Goal: Task Accomplishment & Management: Complete application form

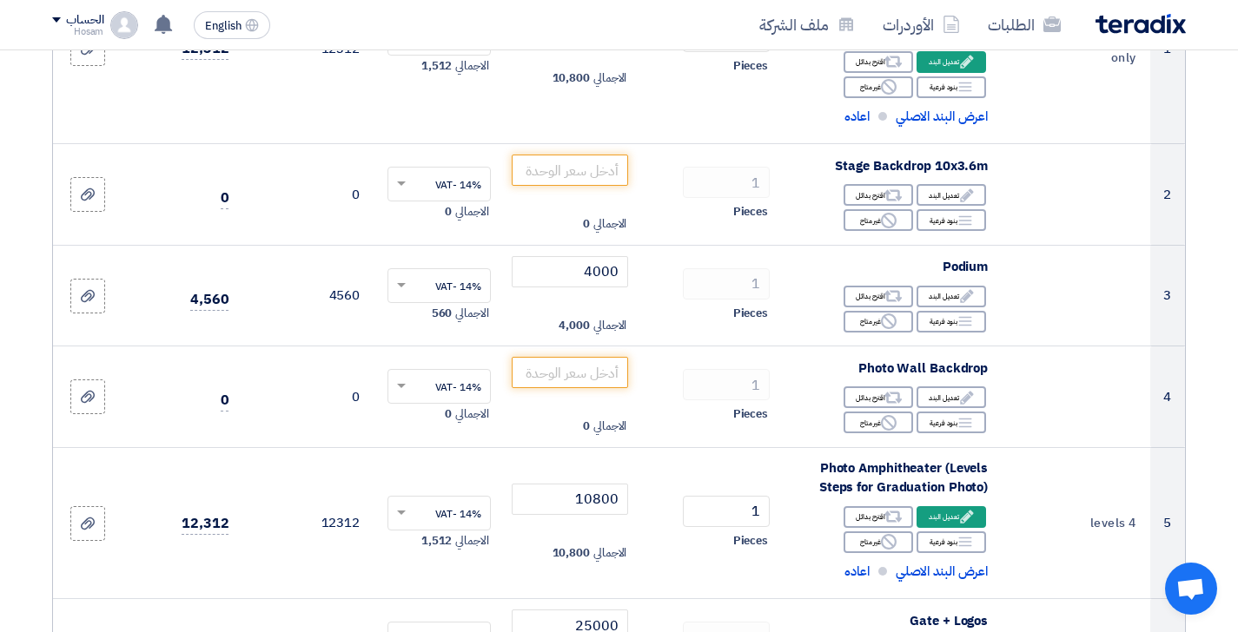
scroll to position [378, 0]
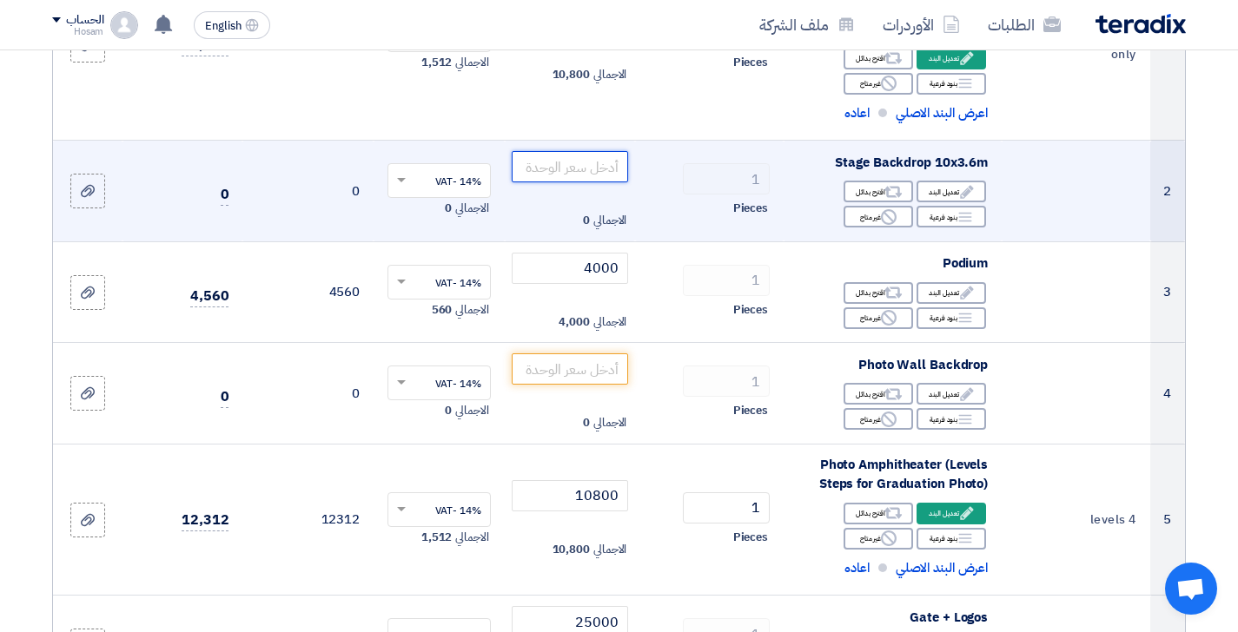
click at [565, 166] on input "number" at bounding box center [570, 166] width 117 height 31
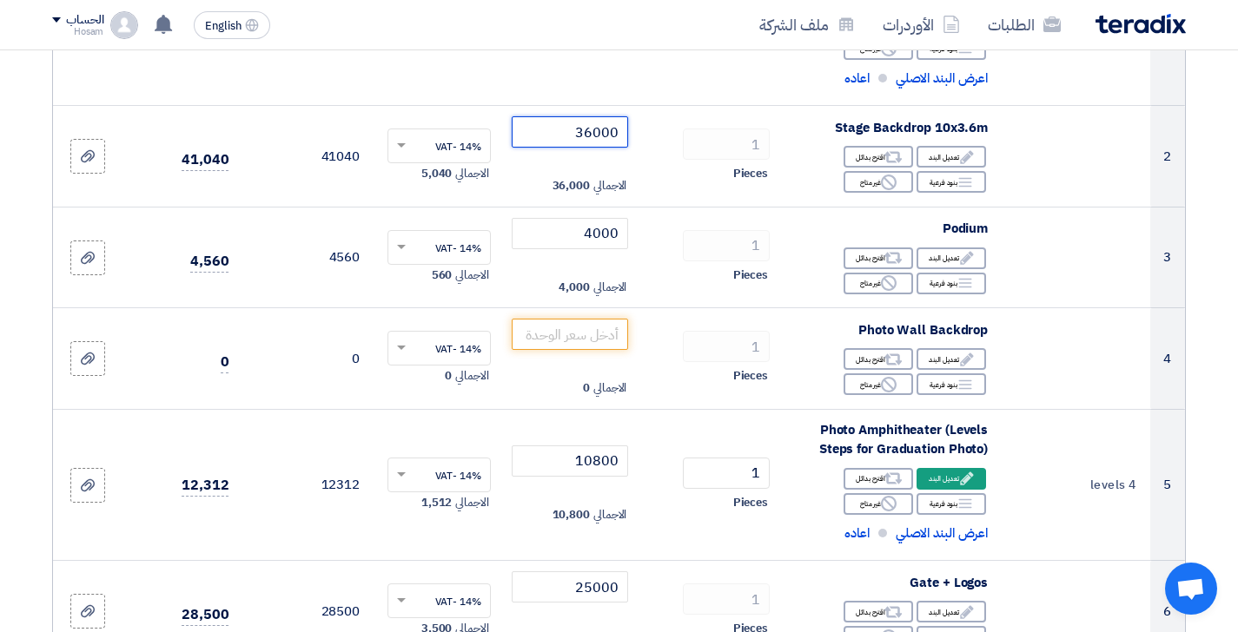
scroll to position [415, 0]
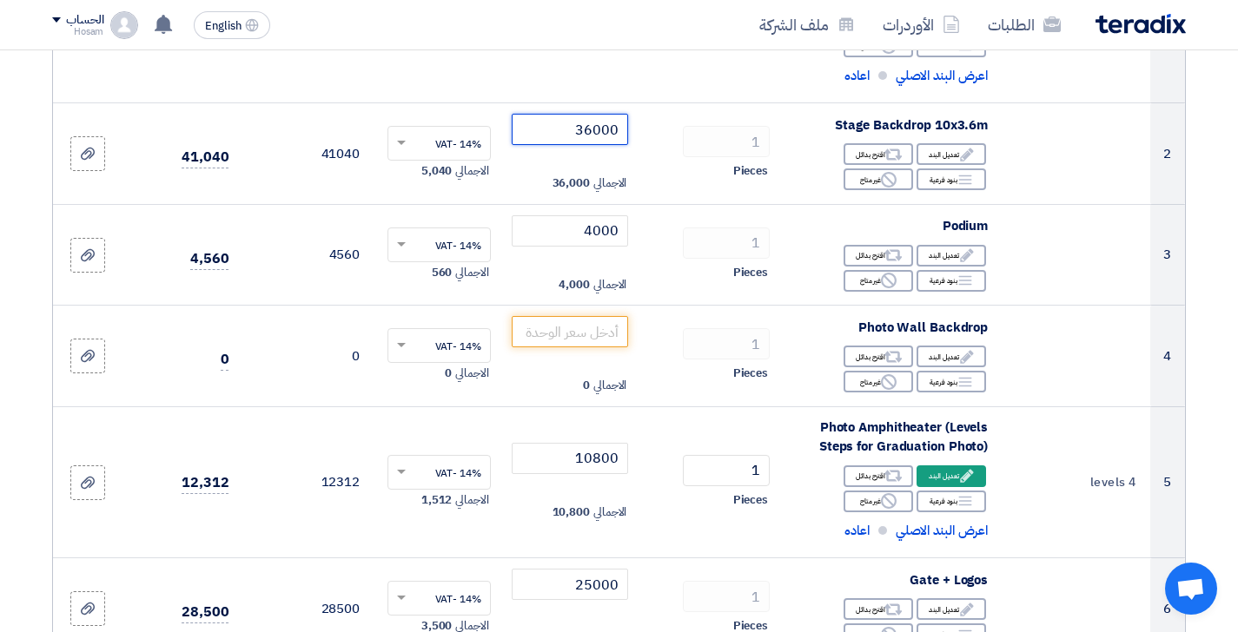
type input "36000"
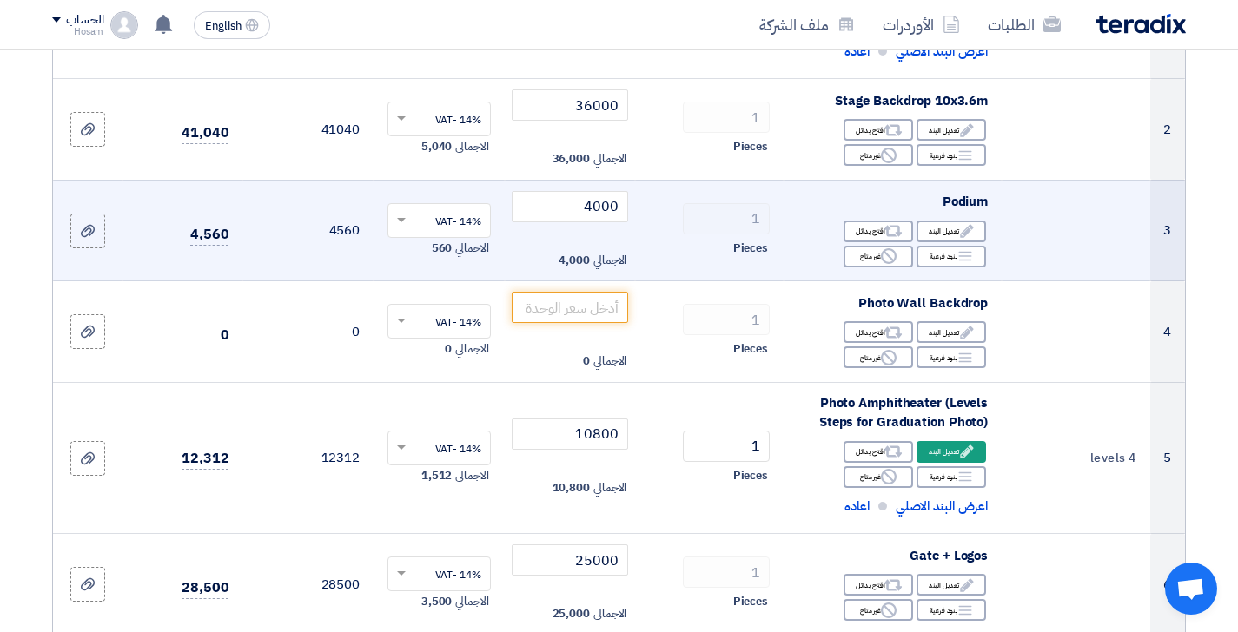
scroll to position [440, 0]
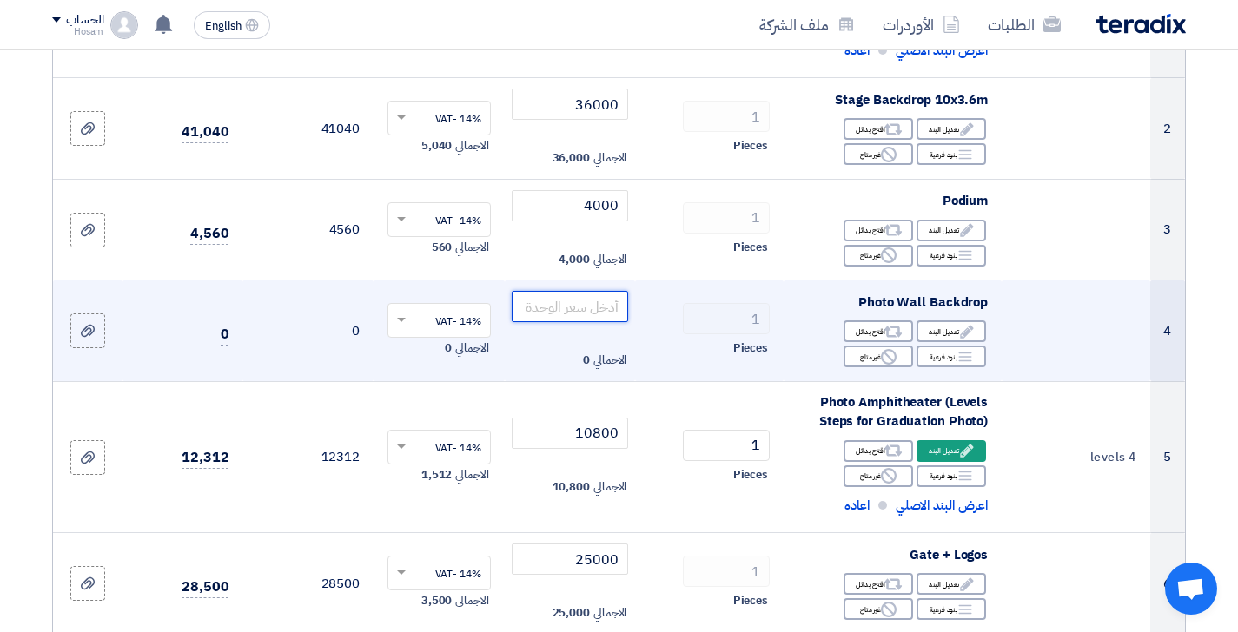
click at [578, 300] on input "number" at bounding box center [570, 306] width 117 height 31
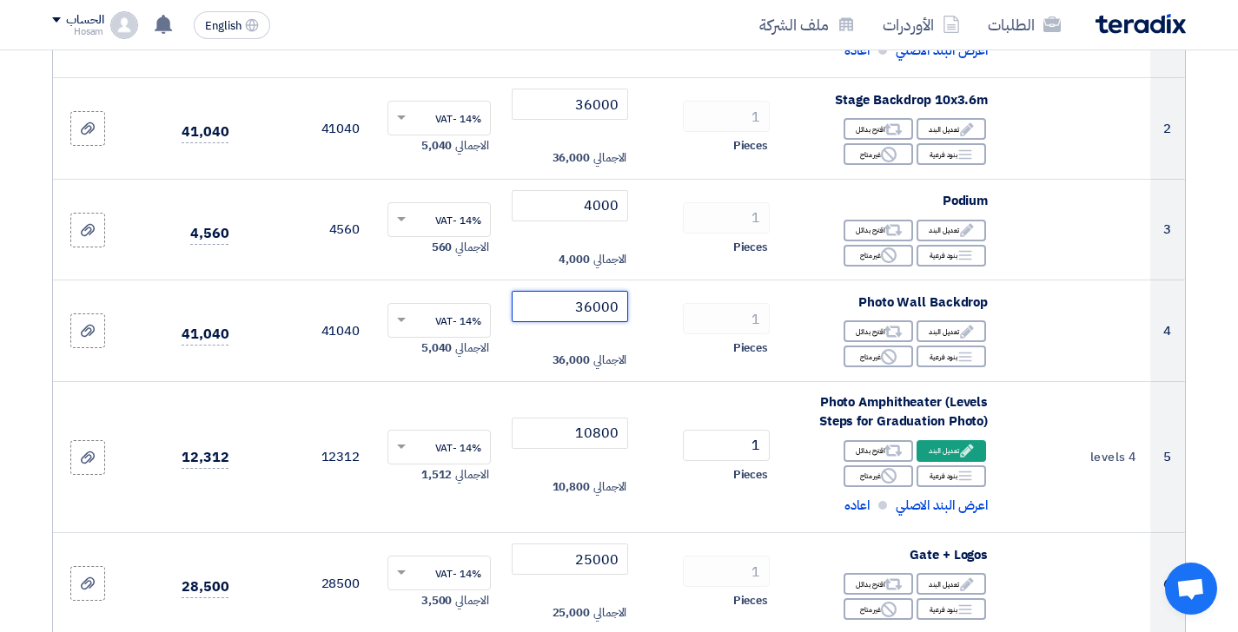
type input "36000"
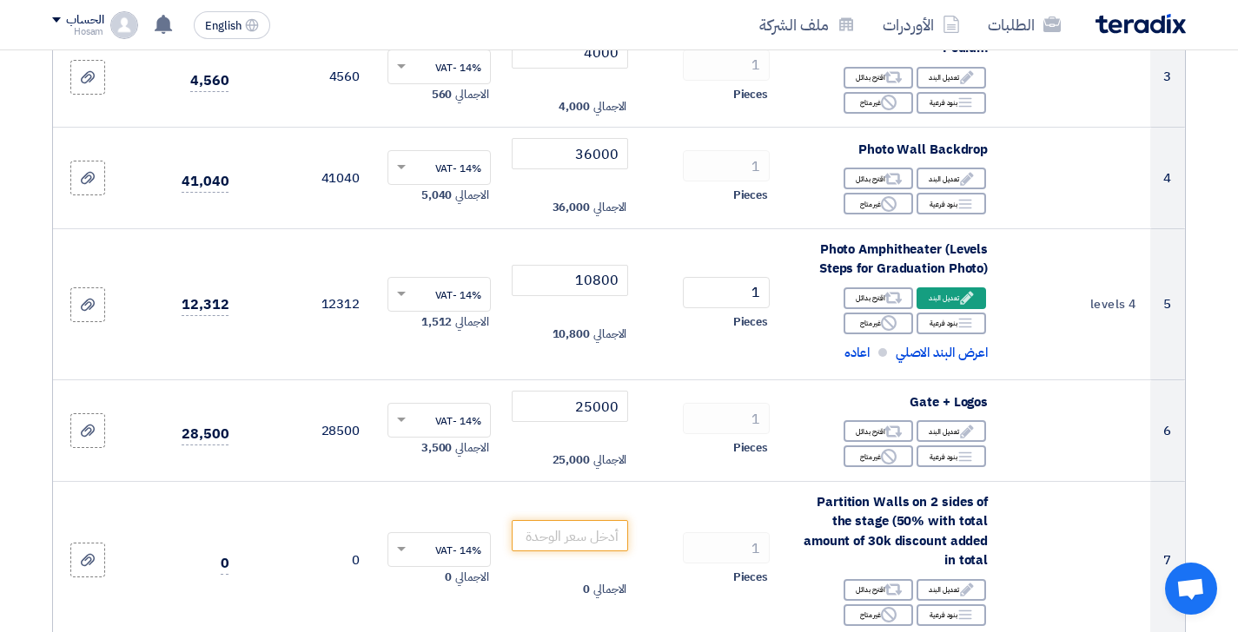
scroll to position [598, 0]
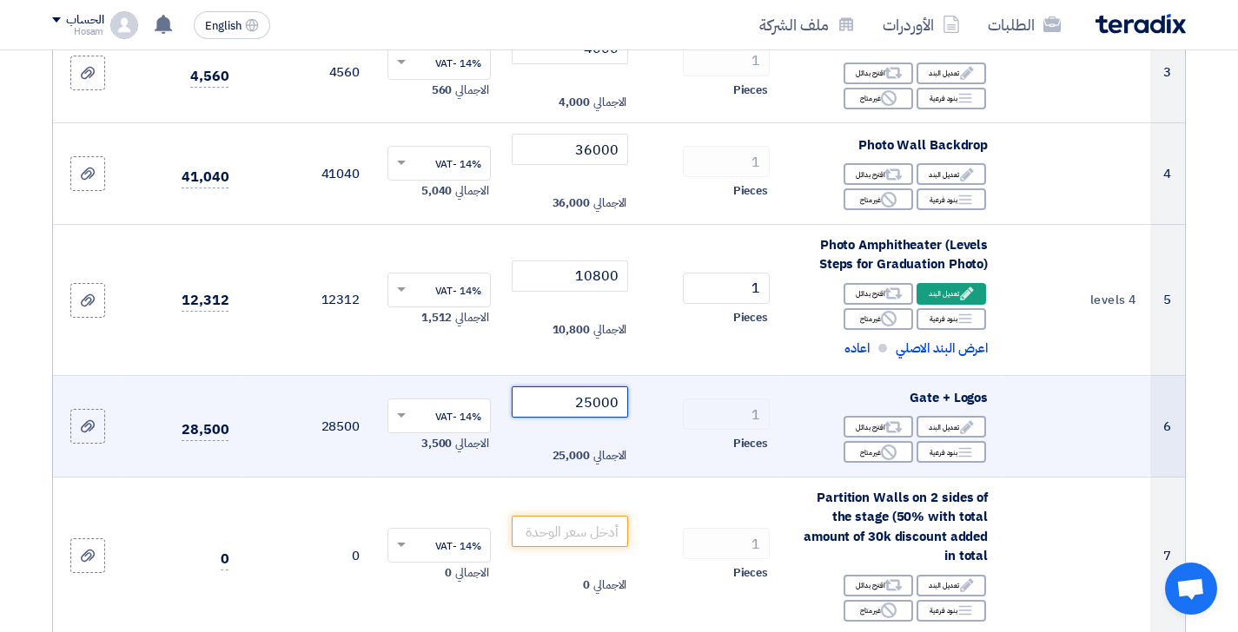
click at [590, 397] on input "25000" at bounding box center [570, 401] width 117 height 31
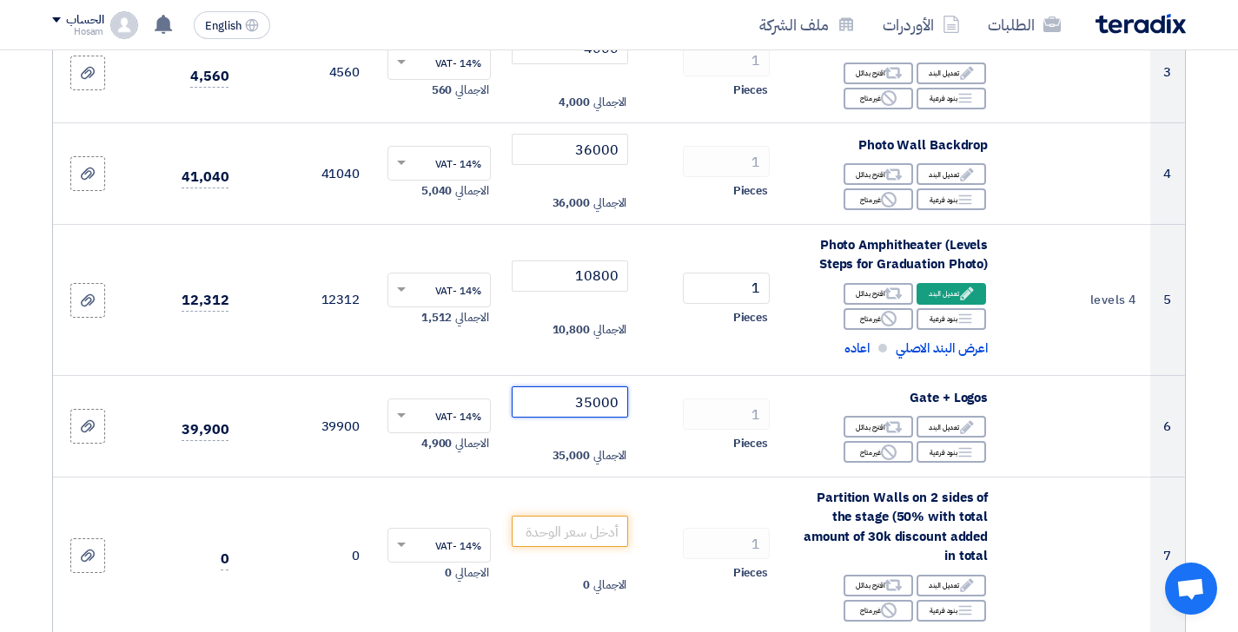
type input "35000"
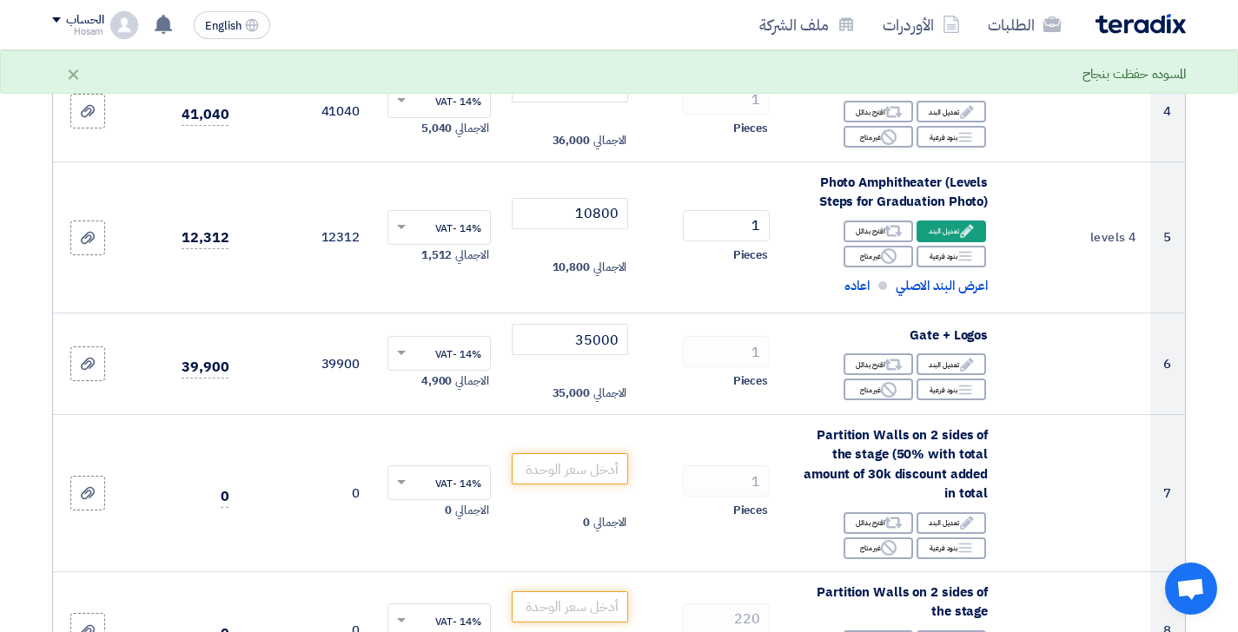
scroll to position [694, 0]
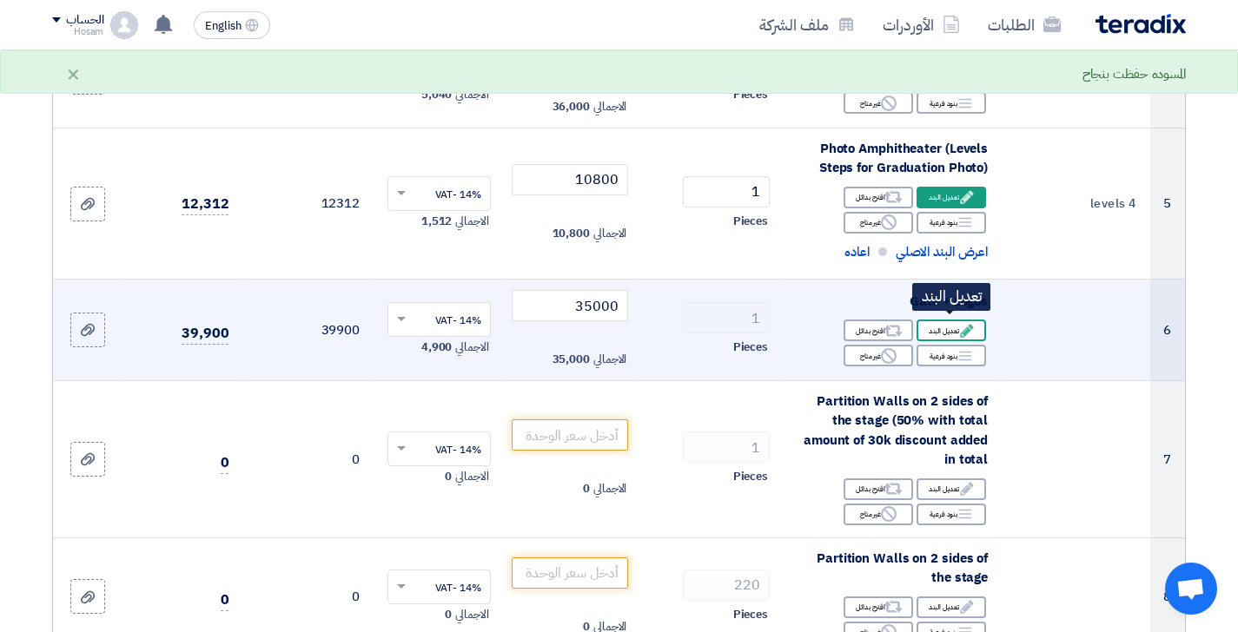
click at [961, 323] on icon "Edit" at bounding box center [967, 331] width 16 height 16
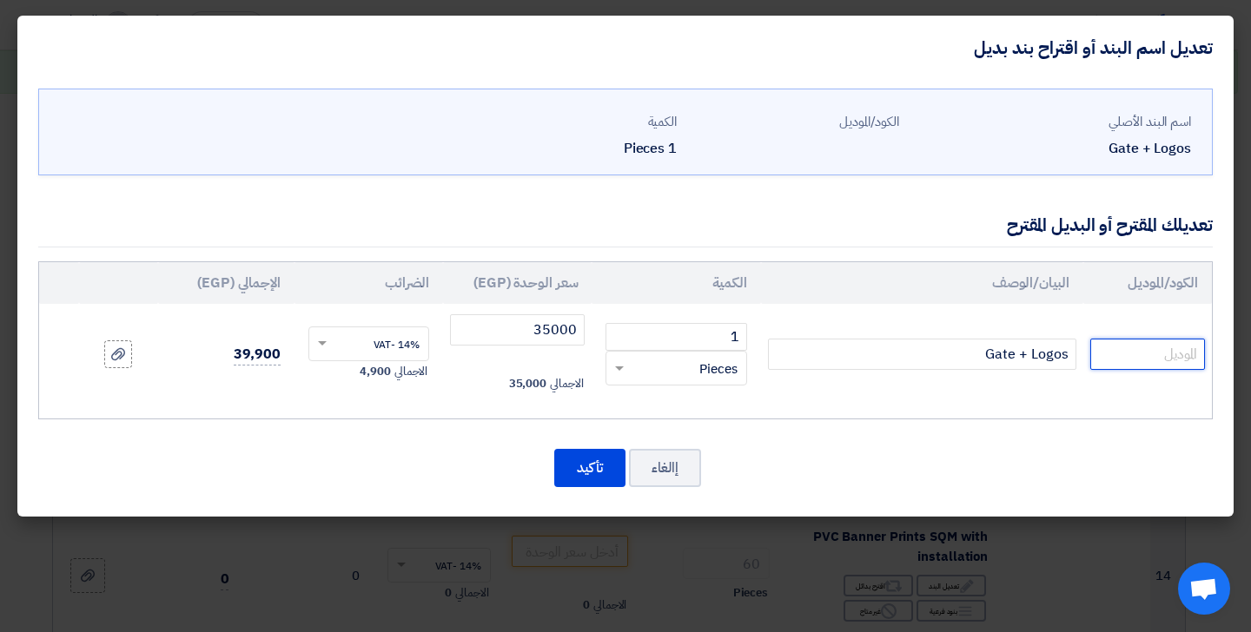
click at [1159, 349] on input "text" at bounding box center [1147, 354] width 115 height 31
type input "acrylic logo"
click at [594, 471] on button "تأكيد" at bounding box center [589, 468] width 71 height 38
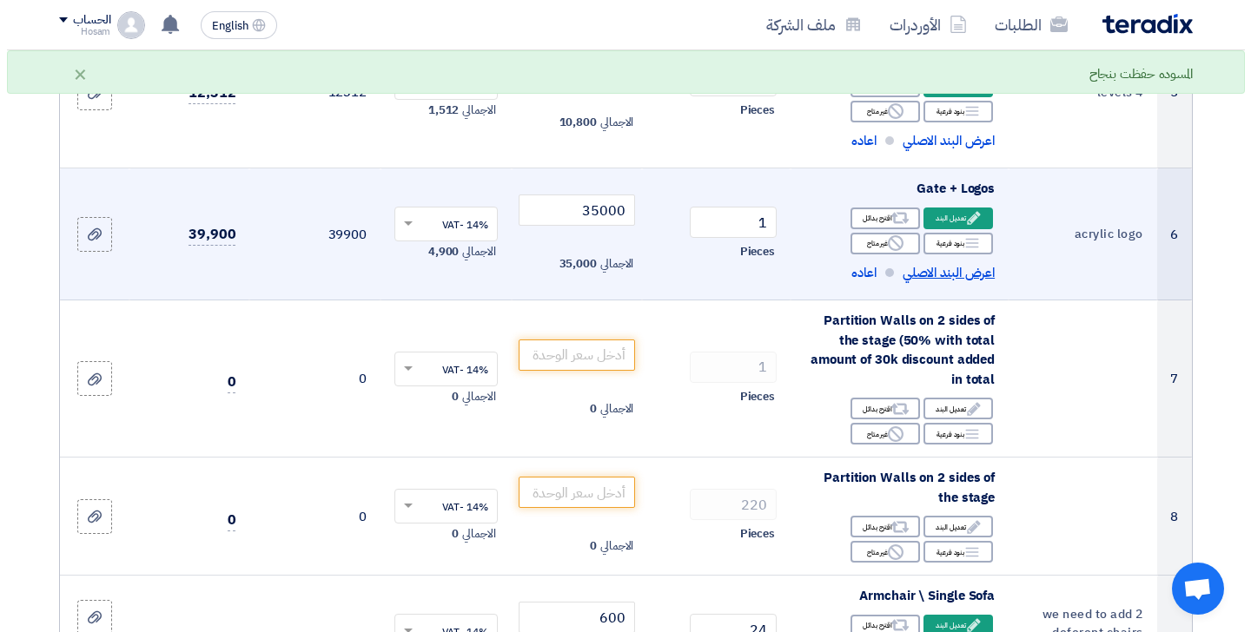
scroll to position [814, 0]
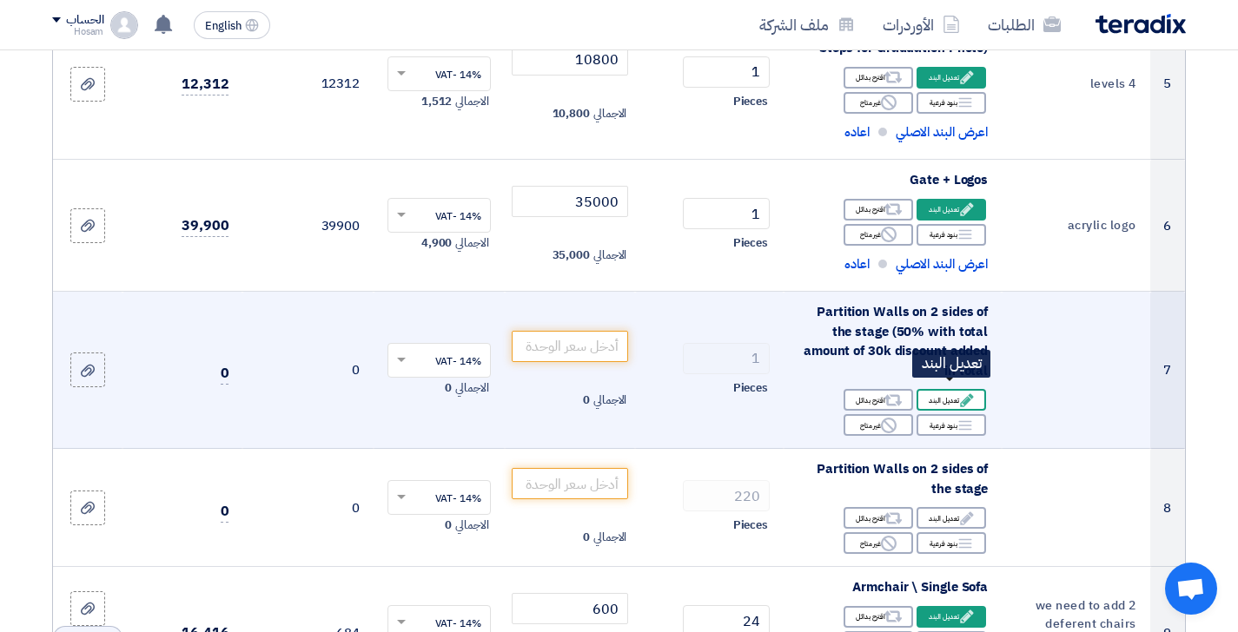
click at [981, 390] on div "Edit تعديل البند" at bounding box center [950, 400] width 69 height 22
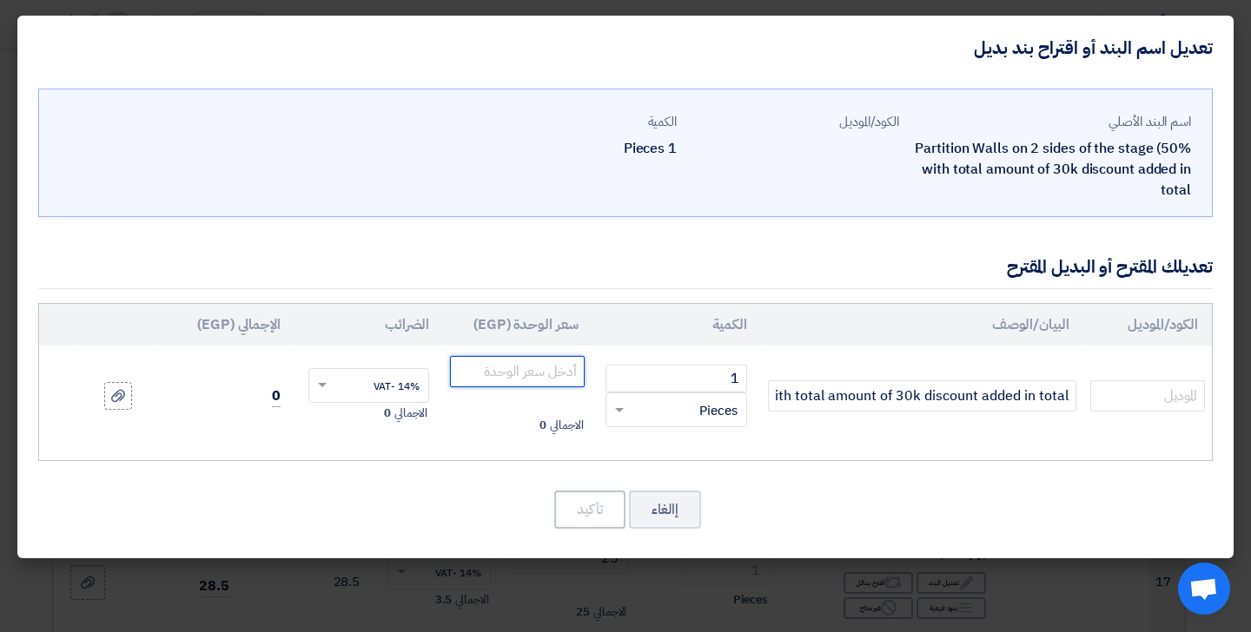
click at [551, 374] on input "number" at bounding box center [517, 371] width 135 height 31
type input "3000"
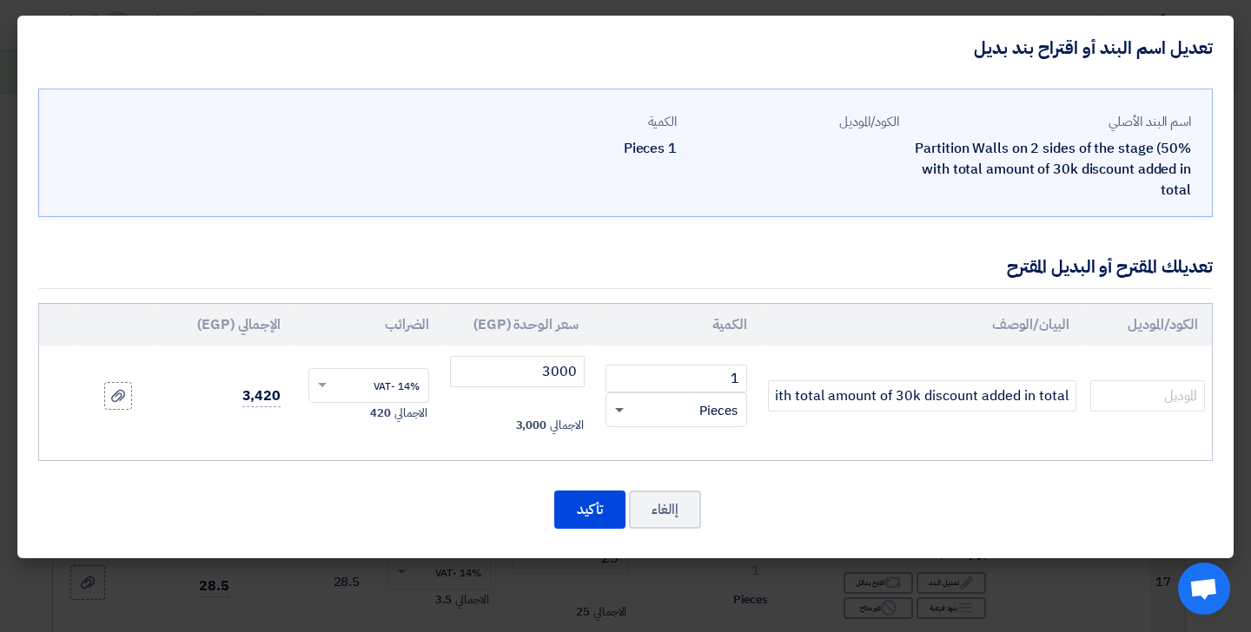
click at [619, 406] on span at bounding box center [617, 410] width 22 height 20
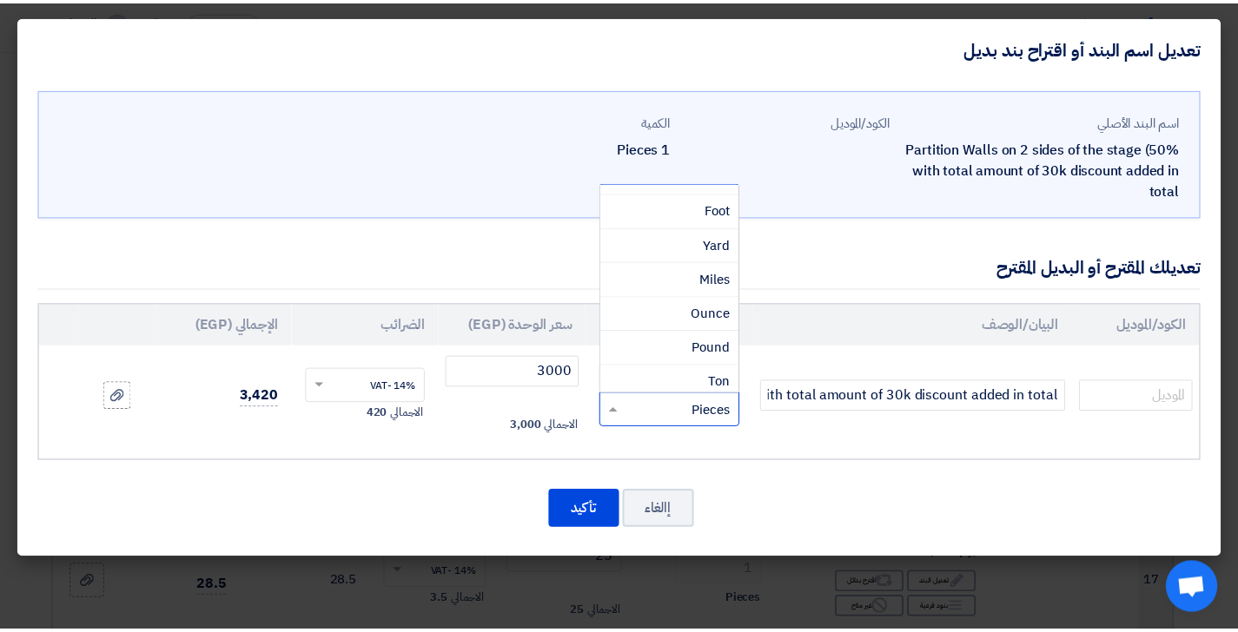
scroll to position [781, 0]
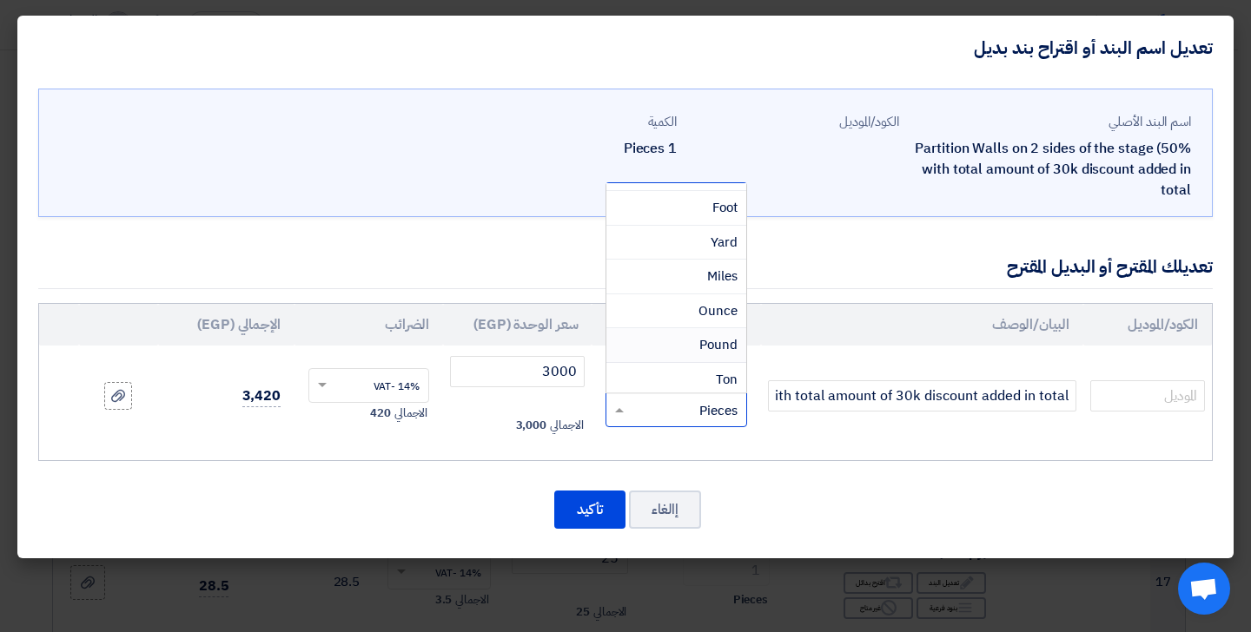
click at [843, 463] on div "اسم البند الأصلي Partition Walls on 2 sides of the stage (50% with total amount…" at bounding box center [625, 319] width 1216 height 479
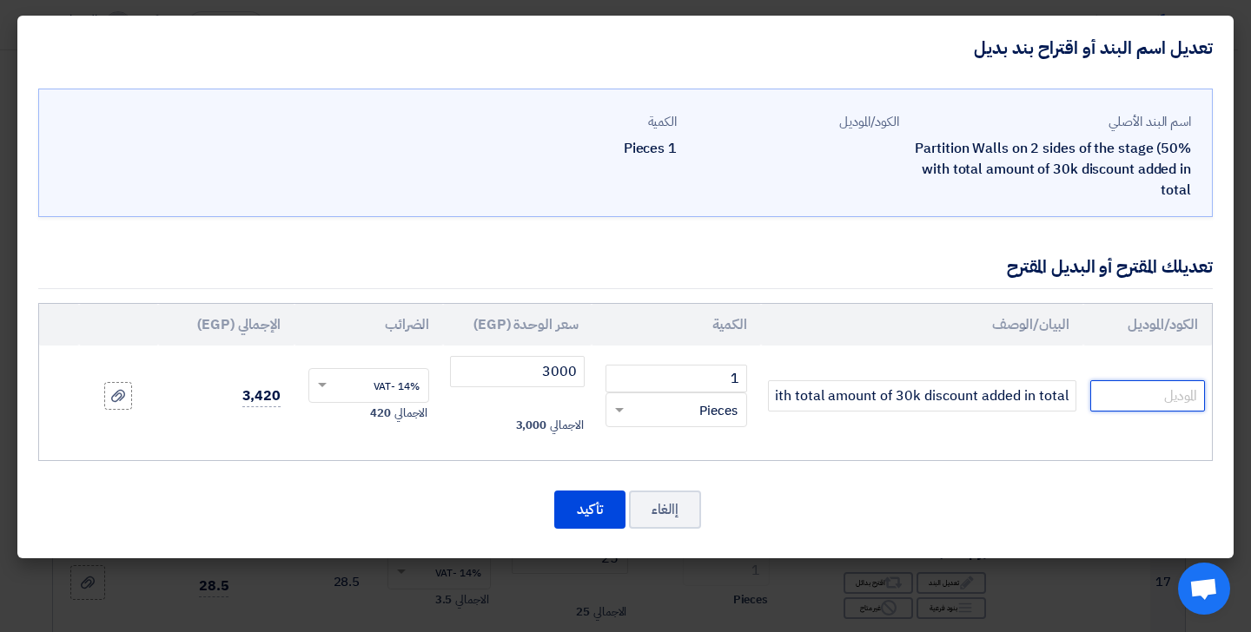
click at [1127, 395] on input "text" at bounding box center [1147, 395] width 115 height 31
type input "2side backdrop, 5X4l"
click at [1172, 395] on input "2side backdrop, 5X4l" at bounding box center [1147, 395] width 115 height 31
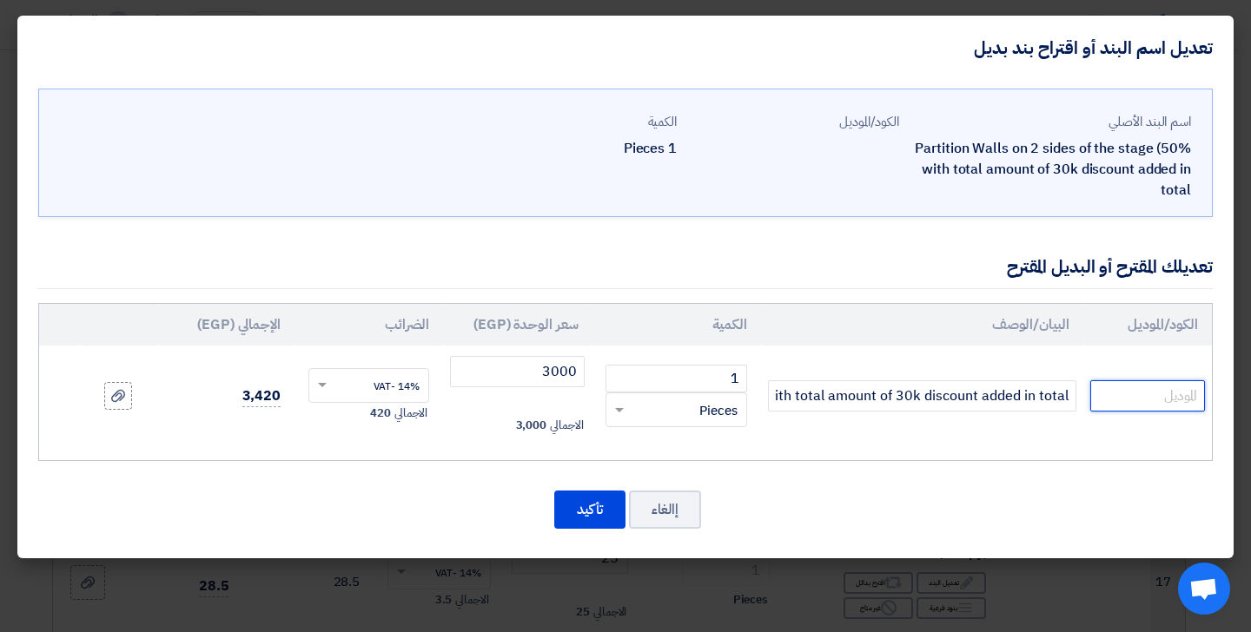
paste input "2 side backdrop, 5X4m, beside stage"
type input "2 side backdrop, 5X4m, beside stage"
click at [649, 381] on input "1" at bounding box center [675, 379] width 141 height 28
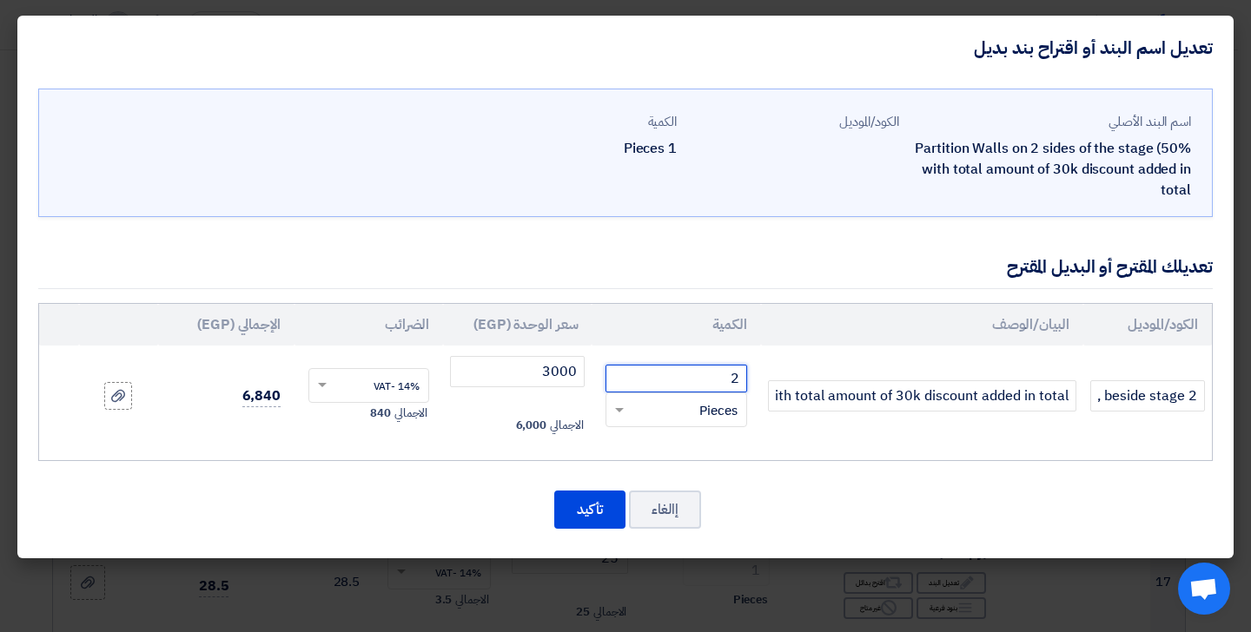
type input "2"
click at [792, 433] on td "Partition Walls on 2 sides of the stage (50% with total amount of 30k discount …" at bounding box center [922, 396] width 322 height 101
click at [590, 504] on button "تأكيد" at bounding box center [589, 510] width 71 height 38
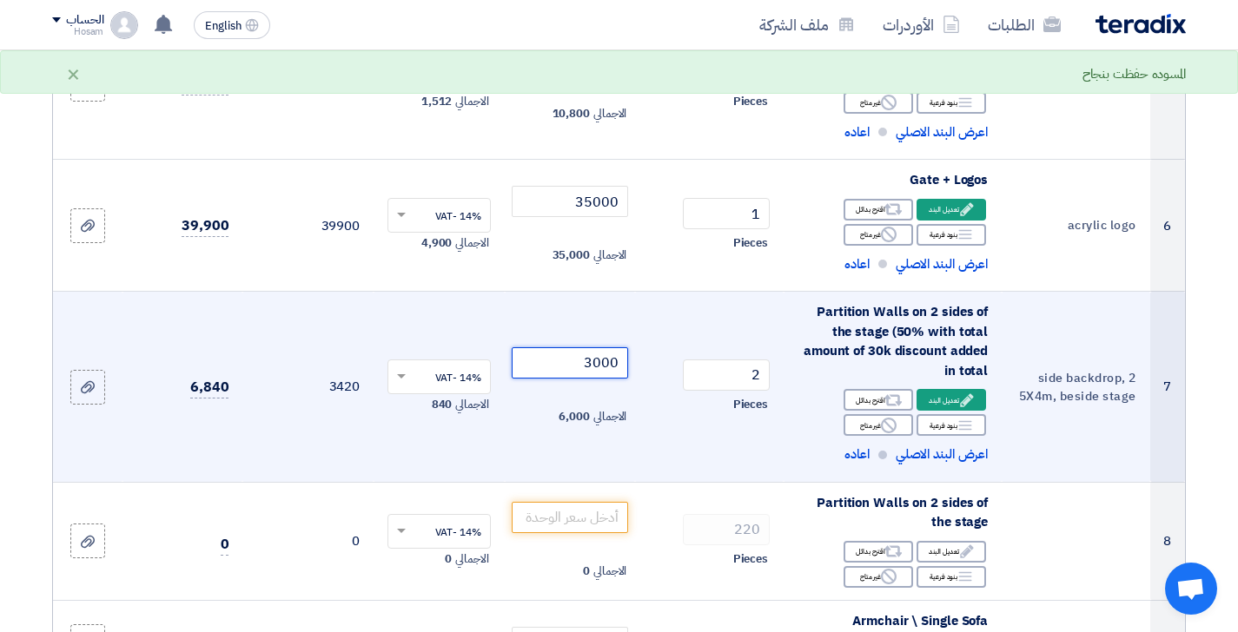
click at [558, 361] on input "3000" at bounding box center [570, 362] width 117 height 31
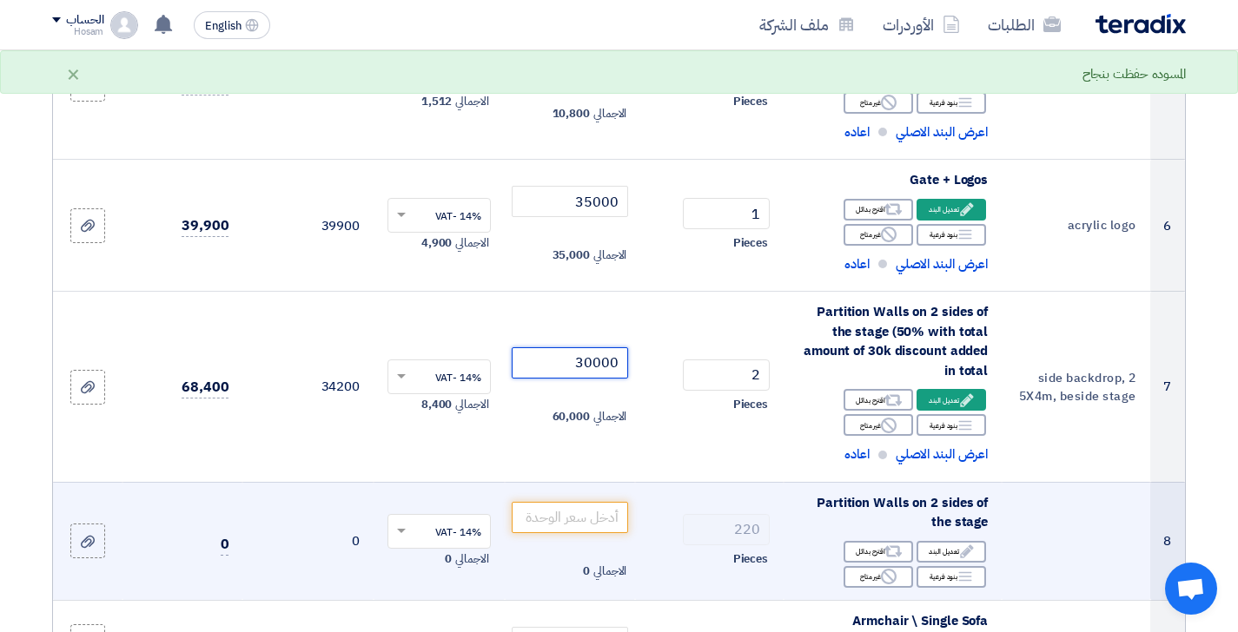
type input "30000"
click at [782, 483] on td "220 Pieces" at bounding box center [709, 541] width 149 height 118
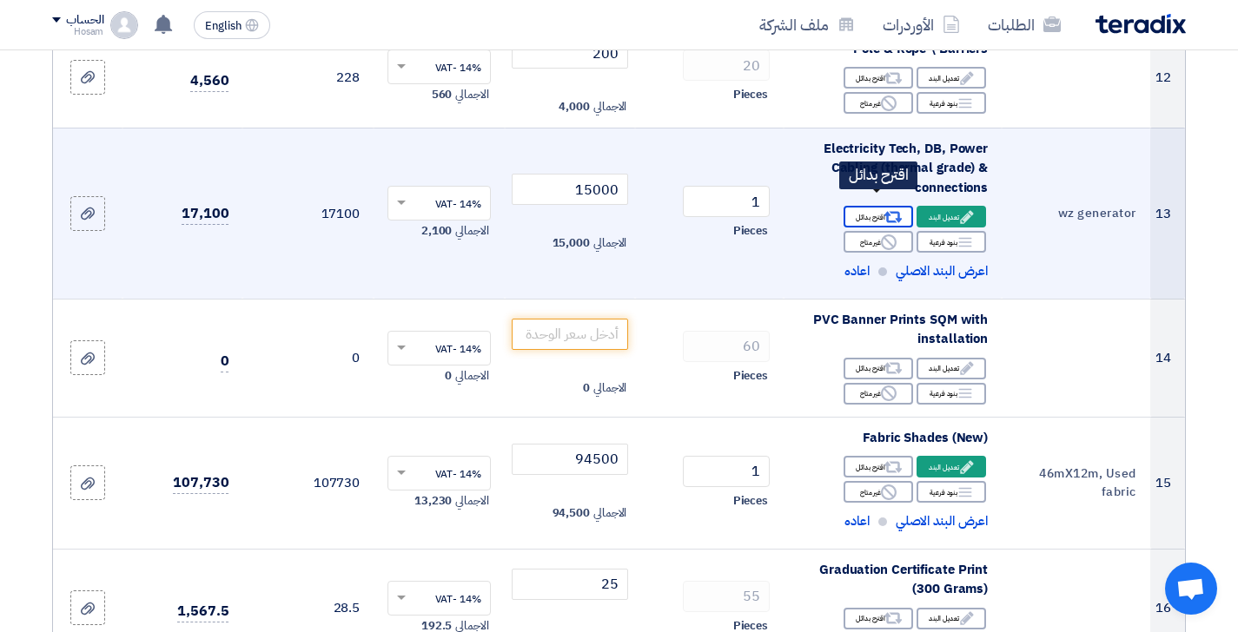
scroll to position [1758, 0]
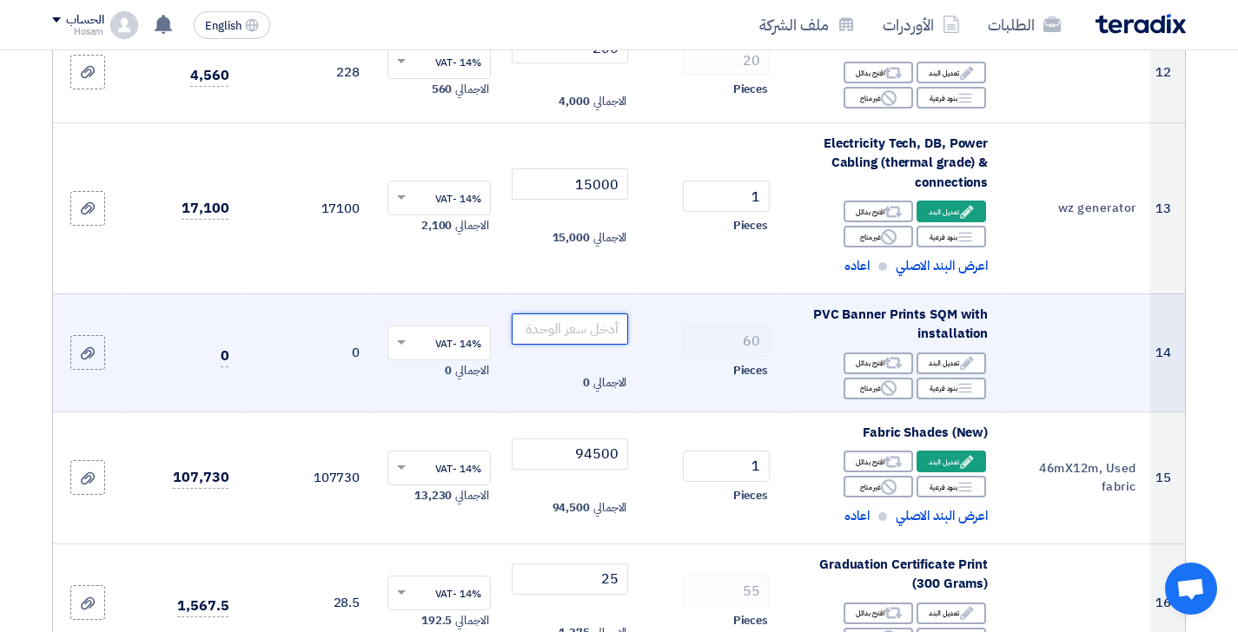
click at [541, 314] on input "number" at bounding box center [570, 329] width 117 height 31
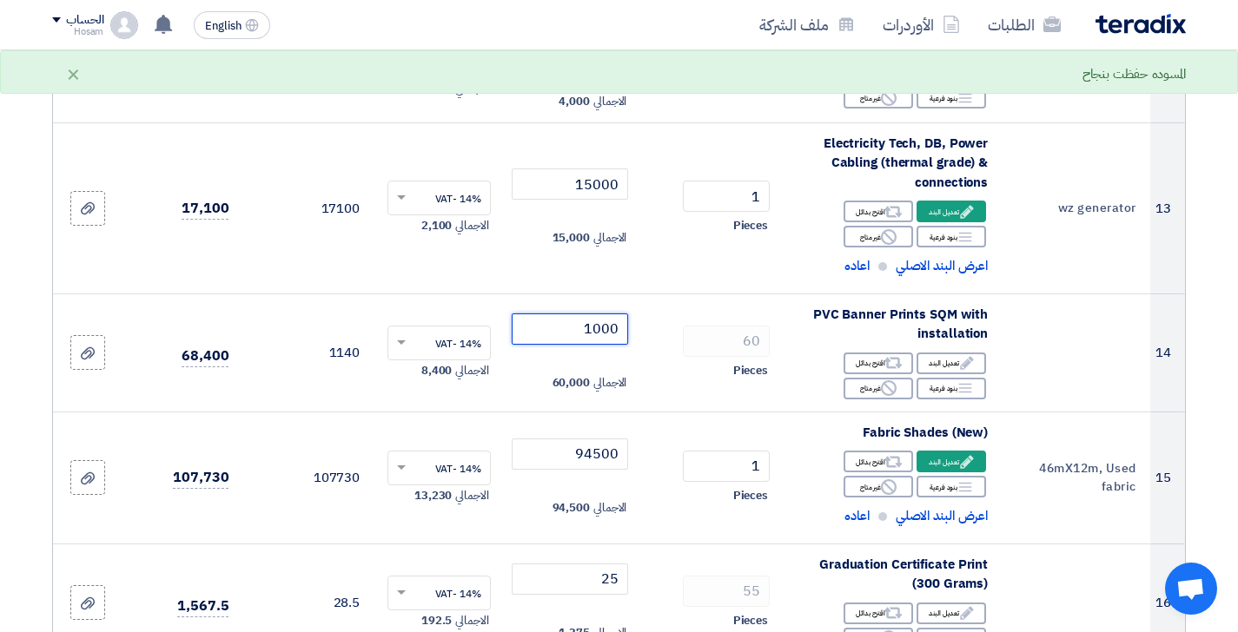
type input "1000"
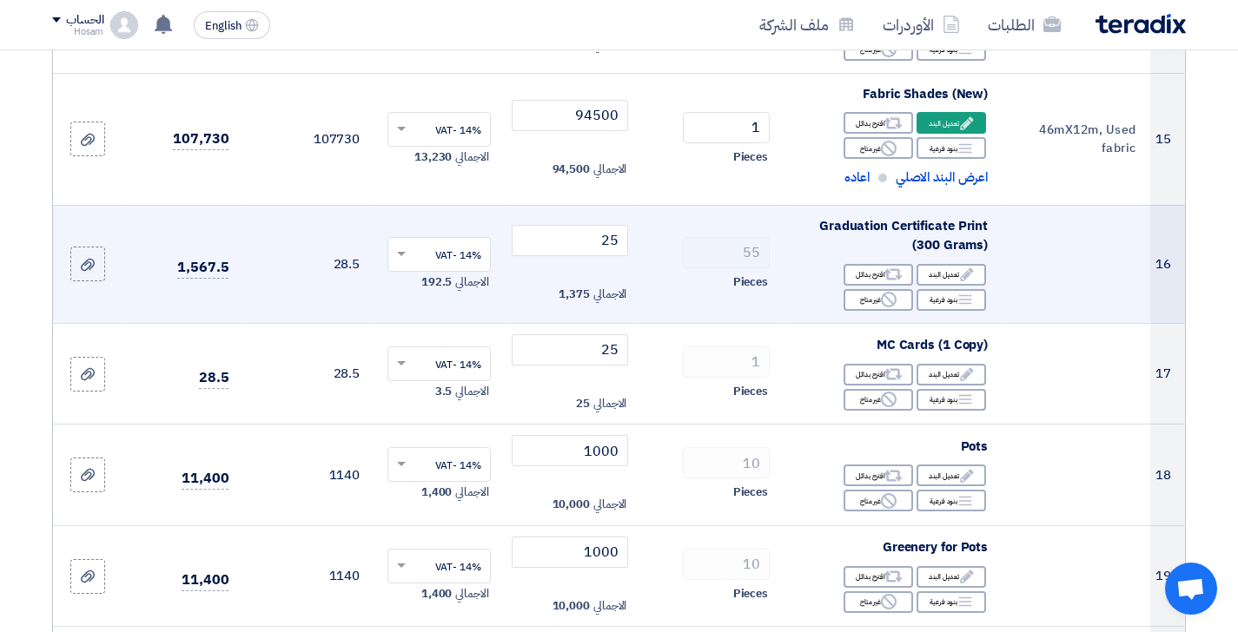
scroll to position [2072, 0]
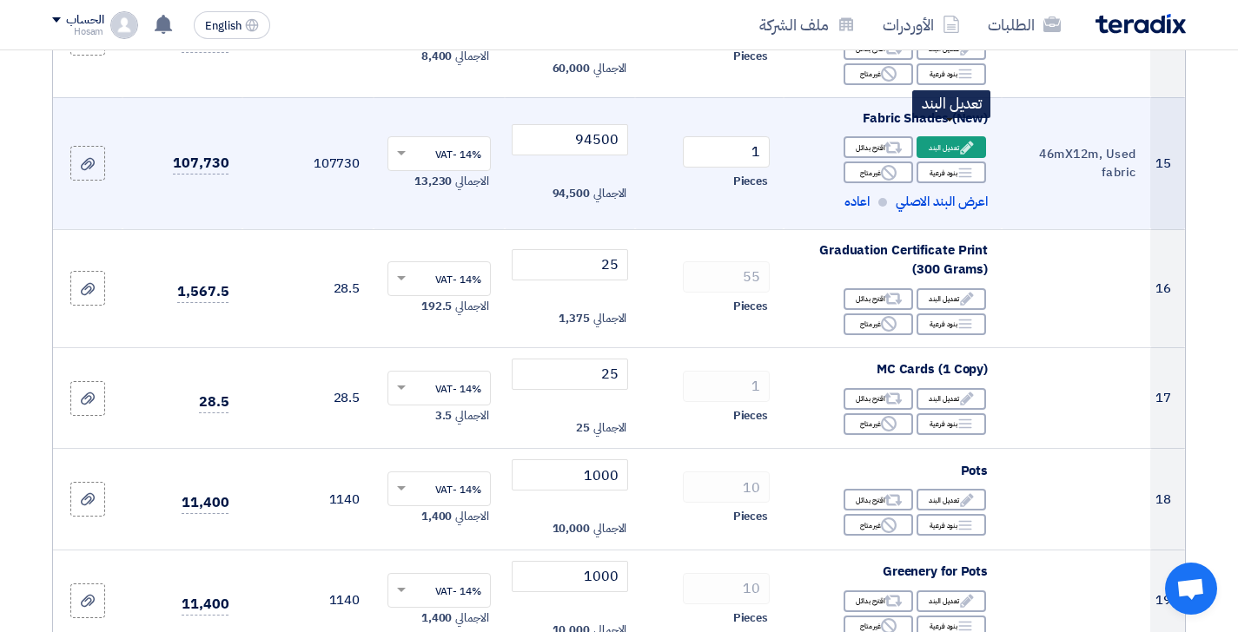
click at [983, 136] on div "Edit تعديل البند" at bounding box center [950, 147] width 69 height 22
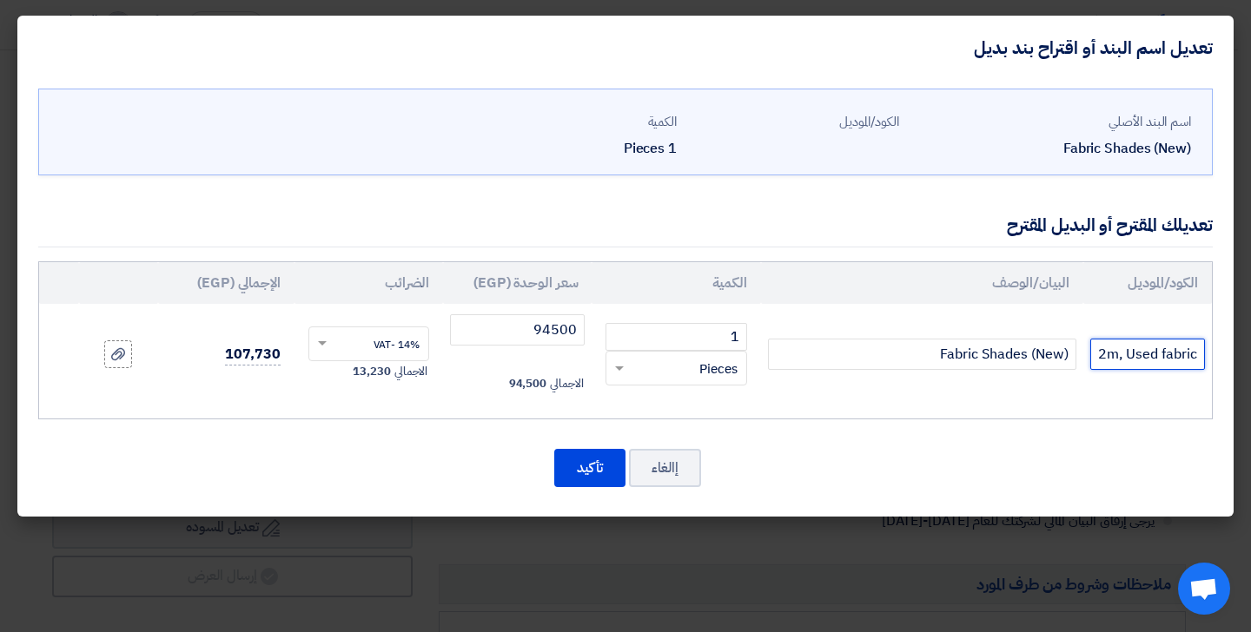
click at [1153, 358] on input "46mX12m, Used fabric" at bounding box center [1147, 354] width 115 height 31
drag, startPoint x: 1198, startPoint y: 351, endPoint x: 1125, endPoint y: 352, distance: 73.8
click at [1125, 352] on input "46mX12m, Used fabric" at bounding box center [1147, 354] width 115 height 31
paste input "used fabric in good conditions"
type input "46mX12m, used fabric in good conditions"
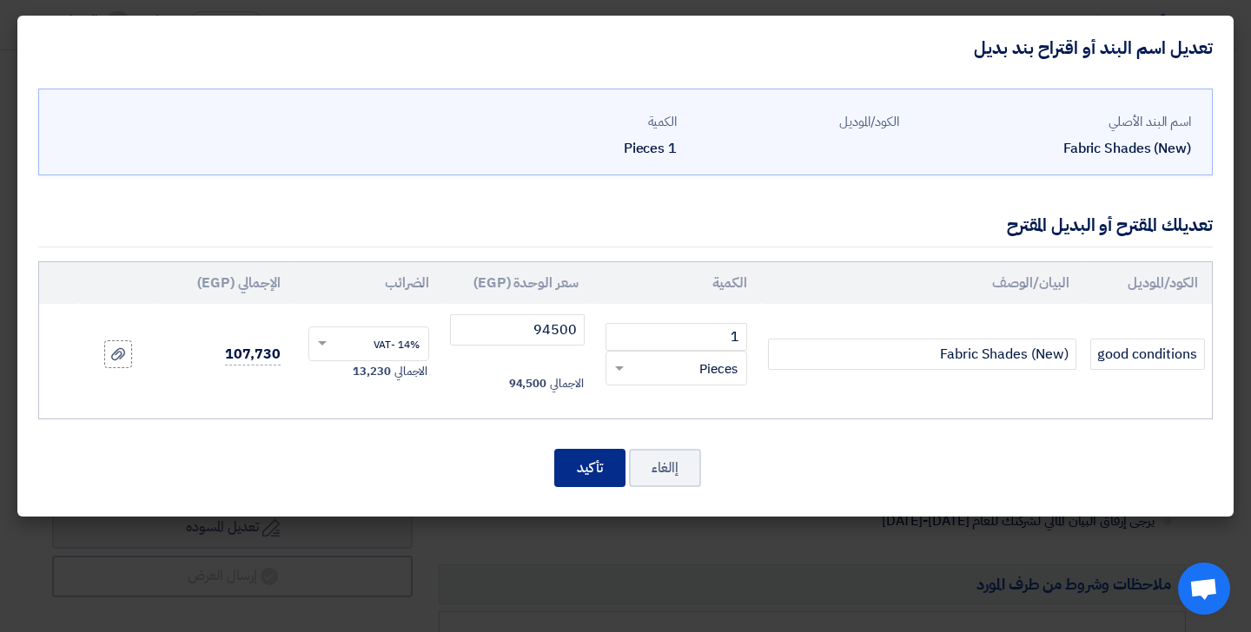
click at [578, 473] on button "تأكيد" at bounding box center [589, 468] width 71 height 38
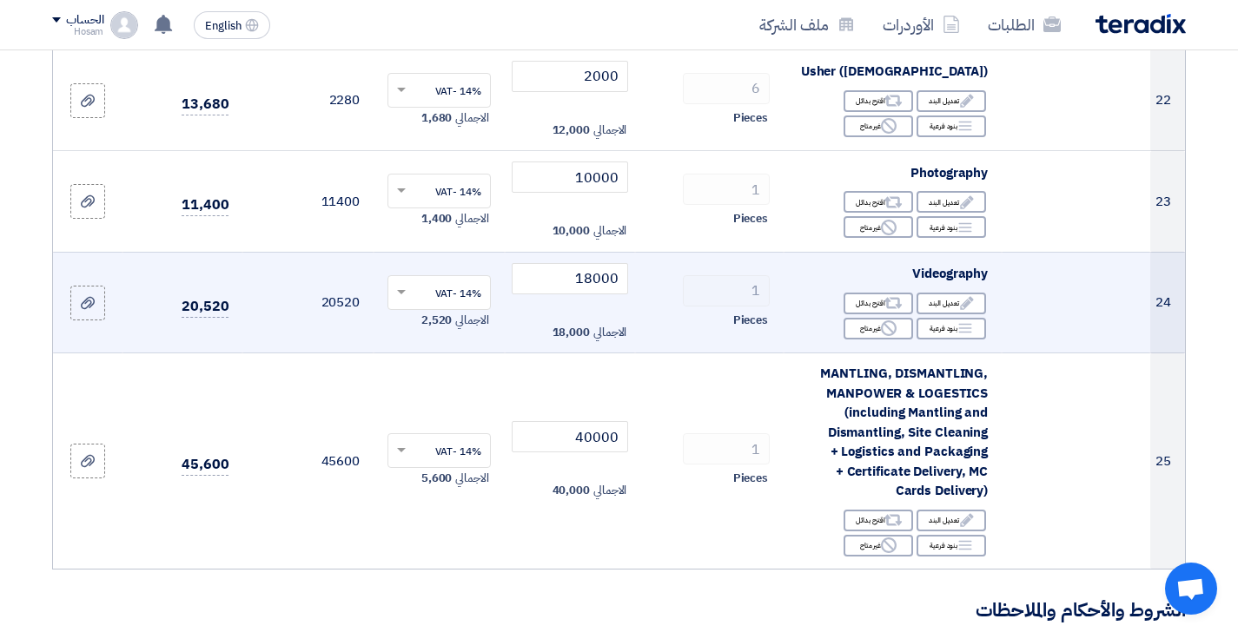
scroll to position [3064, 0]
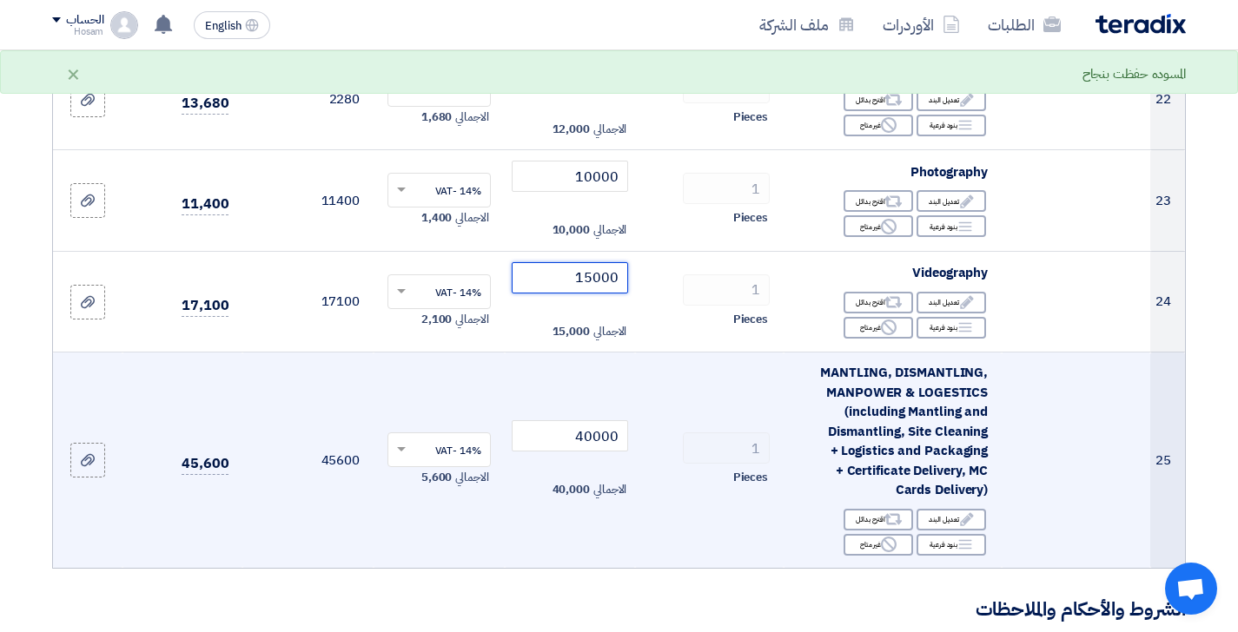
type input "15000"
click at [657, 353] on td "1 Pieces" at bounding box center [709, 460] width 149 height 215
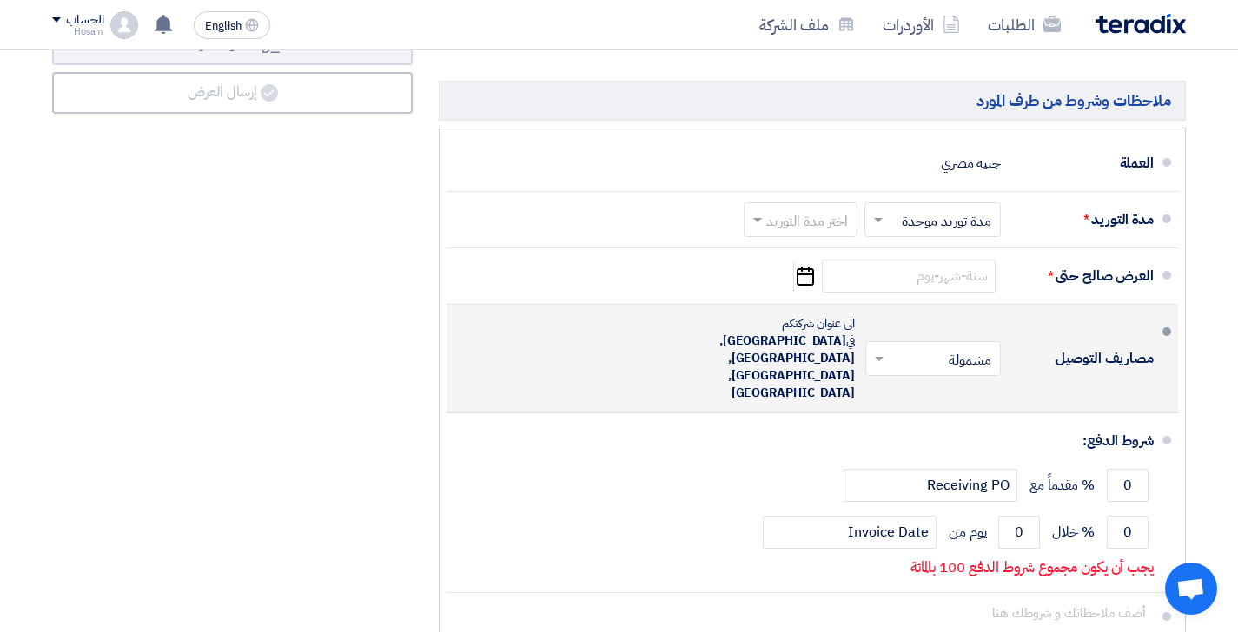
scroll to position [4084, 0]
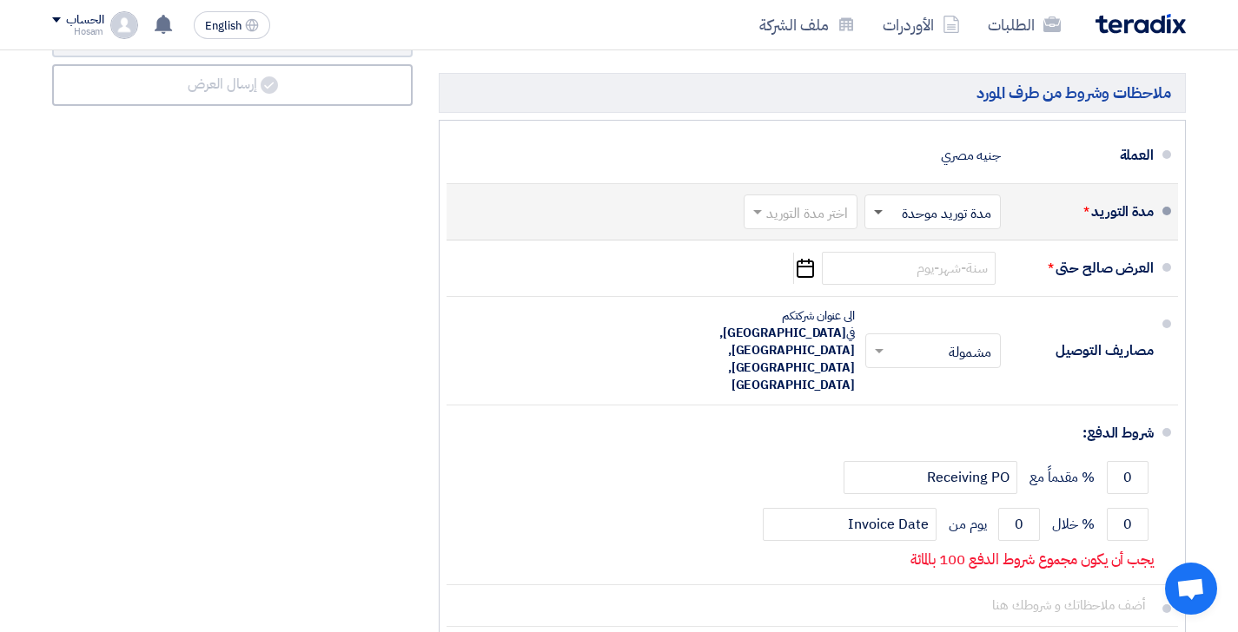
click at [878, 210] on span at bounding box center [878, 213] width 9 height 6
click at [905, 271] on span "مدة توريد موحدة" at bounding box center [948, 281] width 91 height 21
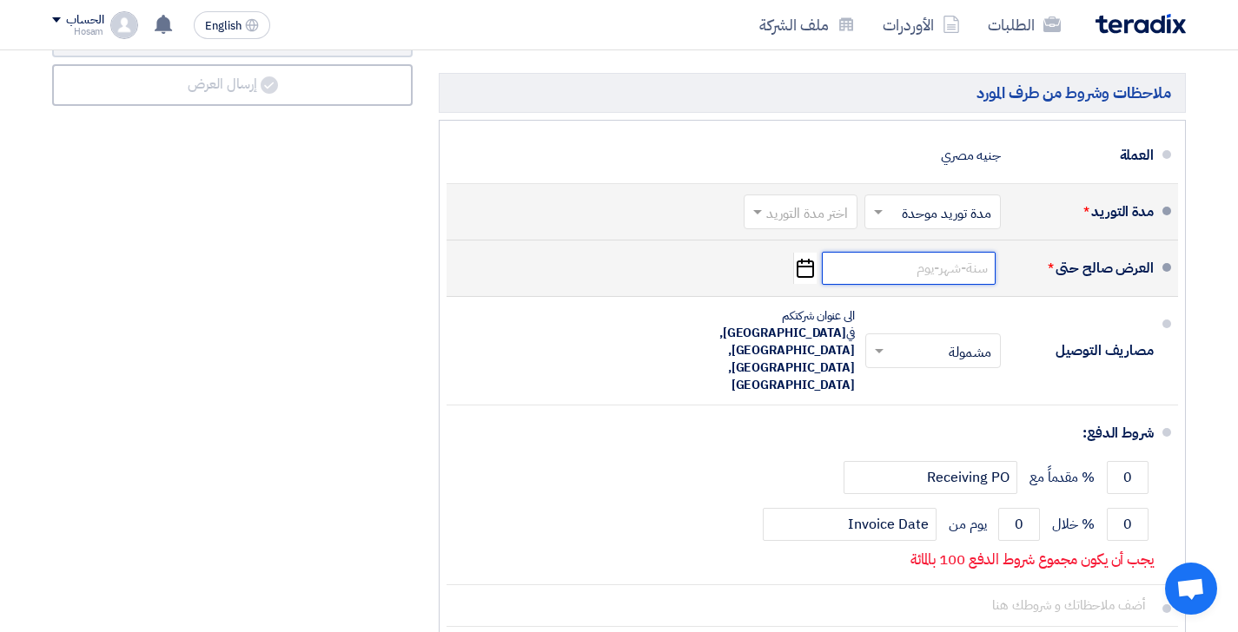
click at [910, 252] on input at bounding box center [909, 268] width 174 height 33
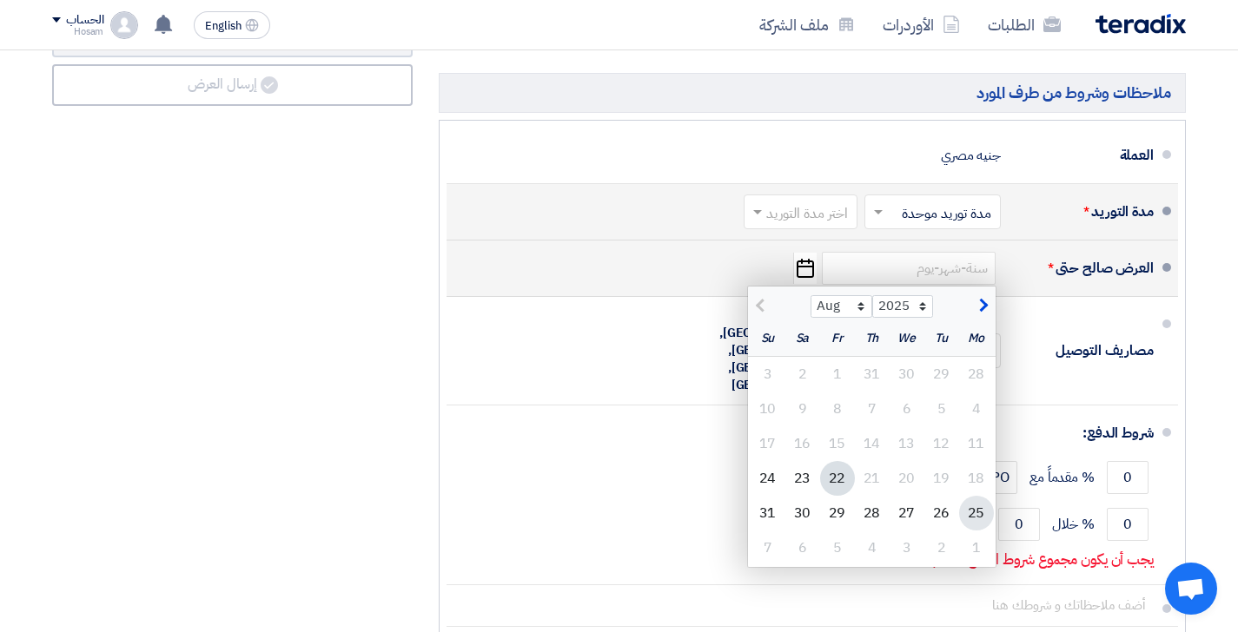
click at [969, 496] on div "25" at bounding box center [976, 513] width 35 height 35
type input "[DATE]"
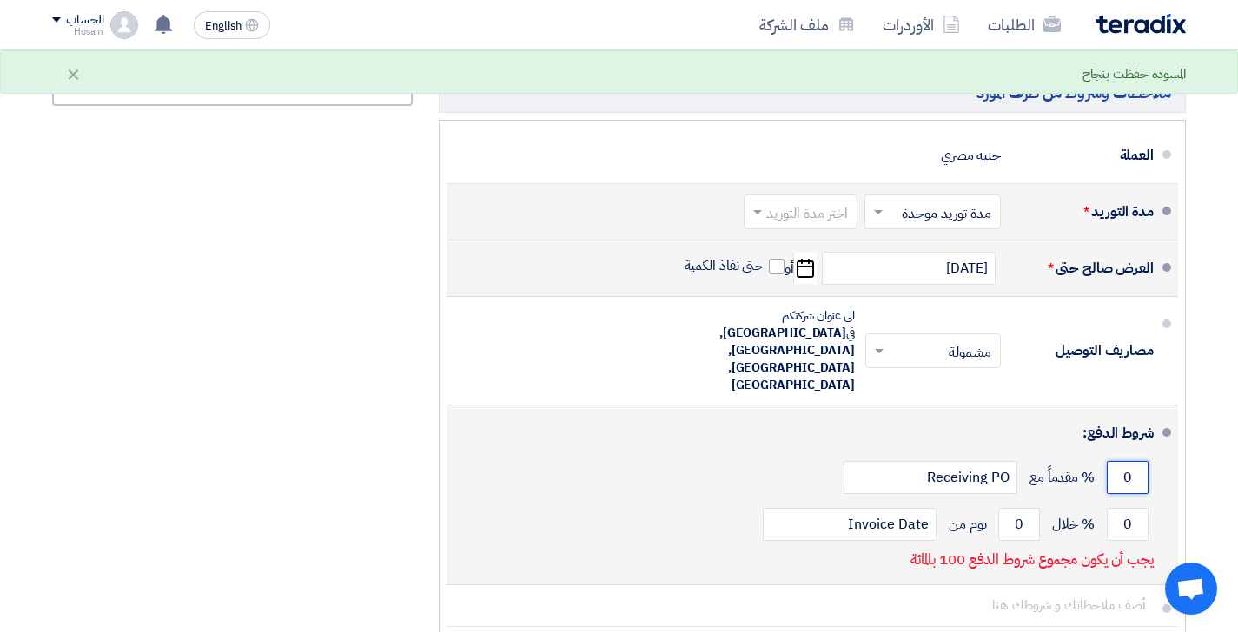
click at [1135, 461] on input "0" at bounding box center [1127, 477] width 42 height 33
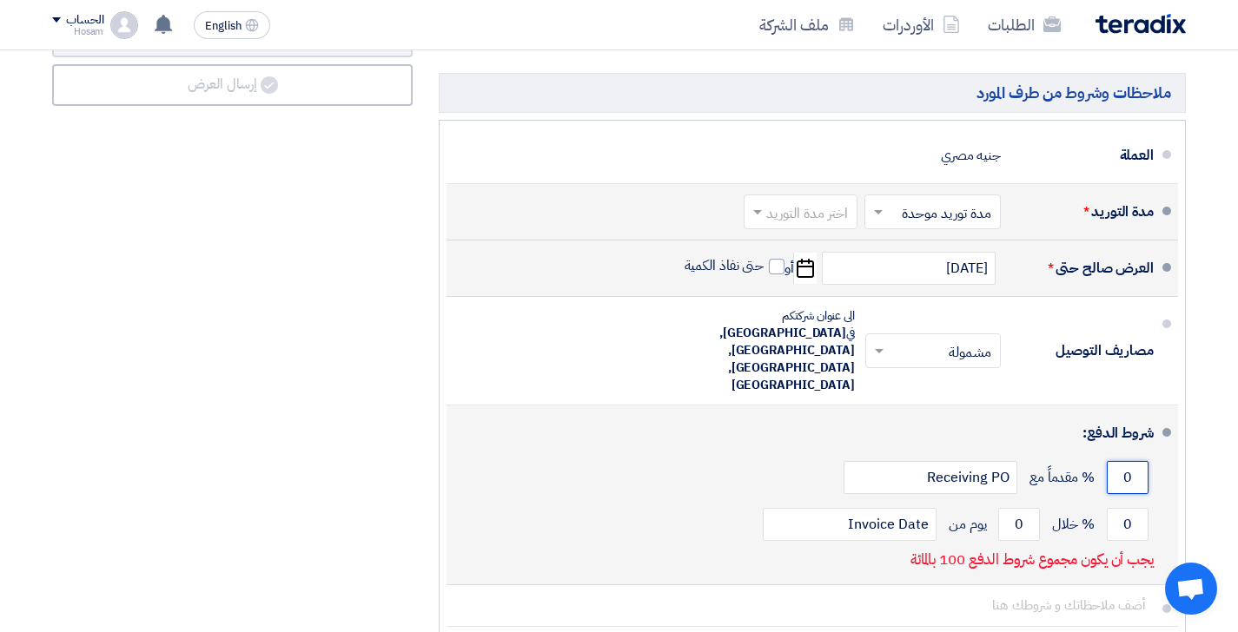
click at [1135, 461] on input "0" at bounding box center [1127, 477] width 42 height 33
type input "50"
click at [1137, 508] on input "0" at bounding box center [1127, 524] width 42 height 33
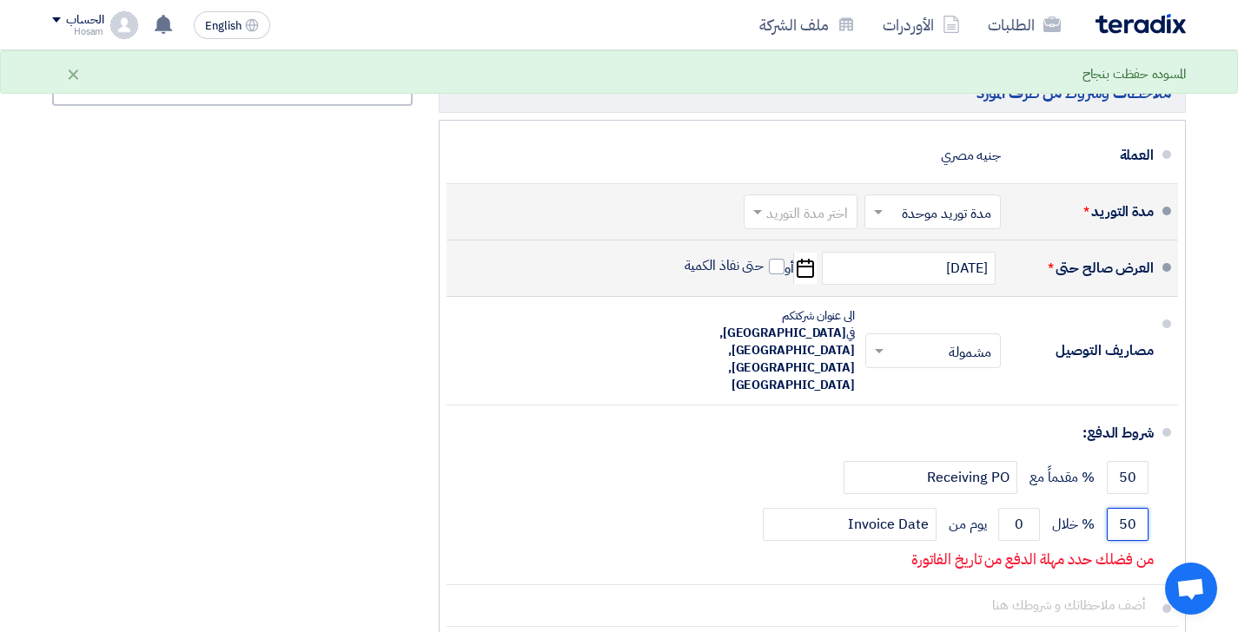
type input "50"
click at [1195, 466] on div "ملاحظات وشروط من طرف المشتري سعر الوحدة لكل عنصر/نشاط شامل النقل إلى المواقع تح…" at bounding box center [812, 158] width 773 height 1053
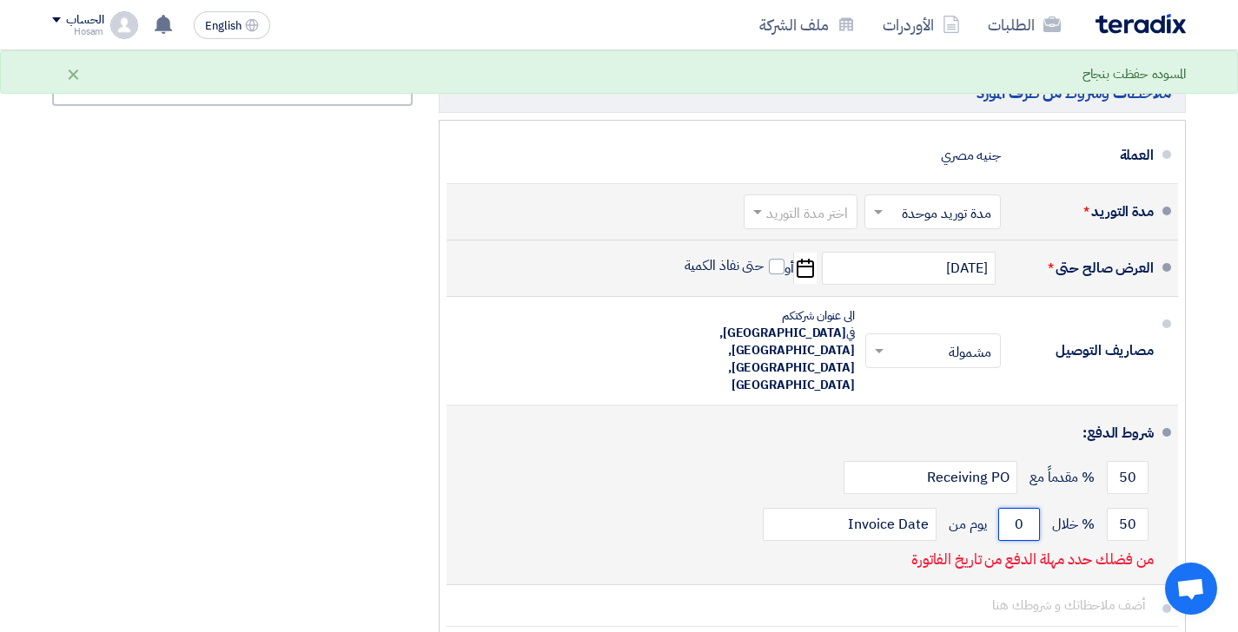
click at [1012, 508] on input "0" at bounding box center [1019, 524] width 42 height 33
click at [1020, 508] on input "0" at bounding box center [1019, 524] width 42 height 33
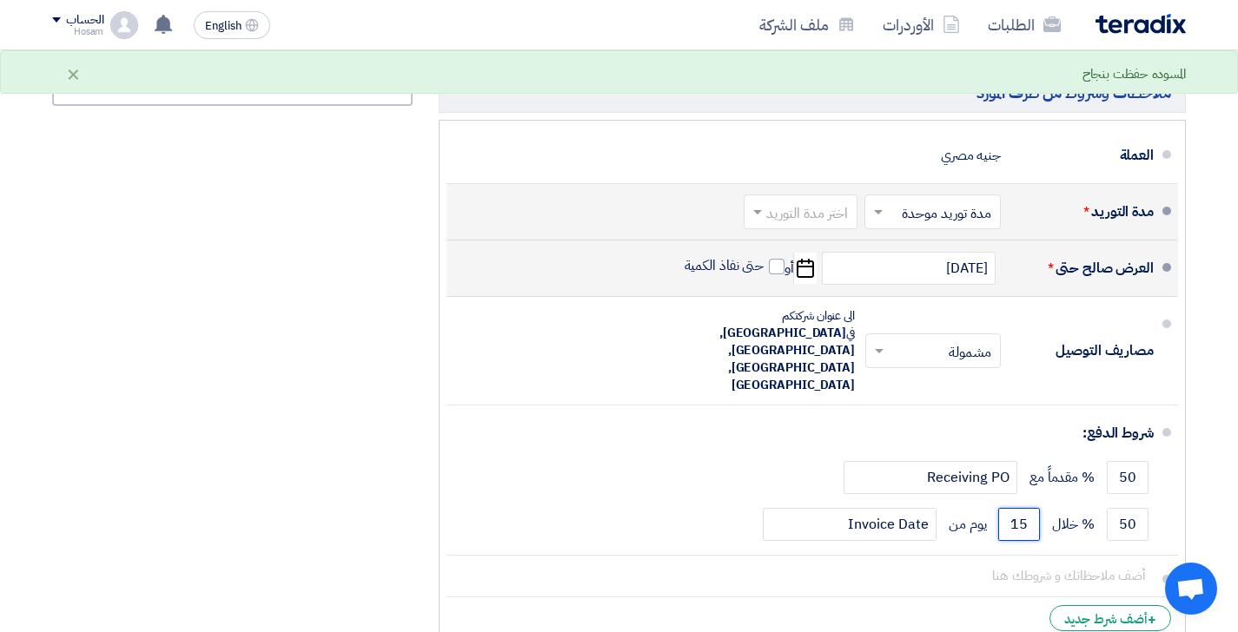
type input "15"
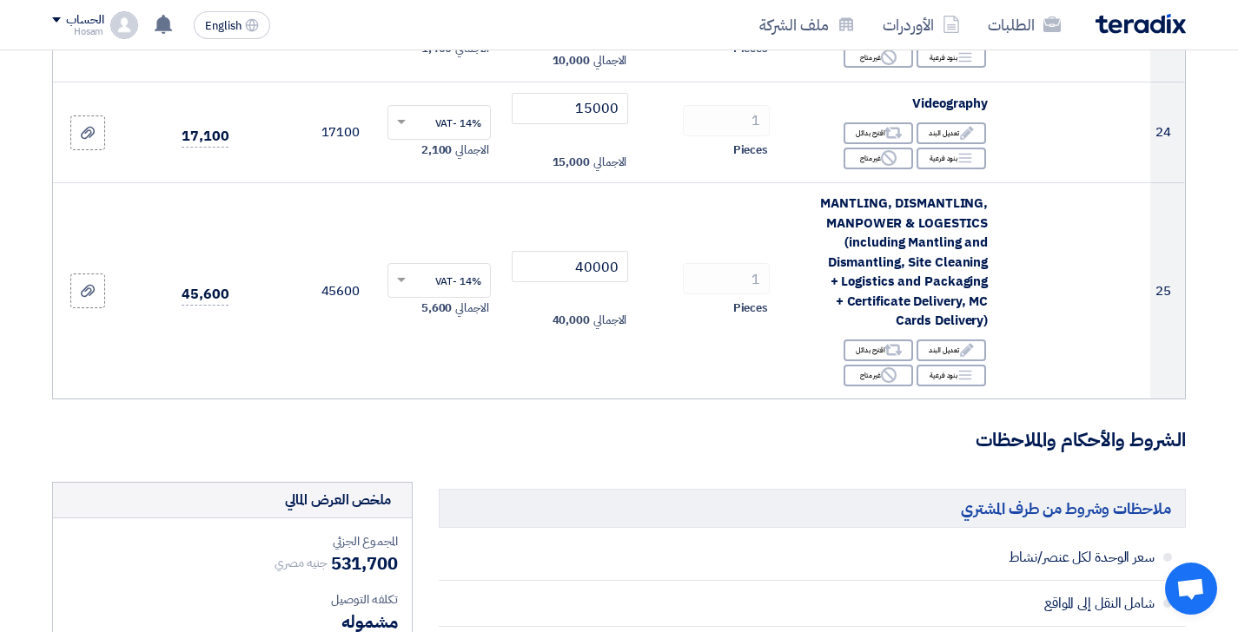
scroll to position [3236, 0]
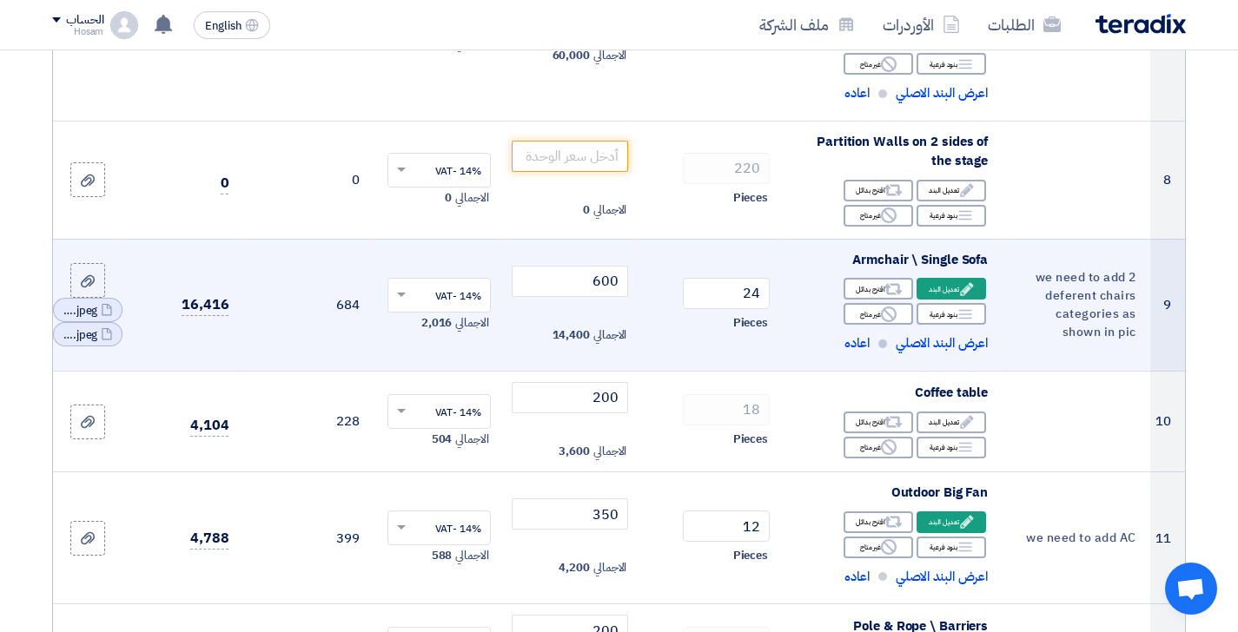
scroll to position [1165, 0]
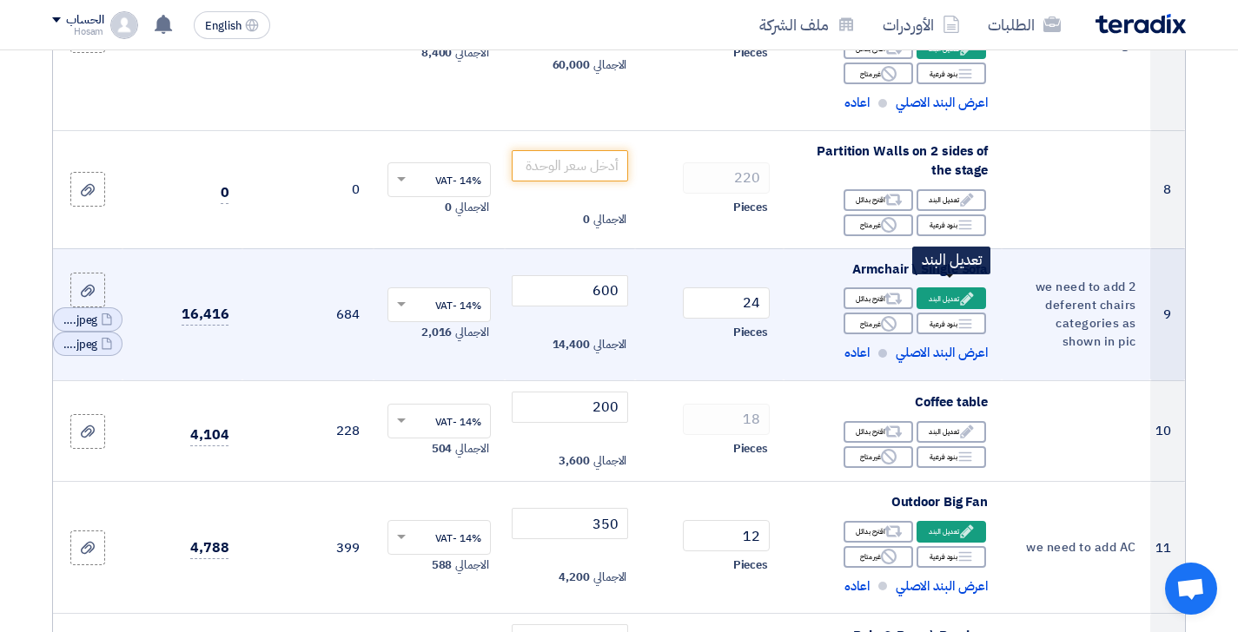
click at [965, 292] on use at bounding box center [966, 298] width 13 height 13
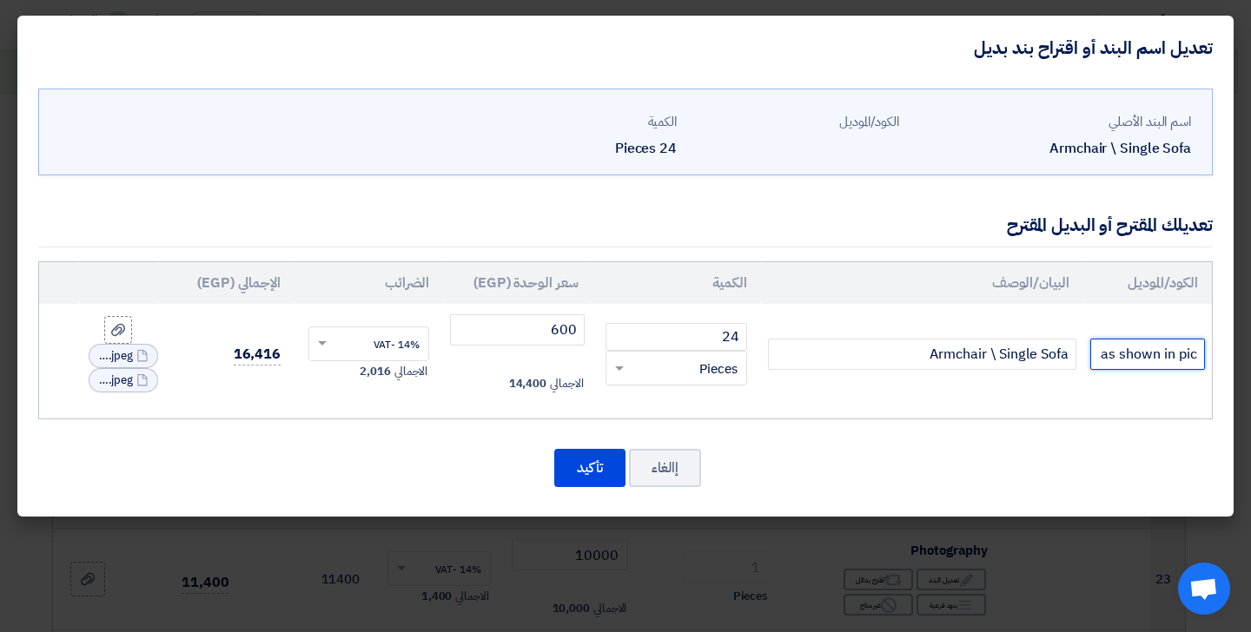
click at [1113, 353] on input "we need to add 2 deferent chairs categories as shown in pic" at bounding box center [1147, 354] width 115 height 31
click at [714, 334] on input "24" at bounding box center [675, 337] width 141 height 28
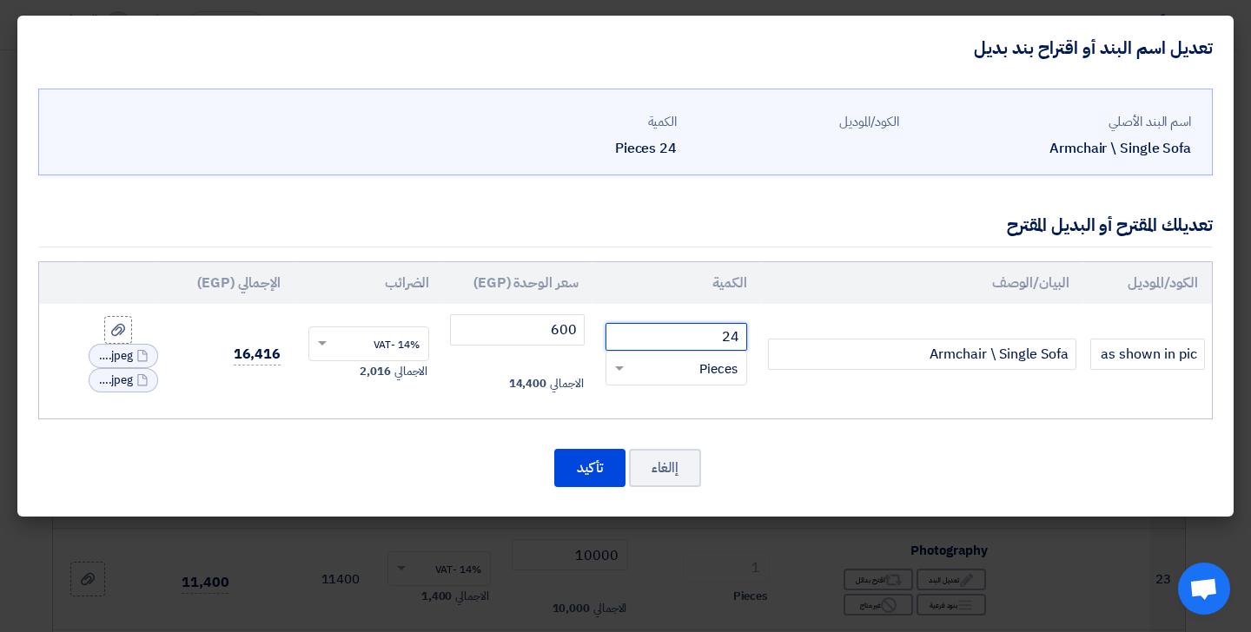
click at [714, 334] on input "24" at bounding box center [675, 337] width 141 height 28
type input "250"
click at [531, 337] on input "600" at bounding box center [517, 329] width 135 height 31
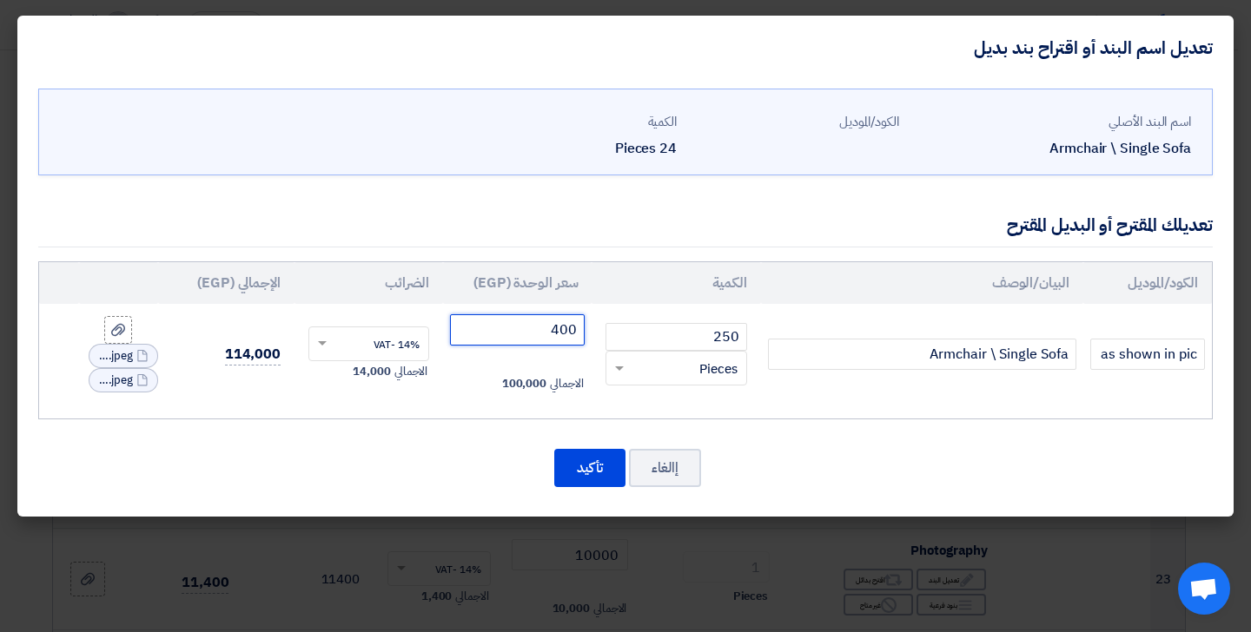
type input "400"
click at [842, 419] on div "اسم البند الأصلي Armchair \ Single Sofa الكود/الموديل الكمية 24 Pieces" at bounding box center [625, 298] width 1216 height 437
click at [562, 327] on input "400" at bounding box center [517, 329] width 135 height 31
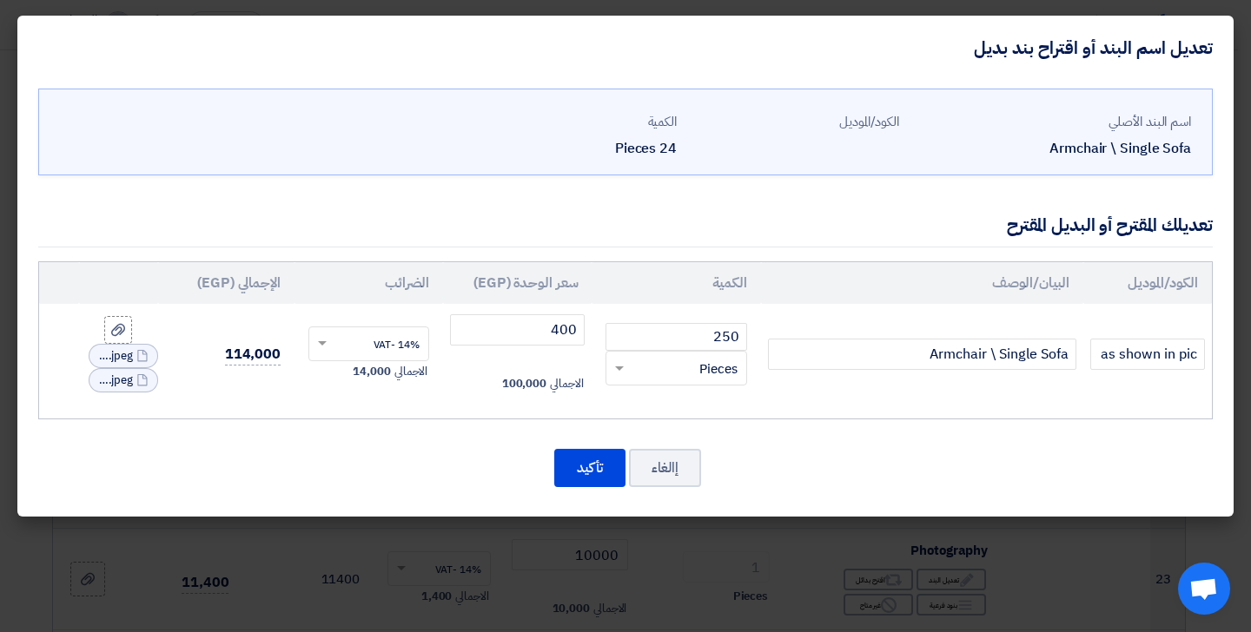
click at [802, 419] on div "اسم البند الأصلي Armchair \ Single Sofa الكود/الموديل الكمية 24 Pieces" at bounding box center [625, 298] width 1216 height 437
click at [1101, 356] on input "we need to add 2 deferent chairs categories as shown in pic" at bounding box center [1147, 354] width 115 height 31
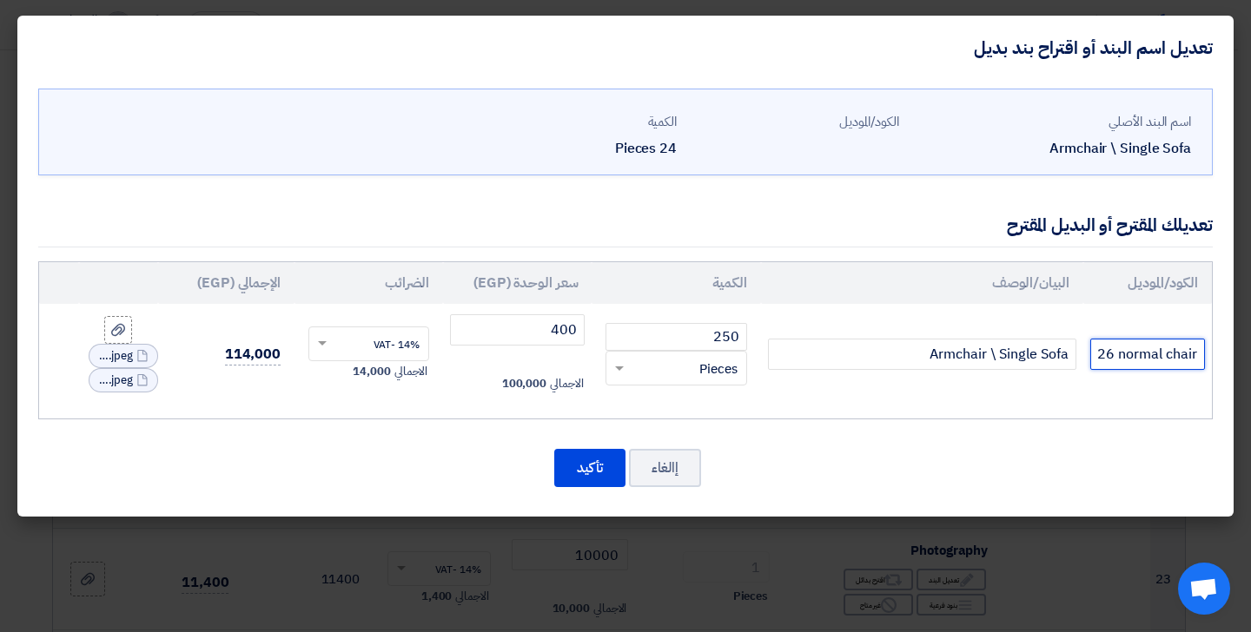
type input "Price for 24 arm chair + 226 normal chair"
click at [140, 355] on icon "File" at bounding box center [142, 356] width 12 height 12
click at [135, 371] on div "File WhatsApp_Image__at__[PHONE_NUMBER].jpeg" at bounding box center [123, 368] width 69 height 24
click at [124, 369] on span "WhatsApp_Image__at__[PHONE_NUMBER].jpeg" at bounding box center [115, 368] width 35 height 17
click at [114, 340] on use at bounding box center [118, 342] width 14 height 12
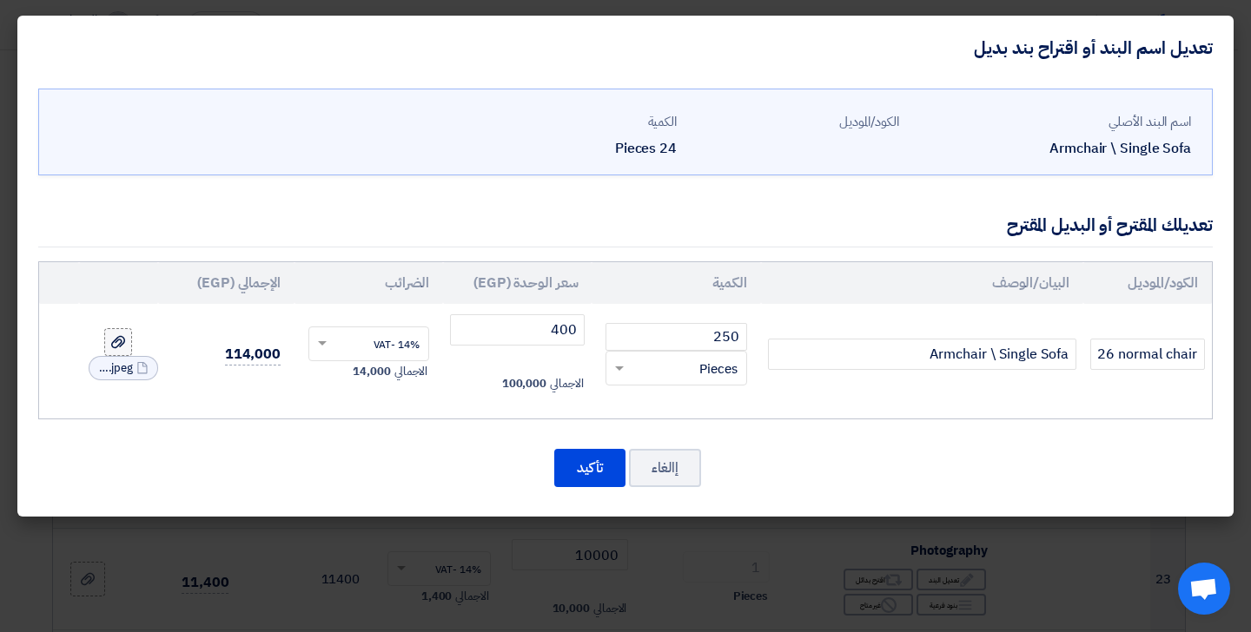
click at [0, 0] on input "file" at bounding box center [0, 0] width 0 height 0
click at [124, 386] on span "WhatsApp_Image__at__[PHONE_NUMBER].jpeg" at bounding box center [115, 380] width 35 height 17
click at [125, 379] on span "WhatsApp_Image__at__[PHONE_NUMBER].jpeg" at bounding box center [115, 380] width 35 height 17
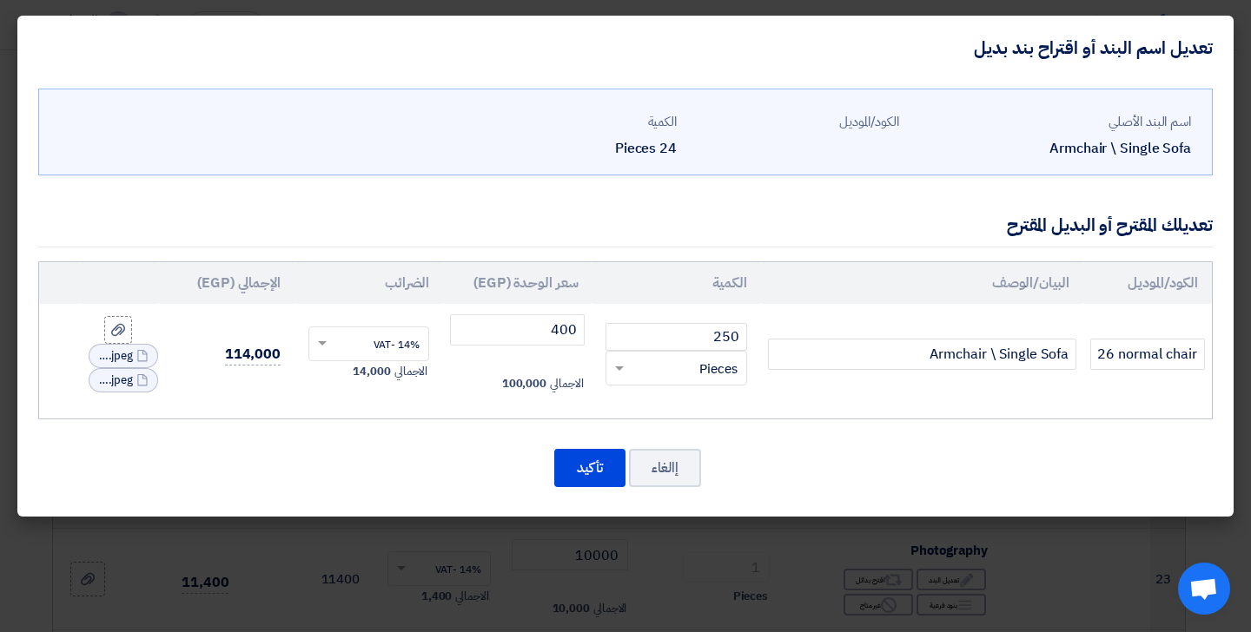
click at [141, 379] on icon "File" at bounding box center [142, 380] width 12 height 12
click at [144, 370] on icon "File" at bounding box center [142, 368] width 12 height 12
click at [116, 352] on icon at bounding box center [118, 354] width 14 height 14
click at [0, 0] on input "file" at bounding box center [0, 0] width 0 height 0
click at [120, 351] on use at bounding box center [118, 354] width 14 height 12
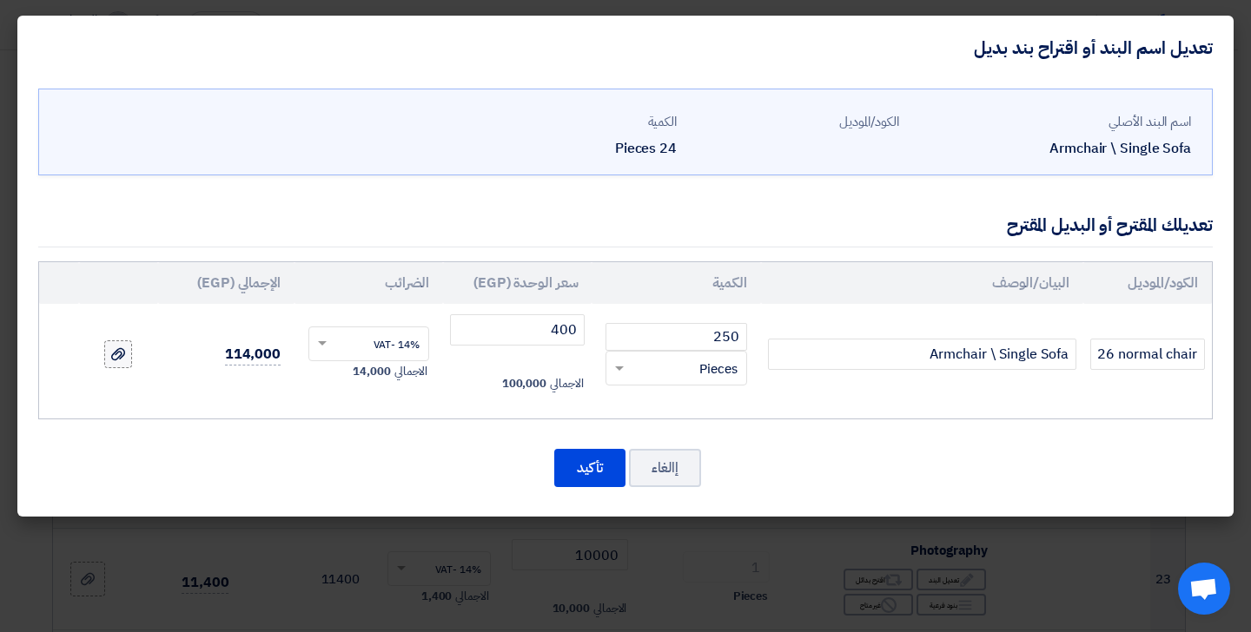
click at [0, 0] on input "file" at bounding box center [0, 0] width 0 height 0
click at [589, 471] on button "تأكيد" at bounding box center [589, 468] width 71 height 38
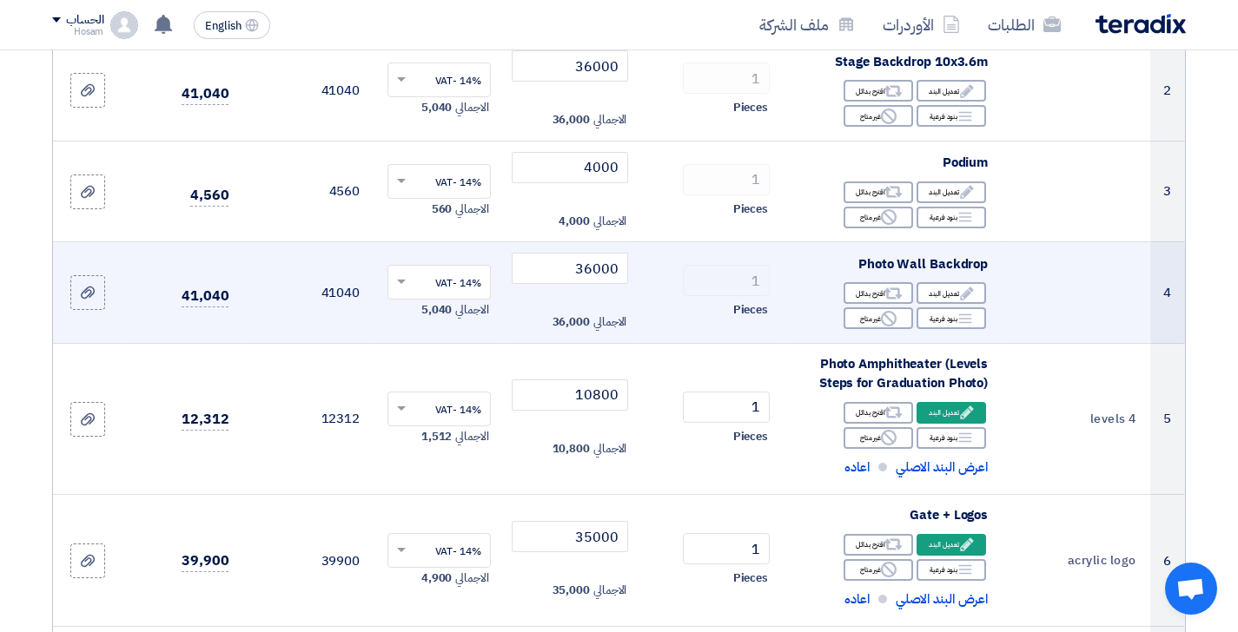
scroll to position [484, 0]
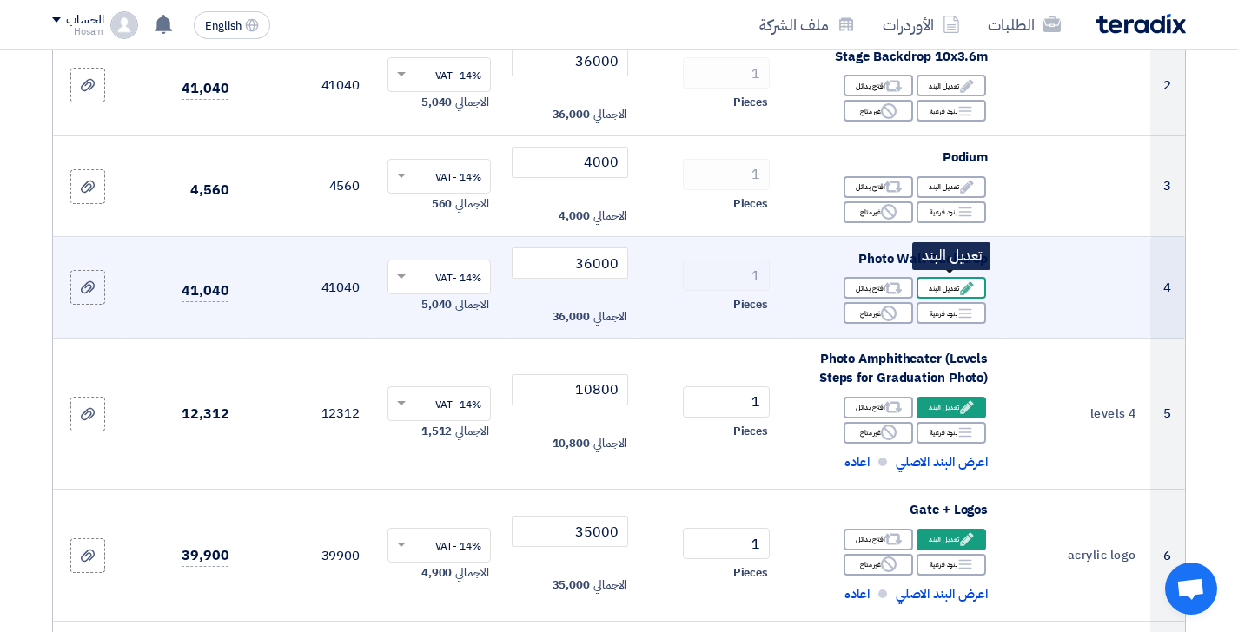
click at [955, 282] on div "Edit تعديل البند" at bounding box center [950, 288] width 69 height 22
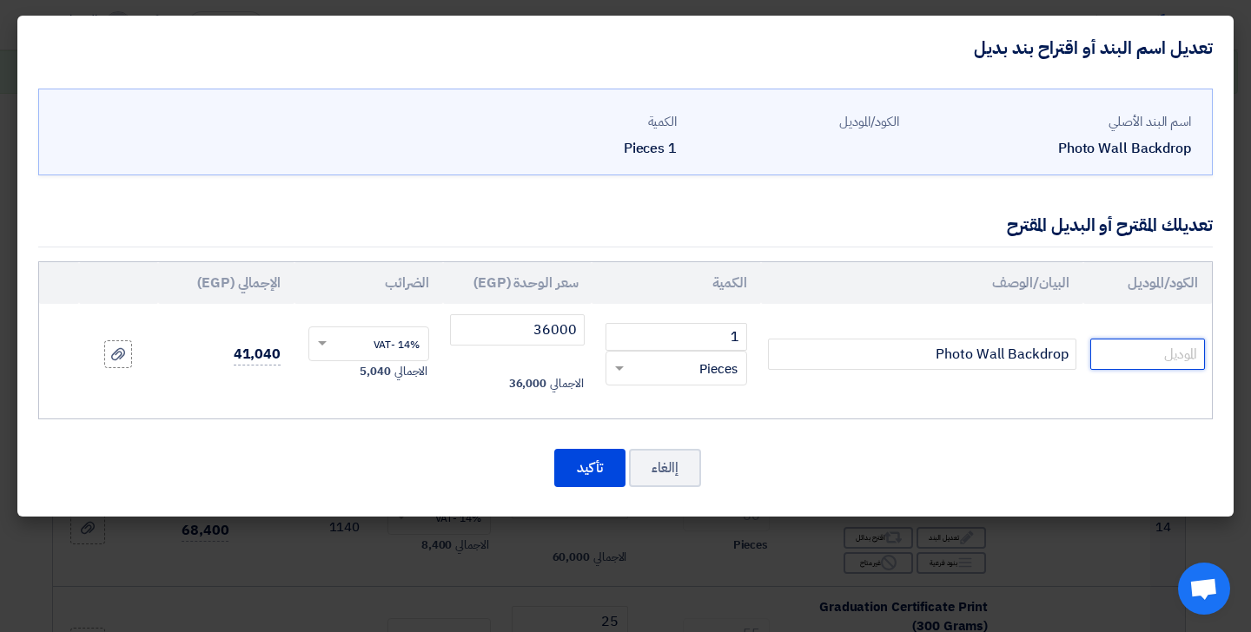
click at [1132, 353] on input "text" at bounding box center [1147, 354] width 115 height 31
type input "10X4m"
click at [596, 470] on button "تأكيد" at bounding box center [589, 468] width 71 height 38
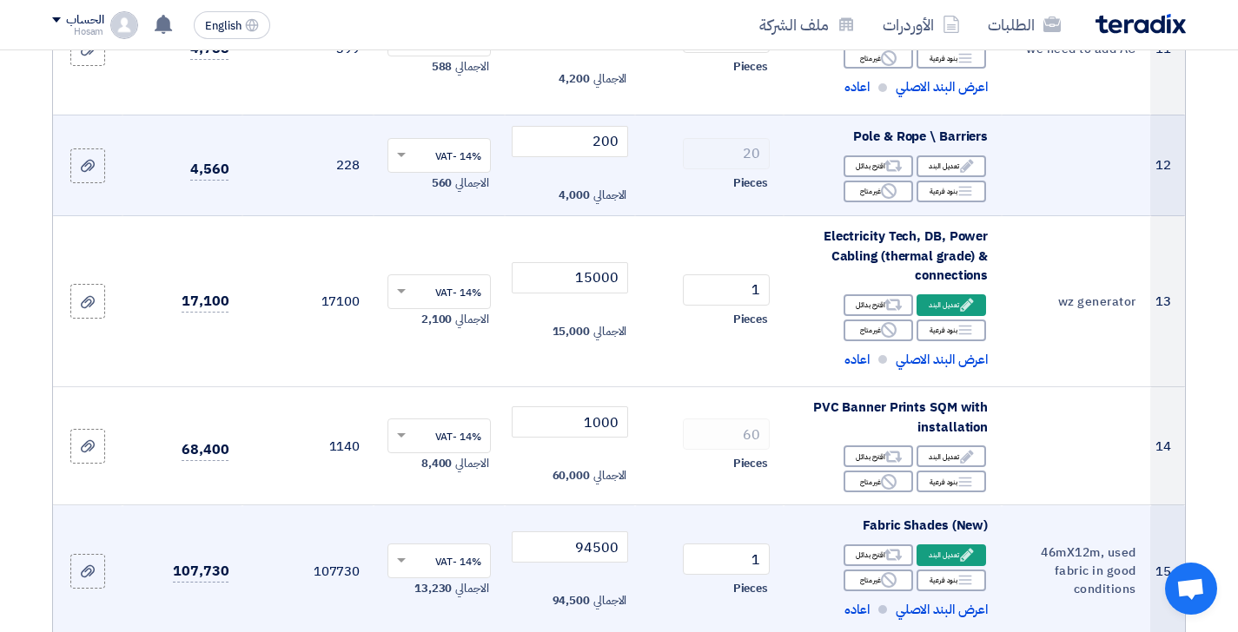
scroll to position [1694, 0]
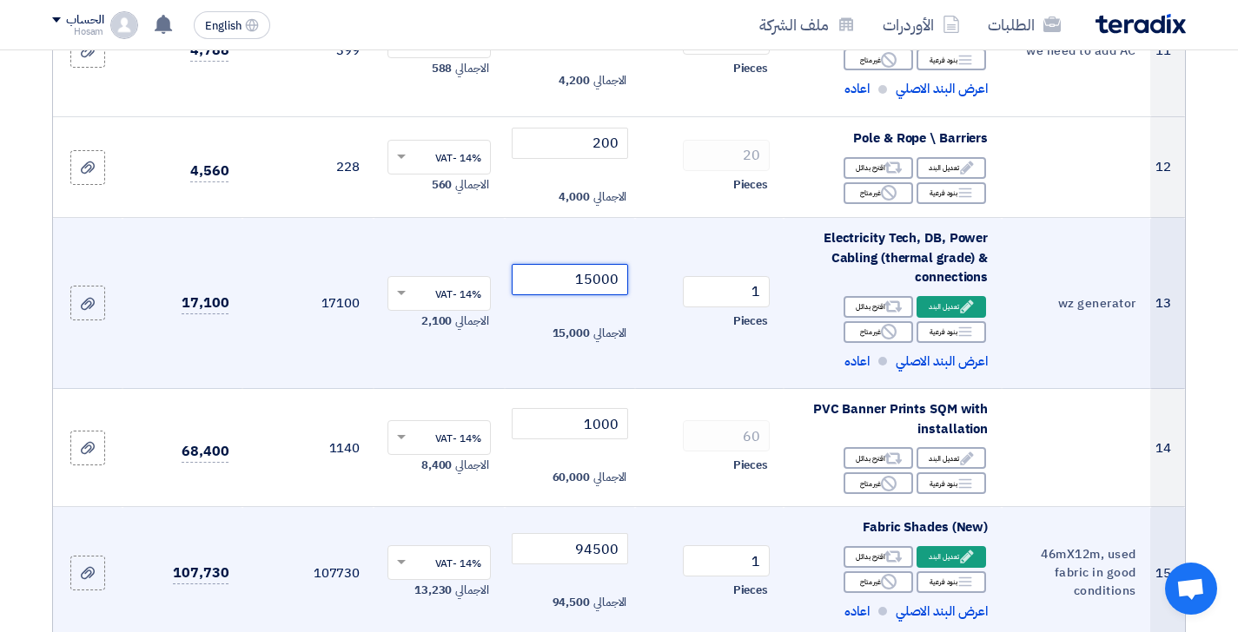
click at [596, 264] on input "15000" at bounding box center [570, 279] width 117 height 31
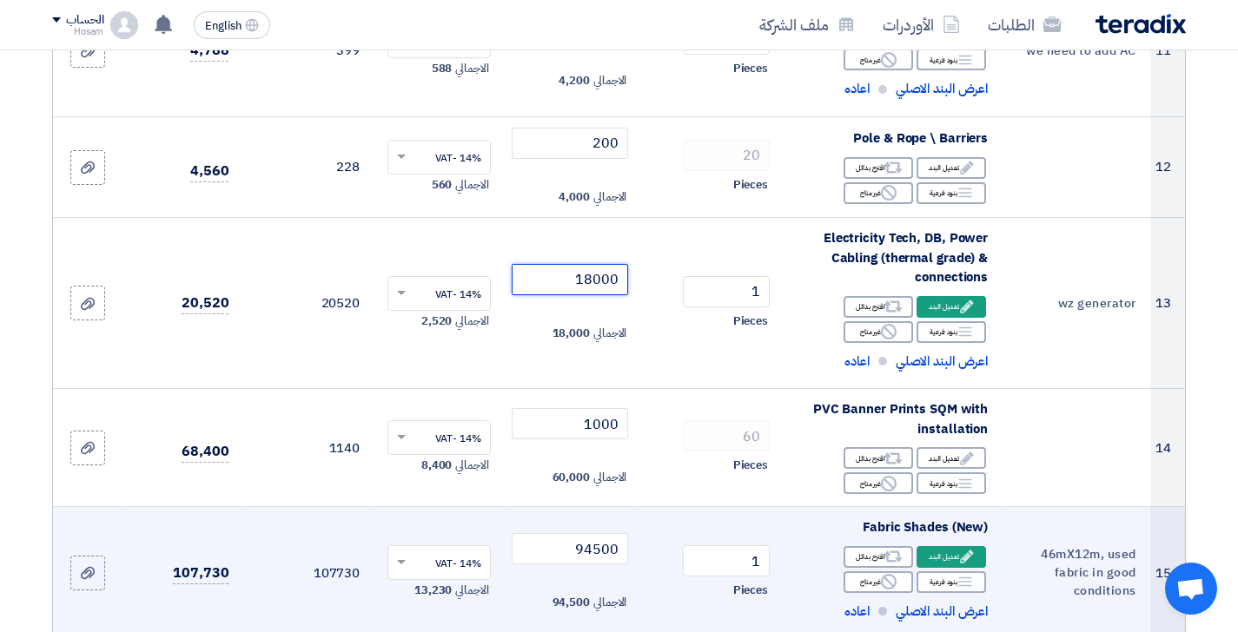
type input "18000"
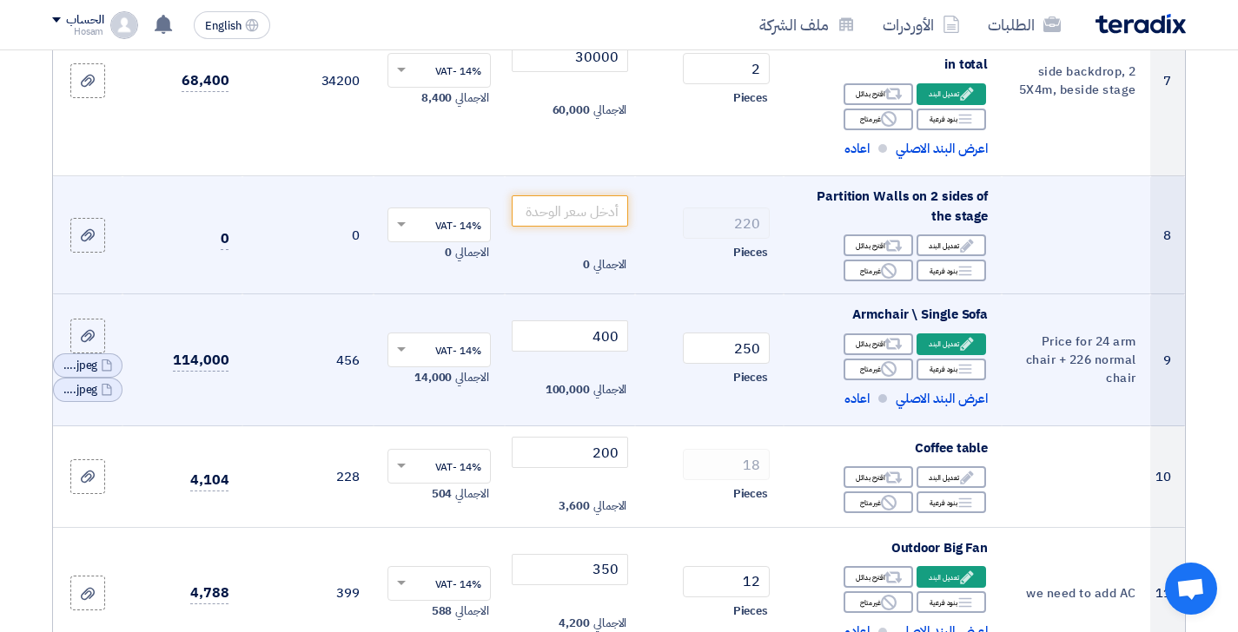
scroll to position [1153, 0]
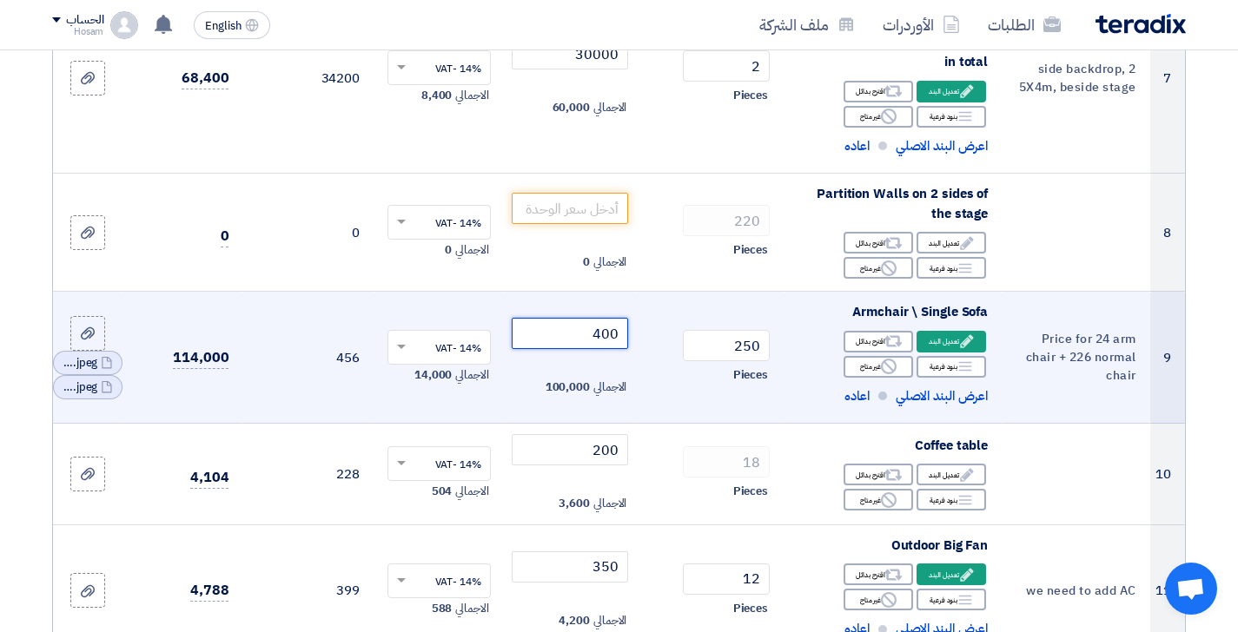
click at [571, 327] on input "400" at bounding box center [570, 333] width 117 height 31
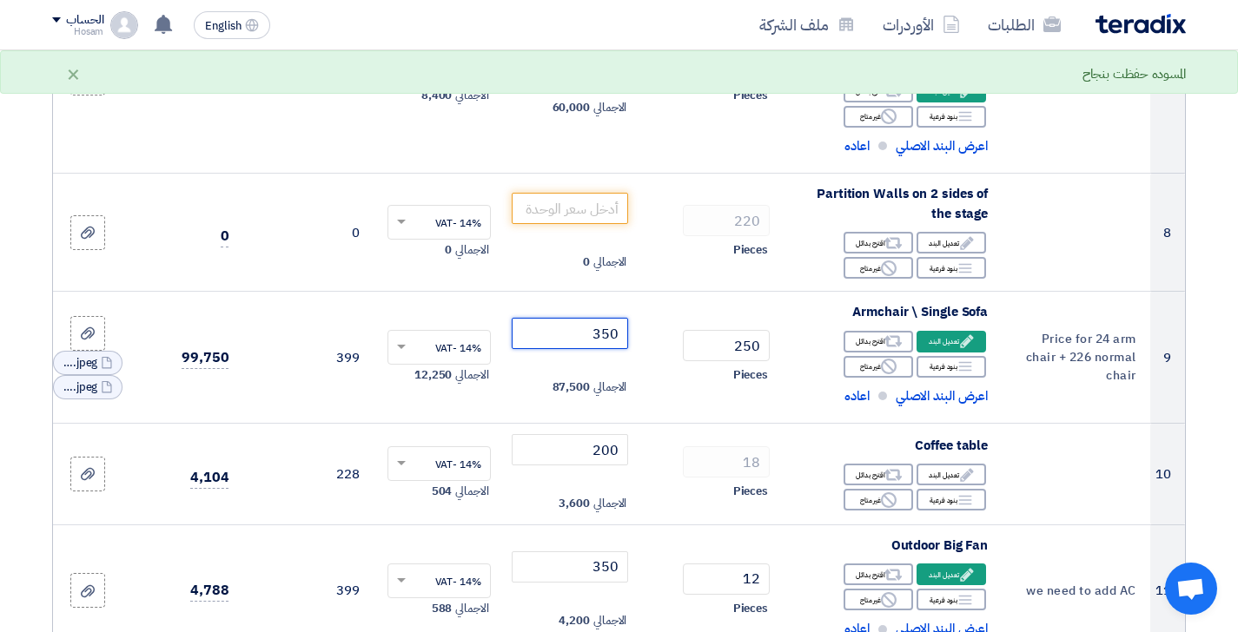
type input "350"
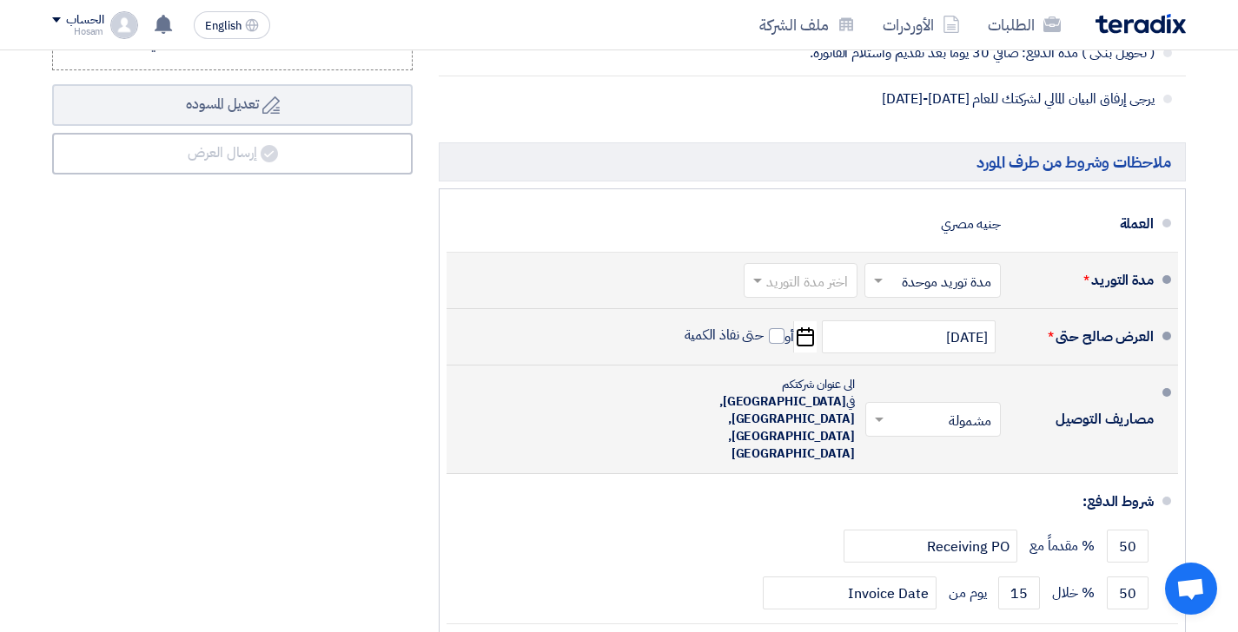
scroll to position [4052, 0]
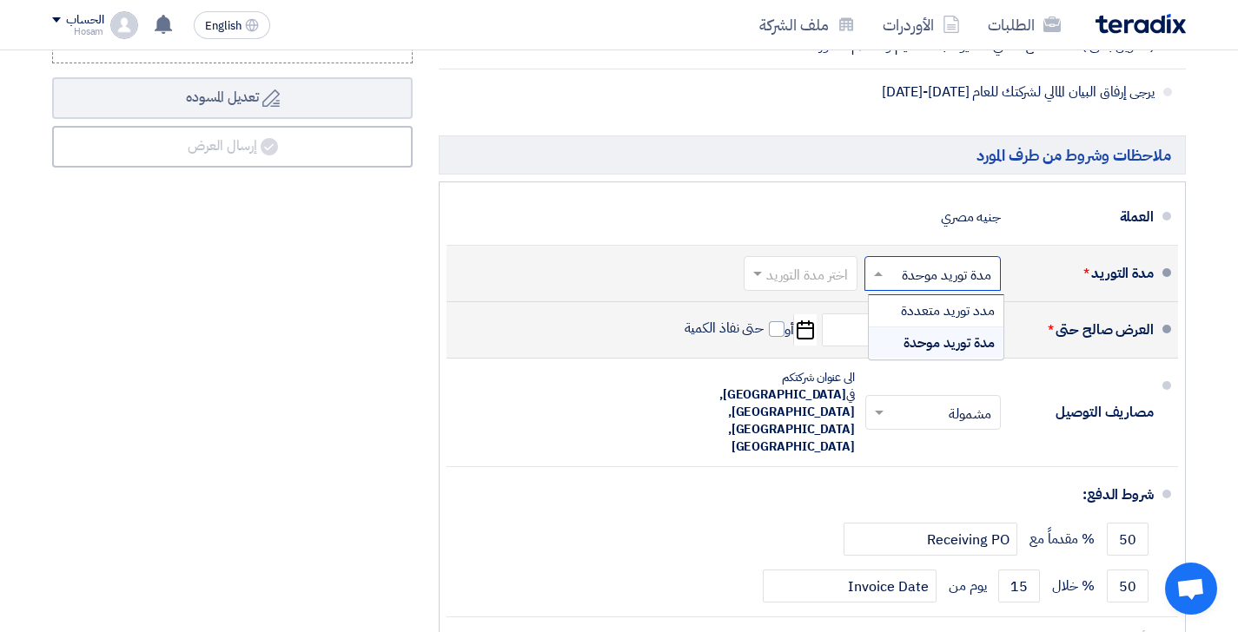
click at [884, 265] on span at bounding box center [876, 273] width 22 height 17
click at [942, 333] on span "مدة توريد موحدة" at bounding box center [948, 343] width 91 height 21
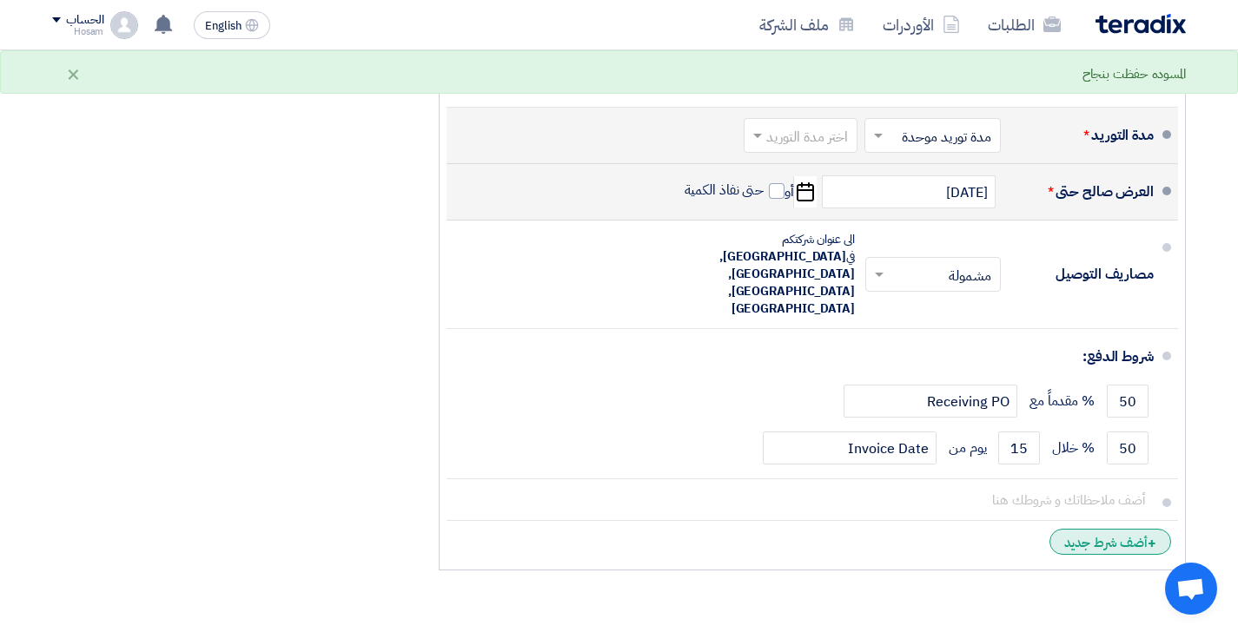
scroll to position [4194, 0]
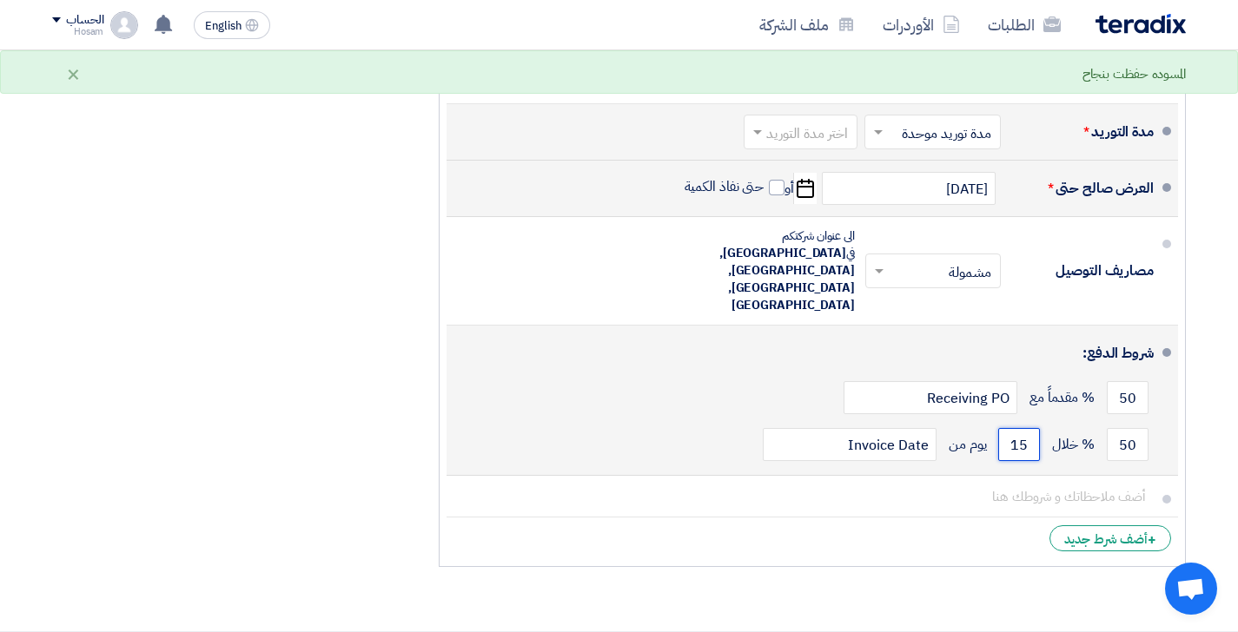
click at [1027, 428] on input "15" at bounding box center [1019, 444] width 42 height 33
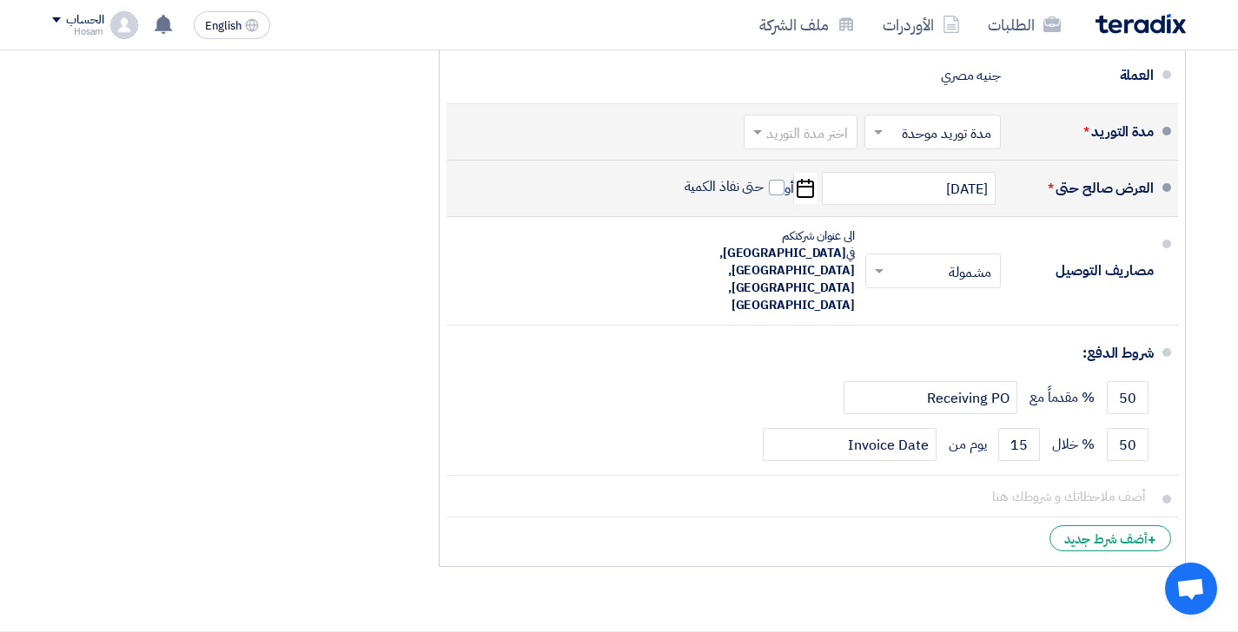
click at [416, 378] on div "ملخص العرض المالي المجموع الجزئي جنيه مصري 607,800 تكلفه التوصيل" at bounding box center [232, 64] width 386 height 1024
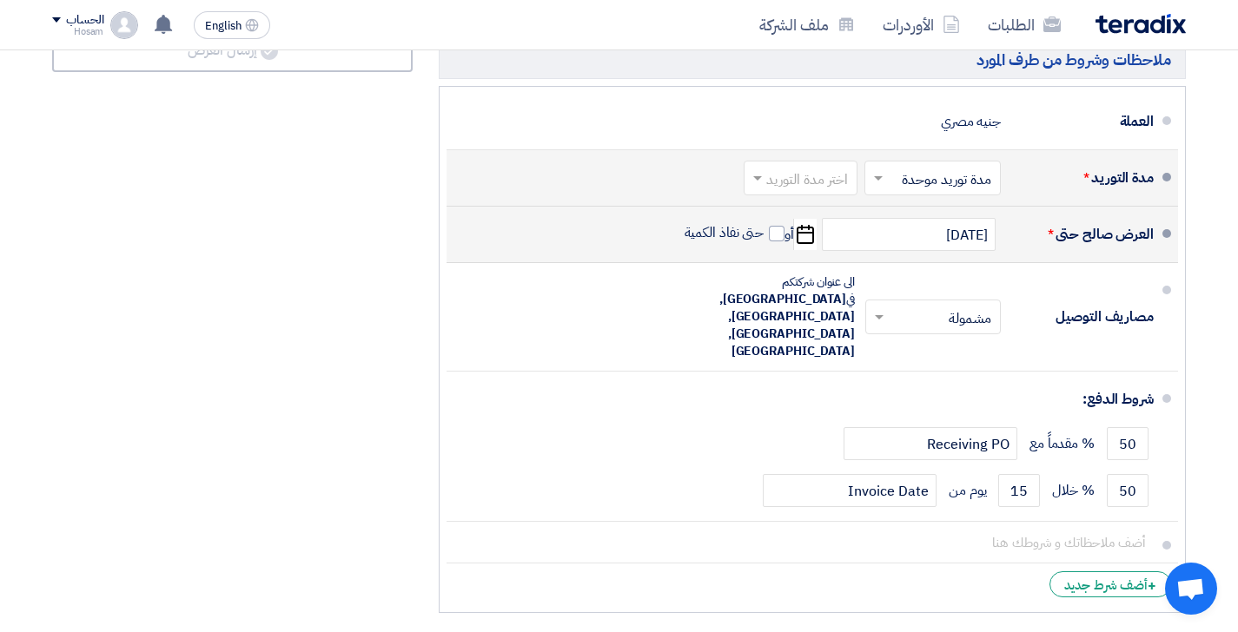
scroll to position [4150, 0]
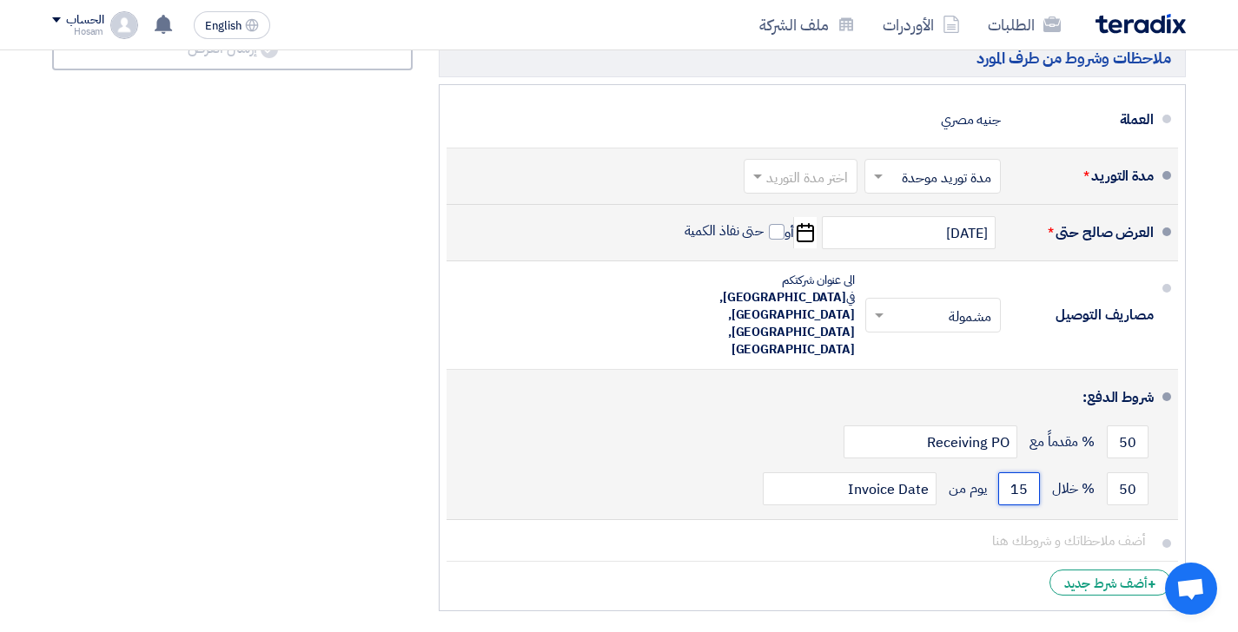
click at [1030, 472] on input "15" at bounding box center [1019, 488] width 42 height 33
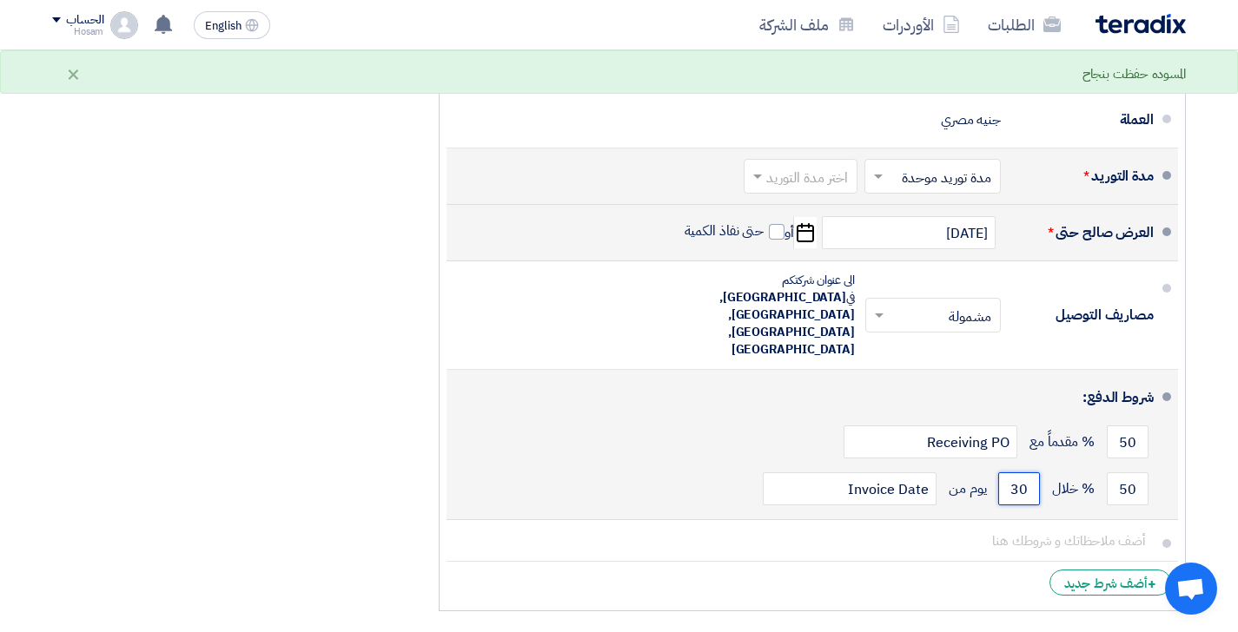
click at [1023, 472] on input "30" at bounding box center [1019, 488] width 42 height 33
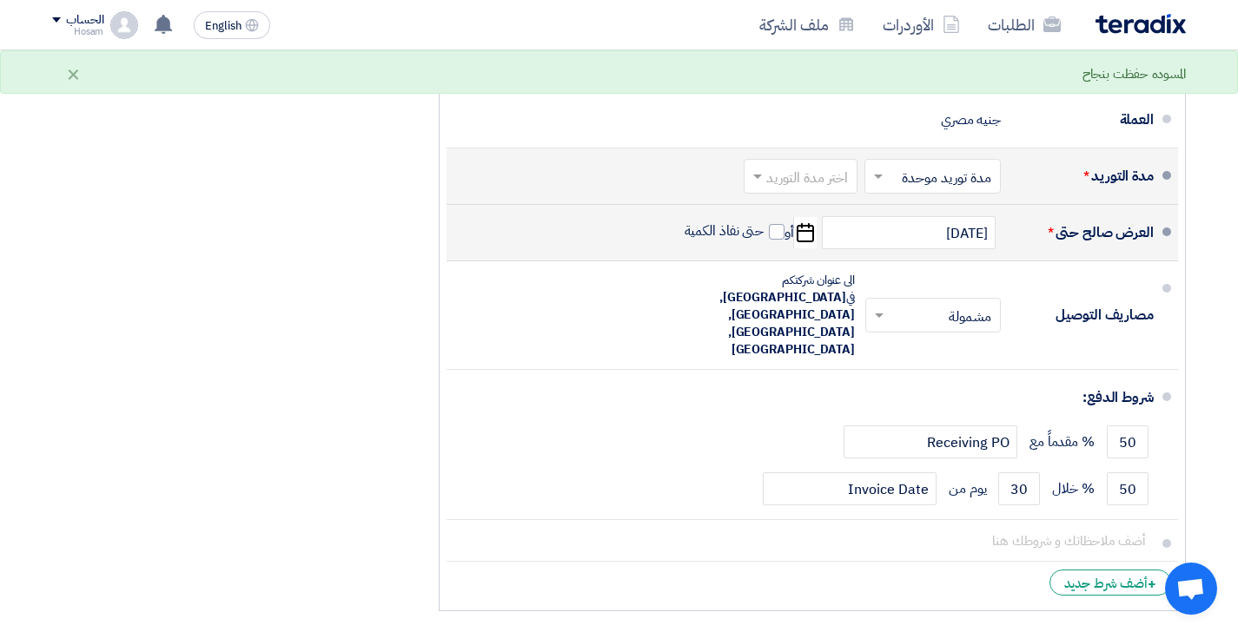
click at [276, 371] on div "ملخص العرض المالي المجموع الجزئي جنيه مصري 607,800 تكلفه التوصيل" at bounding box center [232, 108] width 386 height 1024
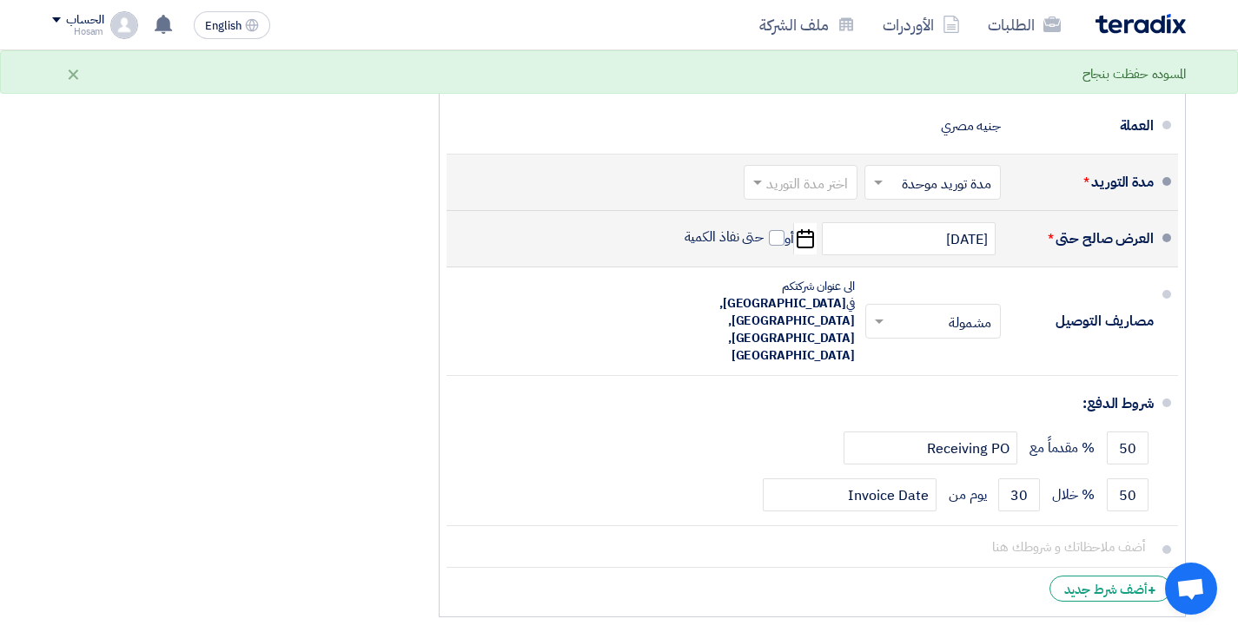
scroll to position [4157, 0]
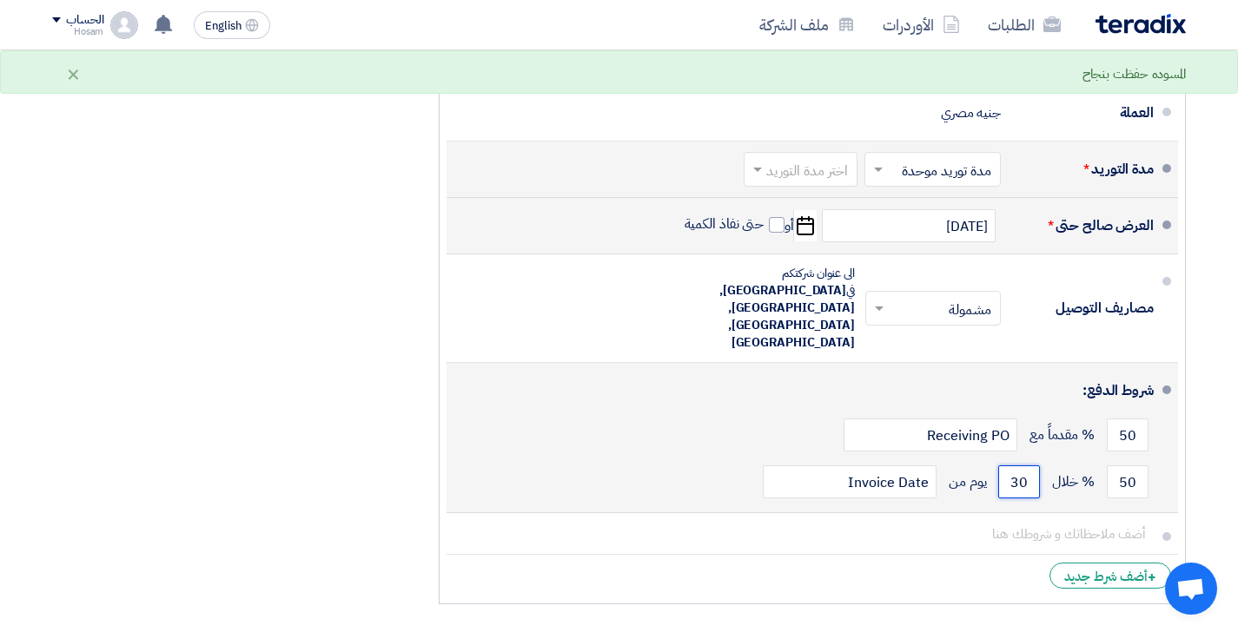
click at [1032, 466] on input "30" at bounding box center [1019, 482] width 42 height 33
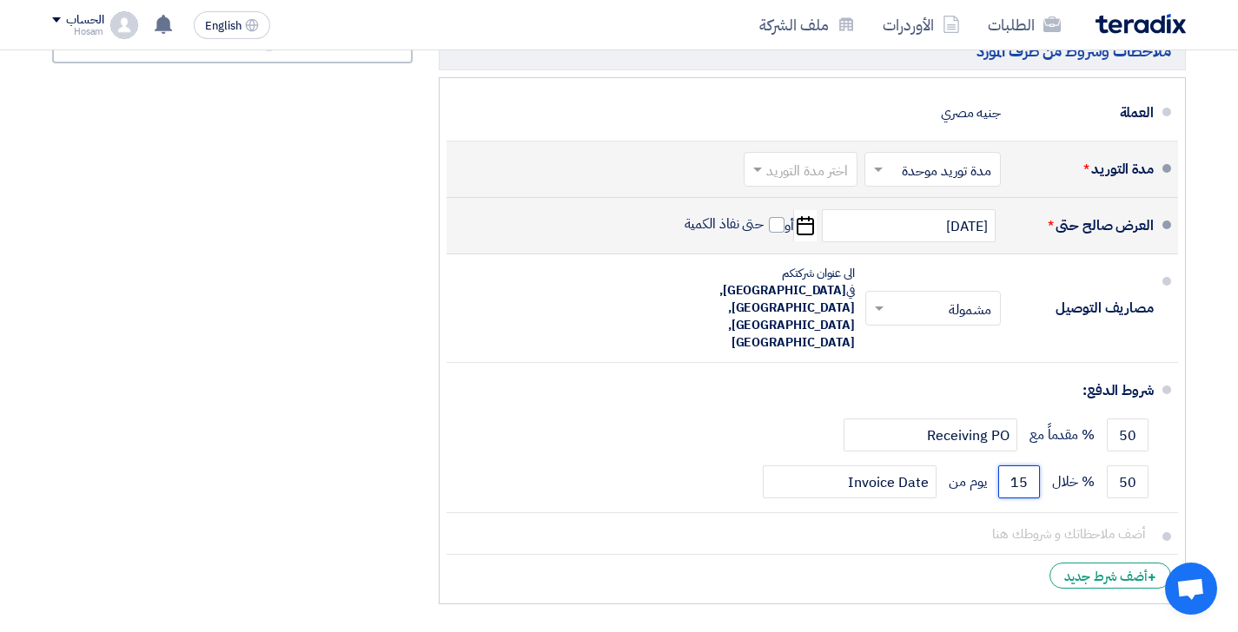
type input "15"
click at [257, 417] on div "ملخص العرض المالي المجموع الجزئي جنيه مصري 607,800 تكلفه التوصيل" at bounding box center [232, 101] width 386 height 1024
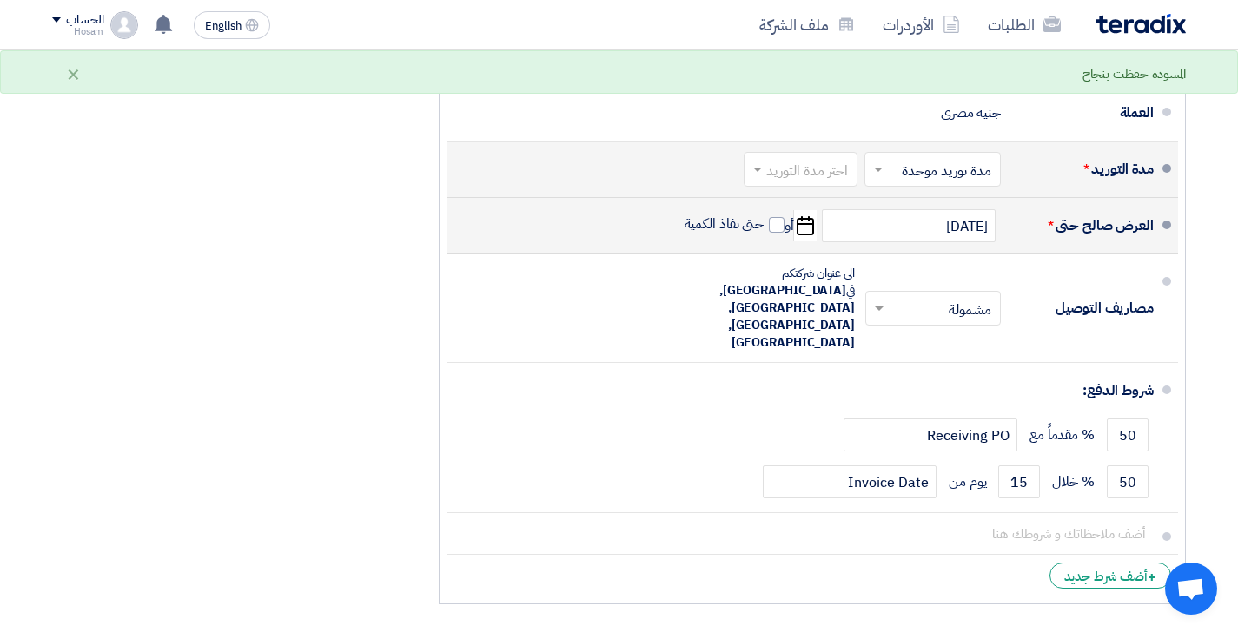
click at [260, 416] on div "ملخص العرض المالي المجموع الجزئي جنيه مصري 607,800 تكلفه التوصيل" at bounding box center [232, 101] width 386 height 1024
click at [376, 419] on div "ملخص العرض المالي المجموع الجزئي جنيه مصري 607,800 تكلفه التوصيل" at bounding box center [232, 101] width 386 height 1024
click at [353, 475] on div "ملخص العرض المالي المجموع الجزئي جنيه مصري 607,800 تكلفه التوصيل" at bounding box center [232, 101] width 386 height 1024
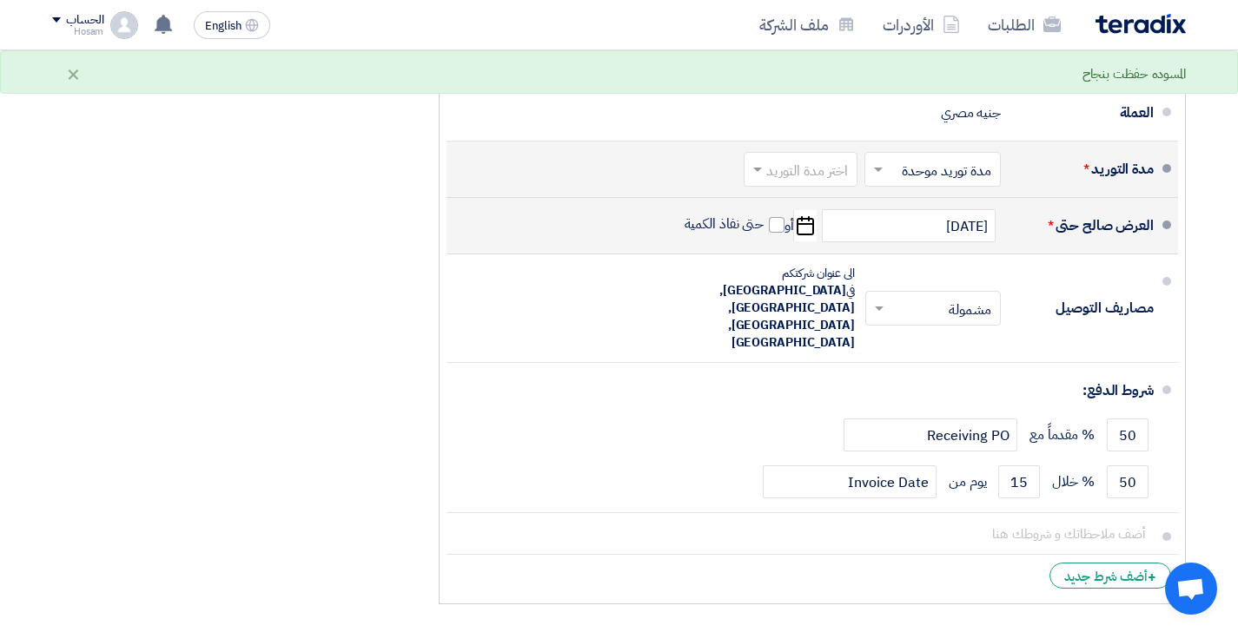
click at [353, 475] on div "ملخص العرض المالي المجموع الجزئي جنيه مصري 607,800 تكلفه التوصيل" at bounding box center [232, 101] width 386 height 1024
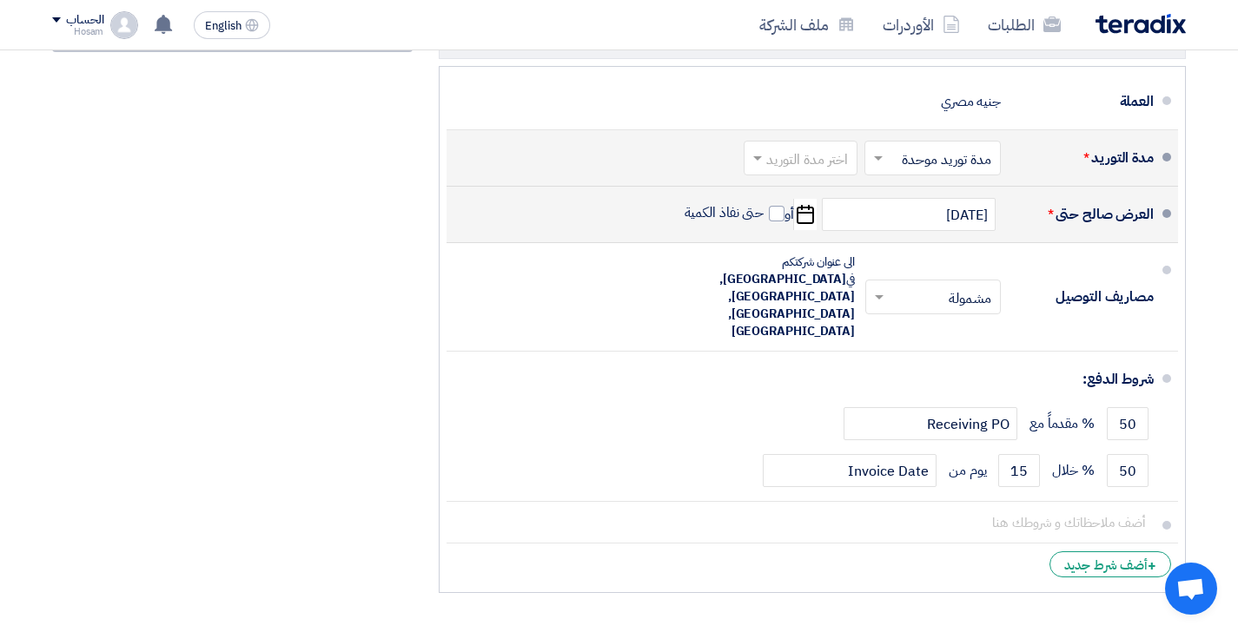
scroll to position [4157, 0]
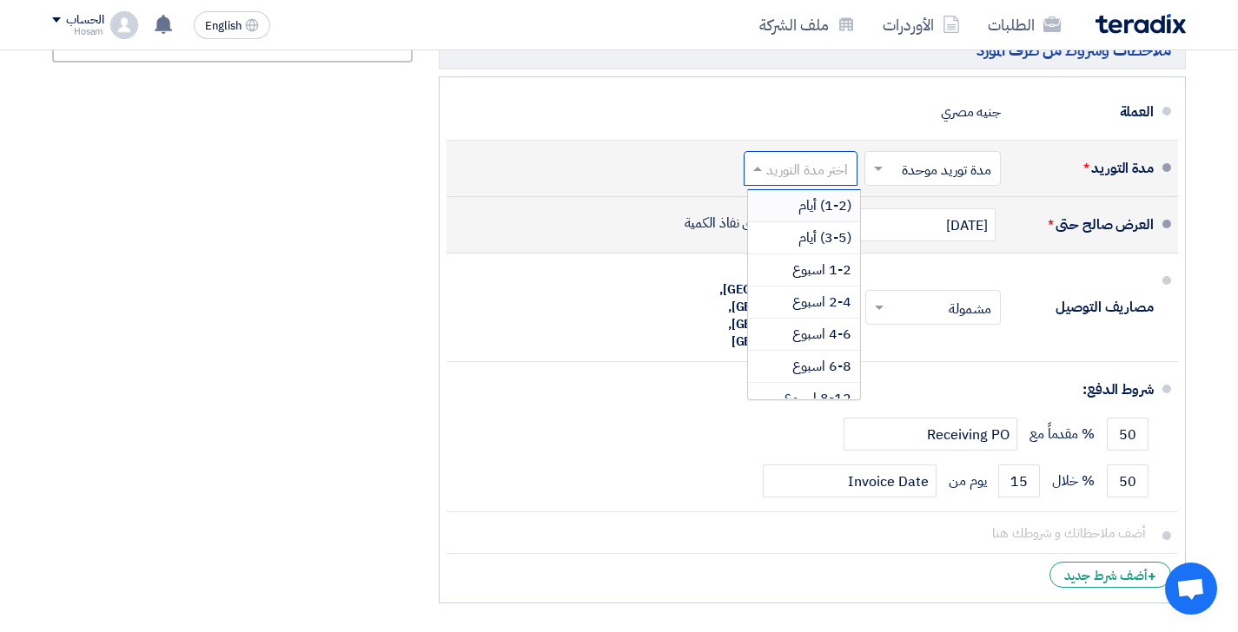
click at [782, 158] on input "text" at bounding box center [796, 170] width 105 height 25
click at [814, 195] on span "(1-2) أيام" at bounding box center [824, 205] width 53 height 21
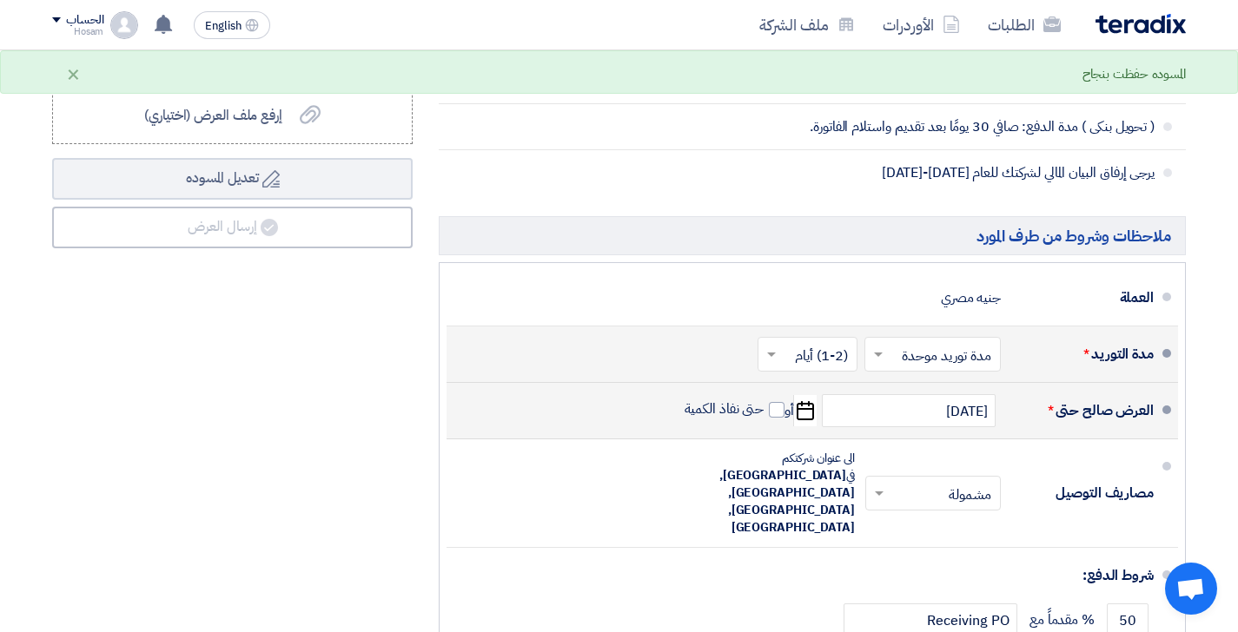
scroll to position [3973, 0]
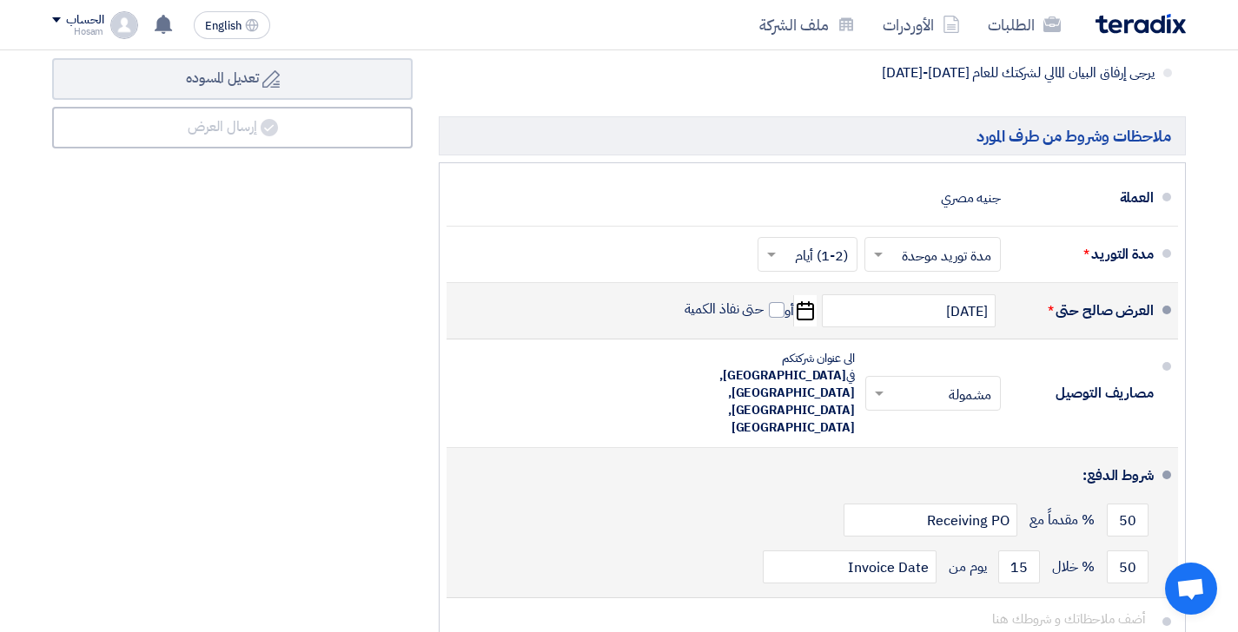
scroll to position [4072, 0]
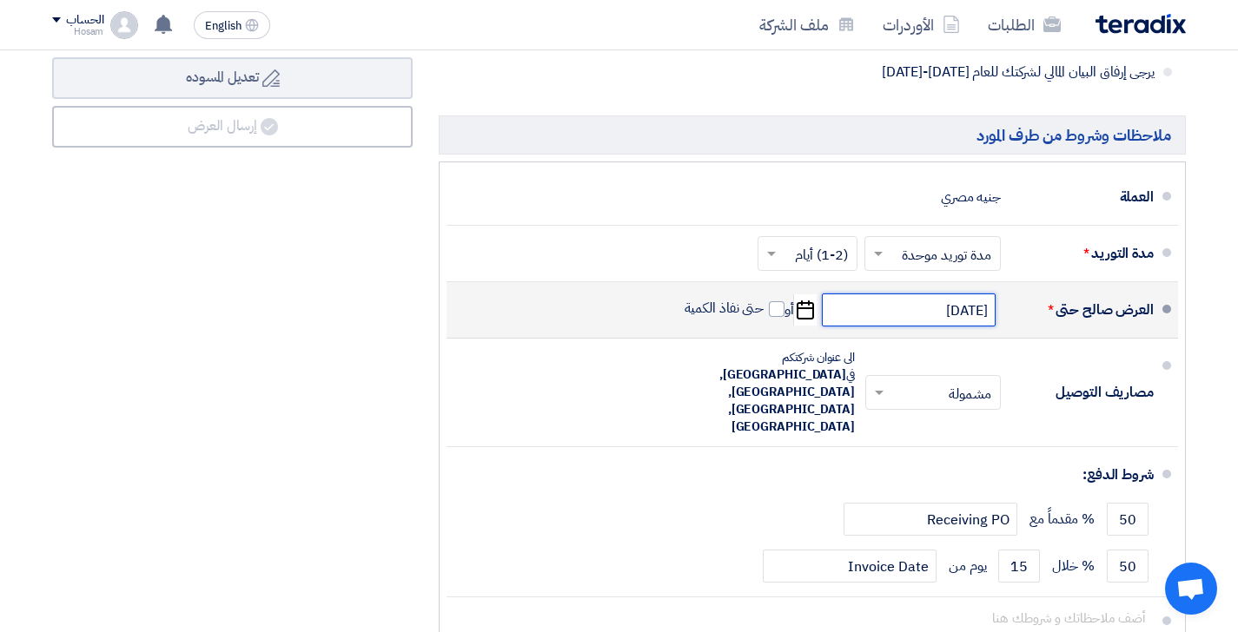
click at [841, 294] on input "[DATE]" at bounding box center [909, 310] width 174 height 33
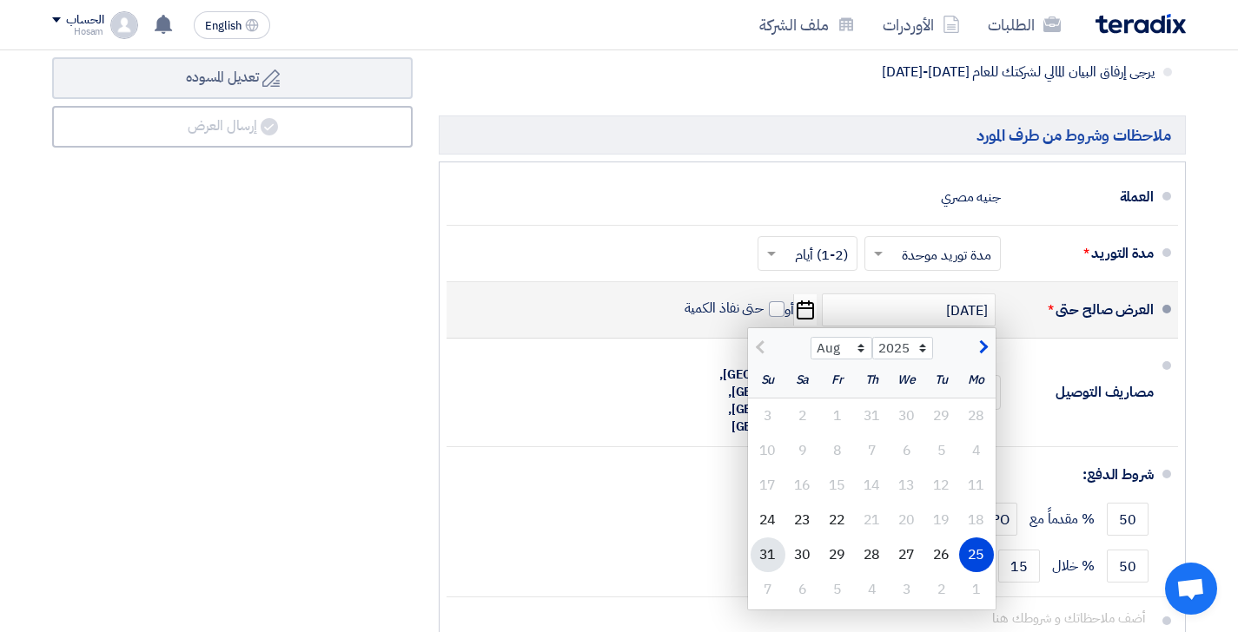
click at [774, 538] on div "31" at bounding box center [767, 555] width 35 height 35
type input "[DATE]"
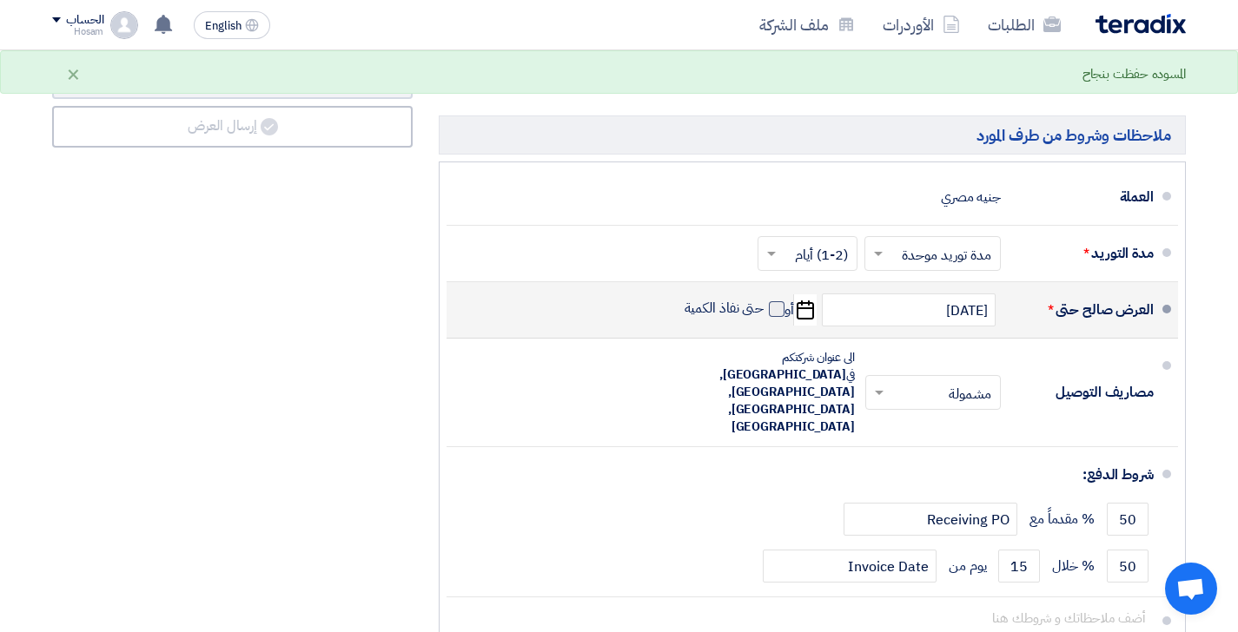
click at [778, 301] on span at bounding box center [777, 309] width 16 height 16
click at [764, 300] on input "حتى نفاذ الكمية" at bounding box center [722, 316] width 83 height 33
checkbox input "true"
click at [867, 294] on input "[DATE]" at bounding box center [909, 310] width 174 height 33
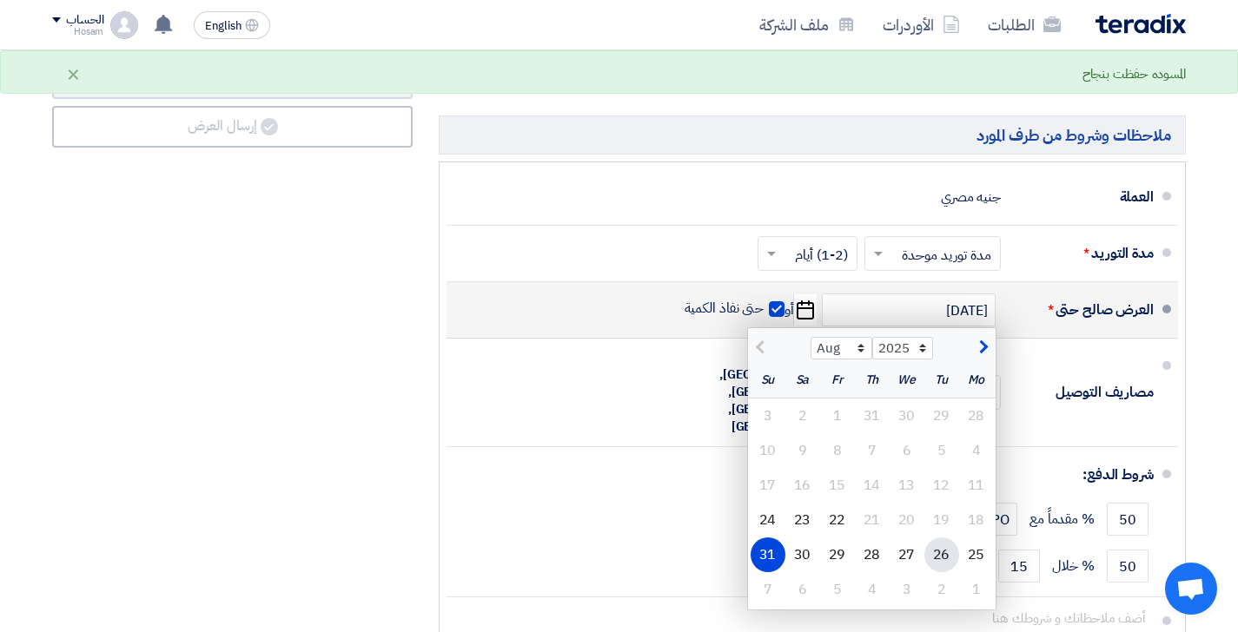
click at [933, 538] on div "26" at bounding box center [941, 555] width 35 height 35
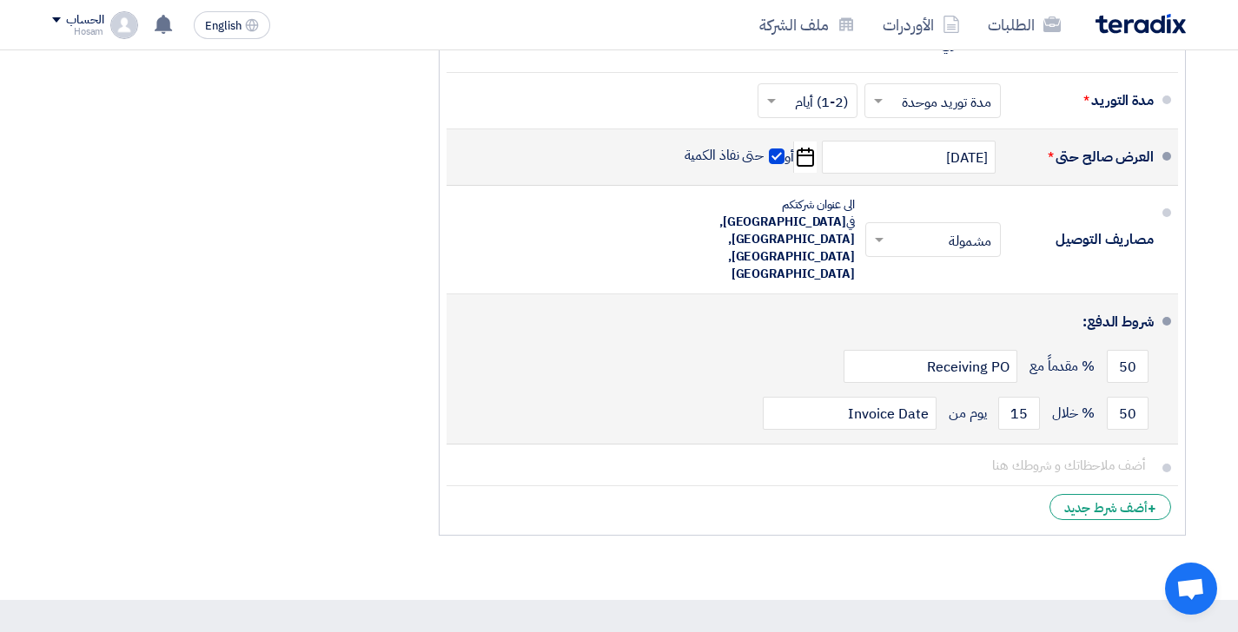
scroll to position [4228, 0]
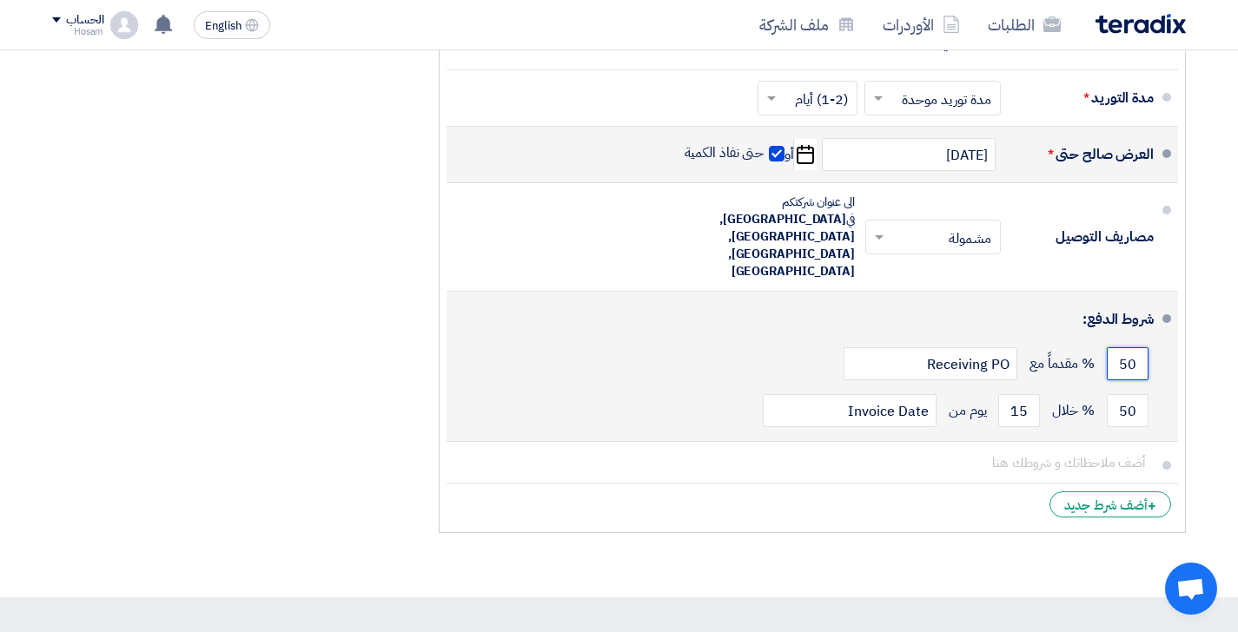
click at [1133, 347] on input "50" at bounding box center [1127, 363] width 42 height 33
click at [1136, 394] on input "50" at bounding box center [1127, 410] width 42 height 33
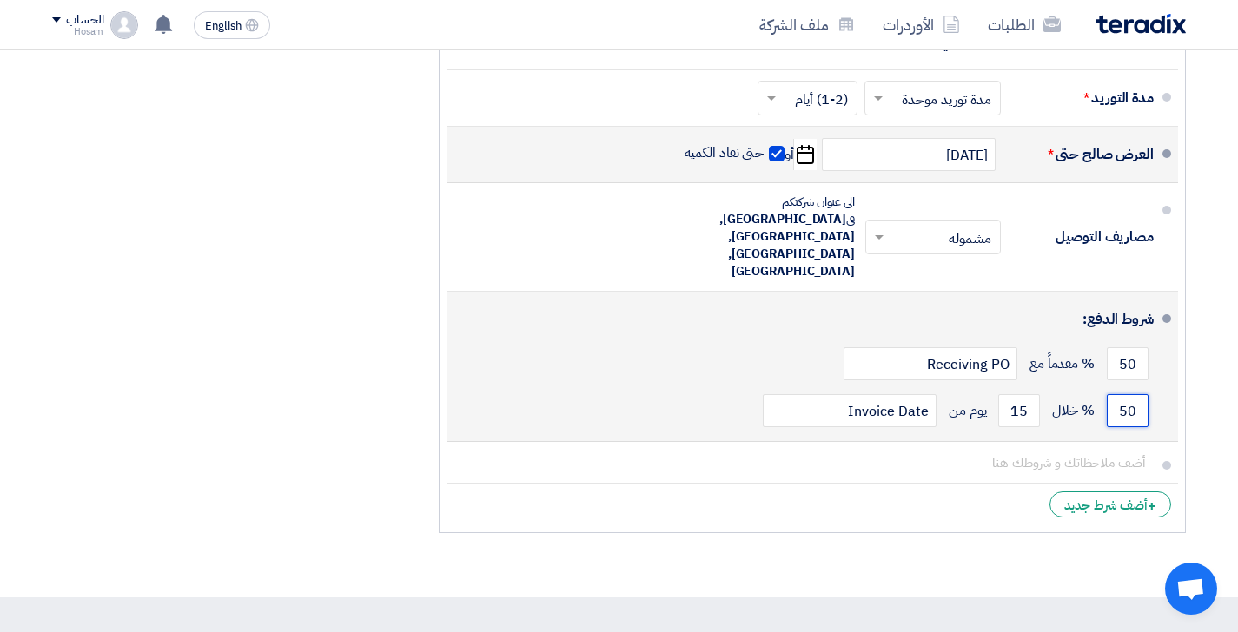
click at [1136, 394] on input "50" at bounding box center [1127, 410] width 42 height 33
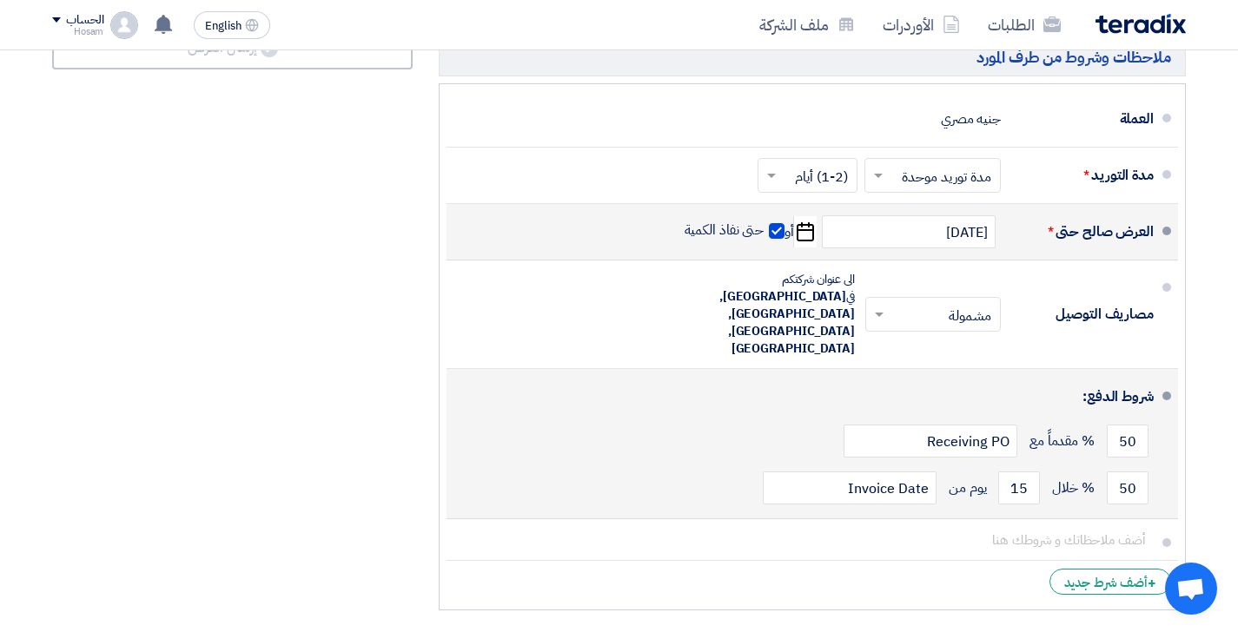
scroll to position [4133, 0]
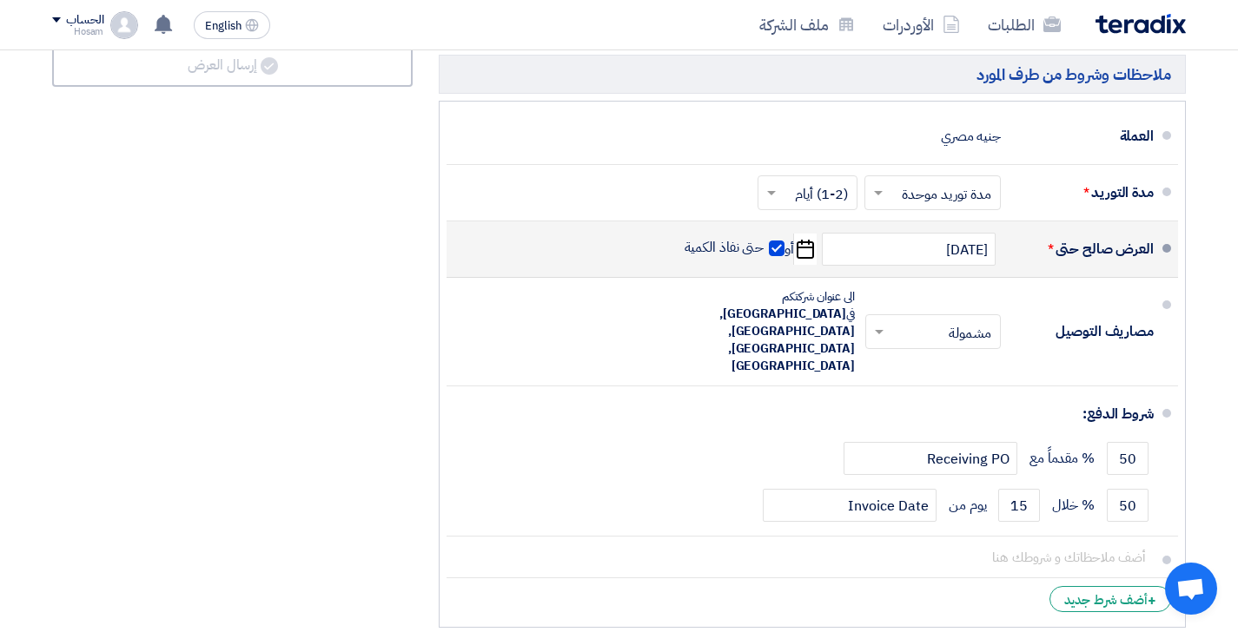
click at [804, 234] on icon "Pick a date" at bounding box center [804, 249] width 23 height 31
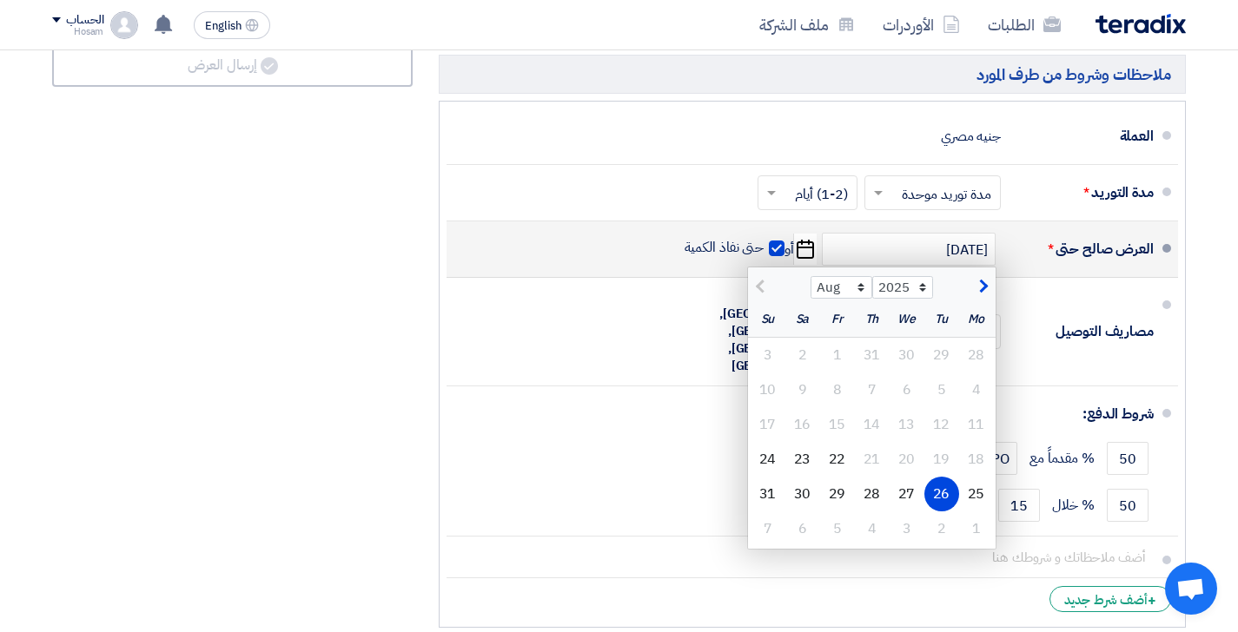
click at [945, 477] on div "26" at bounding box center [941, 494] width 35 height 35
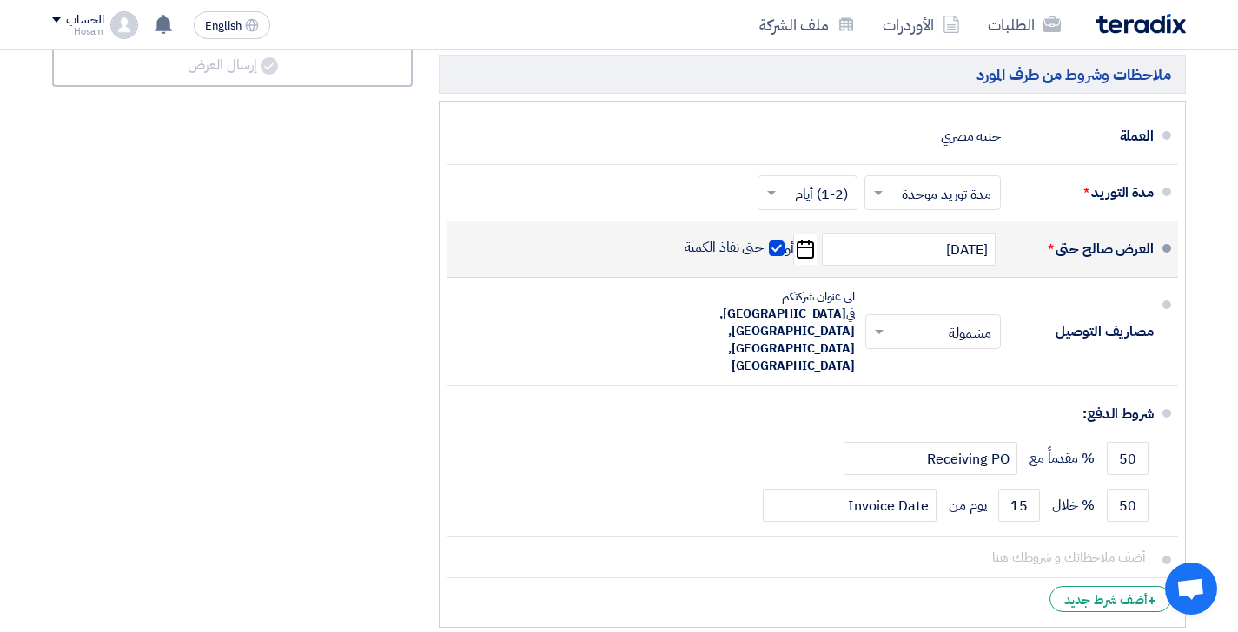
click at [1084, 228] on div "العرض صالح حتى *" at bounding box center [1083, 249] width 139 height 42
click at [1170, 244] on span at bounding box center [1166, 248] width 9 height 9
click at [892, 233] on input "[DATE]" at bounding box center [909, 249] width 174 height 33
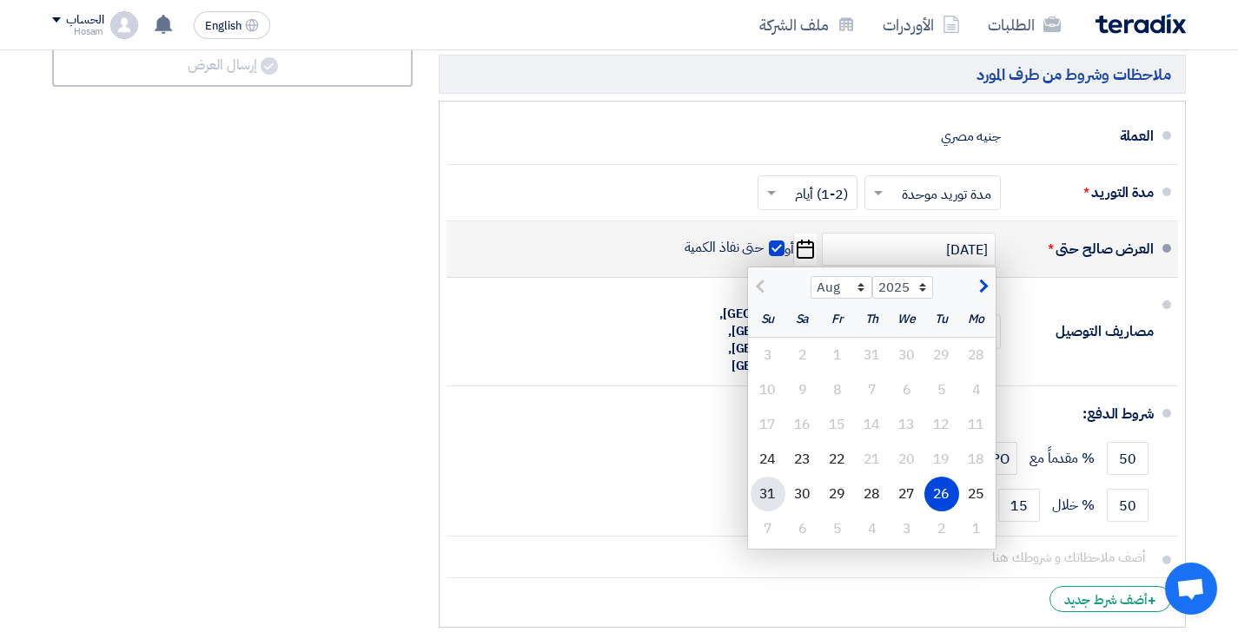
click at [759, 477] on div "31" at bounding box center [767, 494] width 35 height 35
type input "[DATE]"
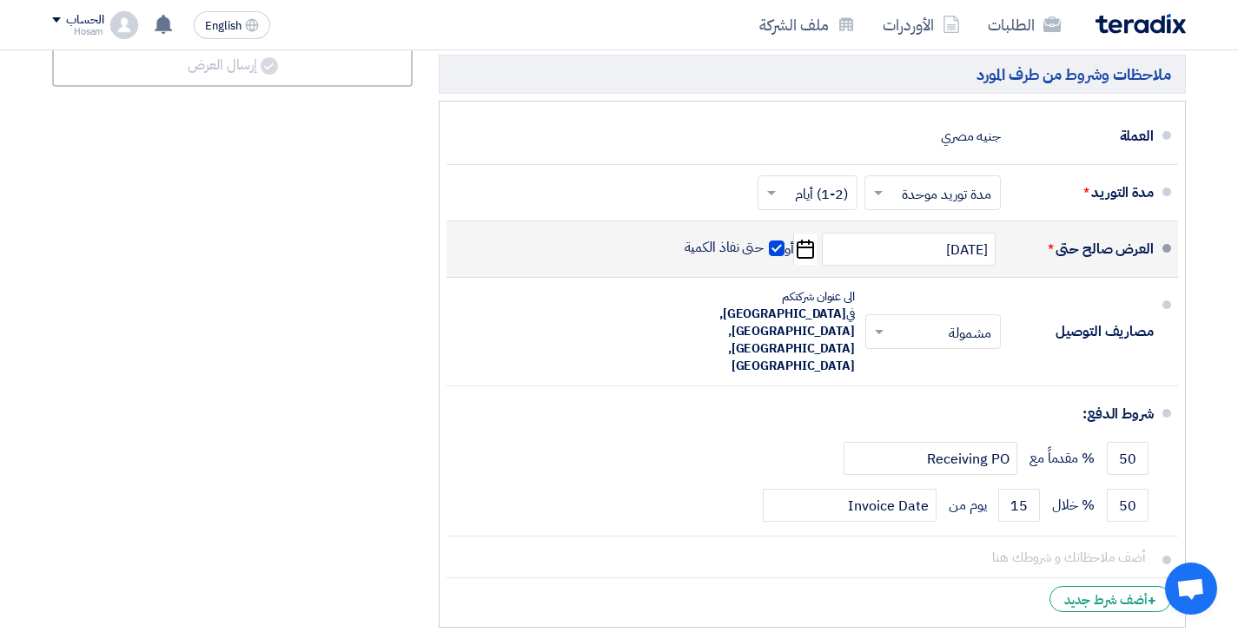
click at [775, 241] on span at bounding box center [777, 249] width 16 height 16
click at [764, 239] on input "حتى نفاذ الكمية" at bounding box center [722, 255] width 83 height 33
click at [775, 241] on span at bounding box center [777, 249] width 16 height 16
click at [764, 239] on input "حتى نفاذ الكمية" at bounding box center [722, 255] width 83 height 33
checkbox input "true"
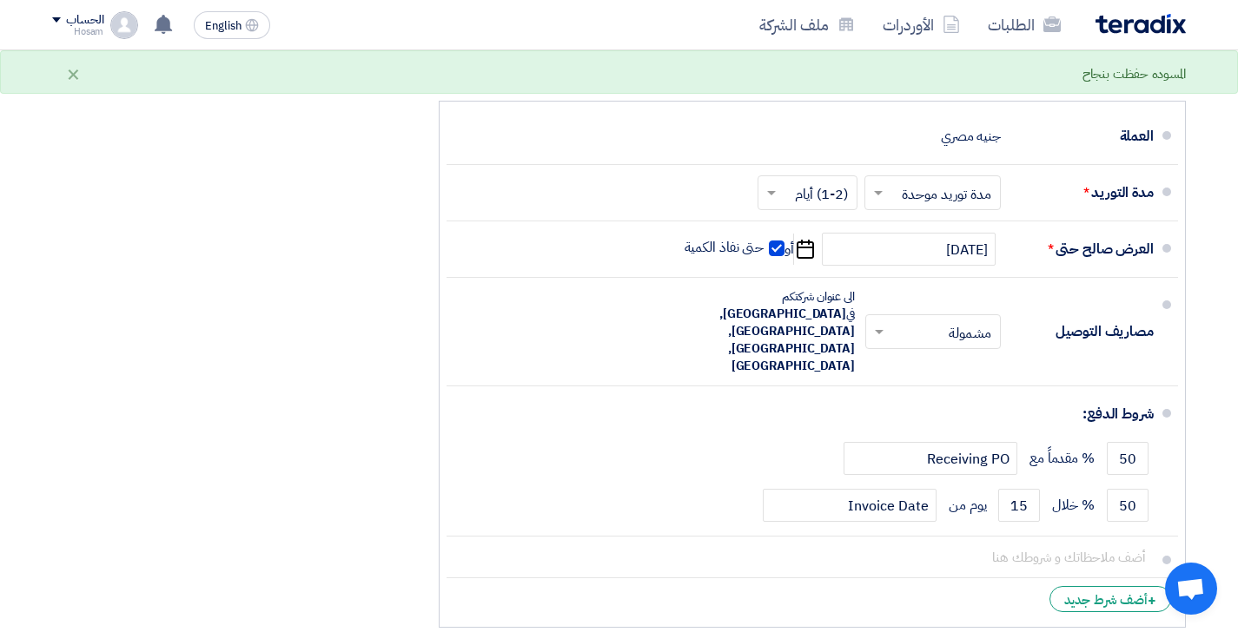
click at [899, 182] on input "text" at bounding box center [929, 194] width 128 height 25
click at [929, 220] on span "مدد توريد متعددة" at bounding box center [948, 230] width 94 height 21
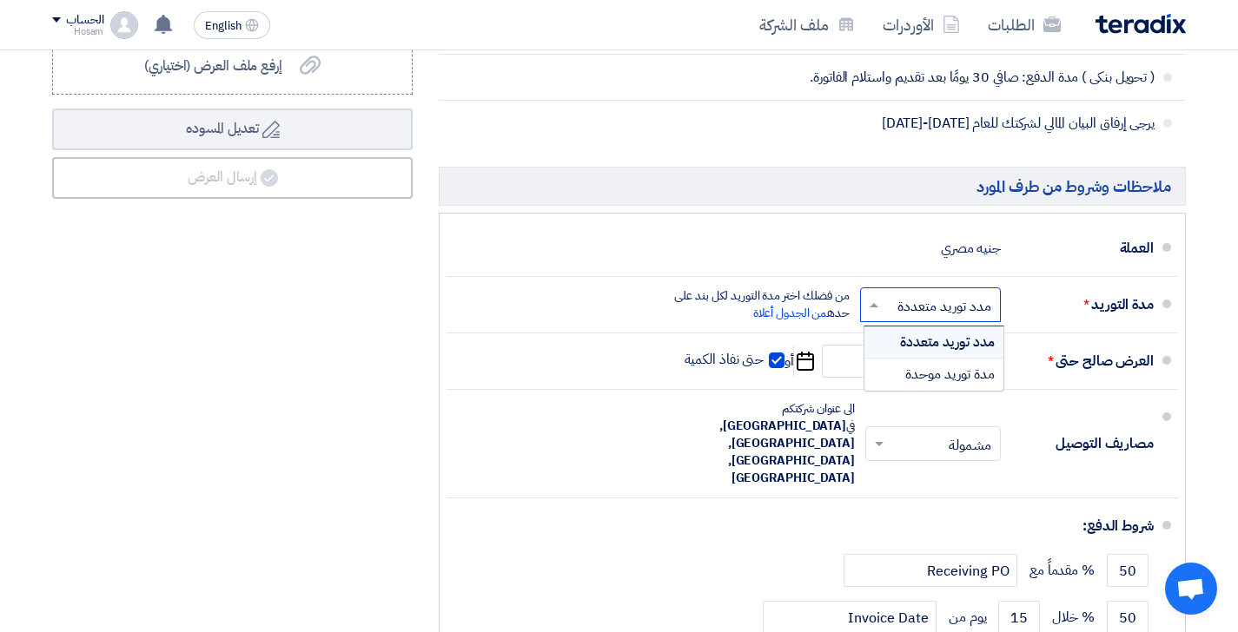
click at [880, 296] on span at bounding box center [872, 304] width 22 height 17
type input "١"
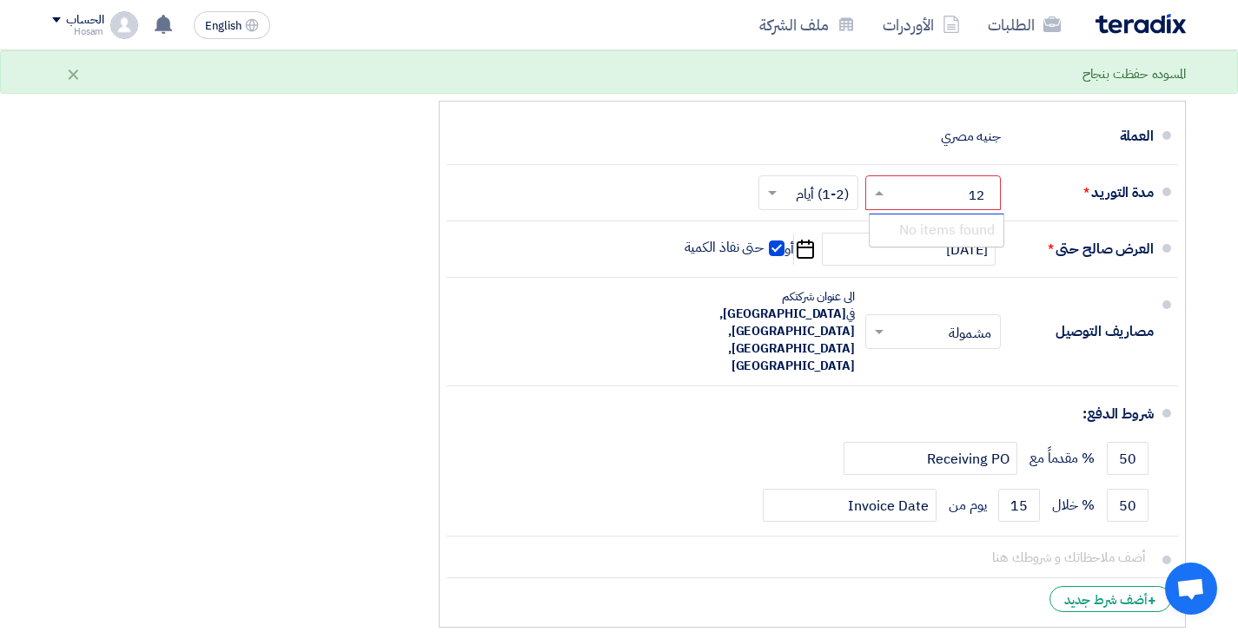
type input "1"
click at [918, 252] on span "مدة توريد موحدة" at bounding box center [949, 262] width 89 height 21
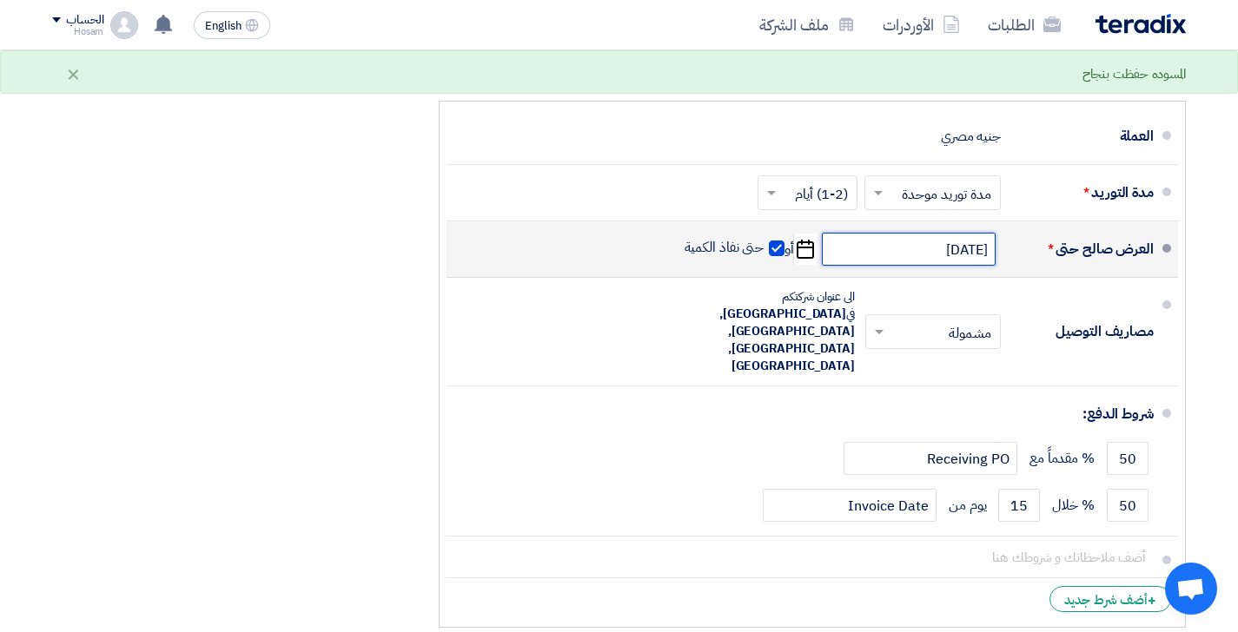
click at [897, 233] on input "[DATE]" at bounding box center [909, 249] width 174 height 33
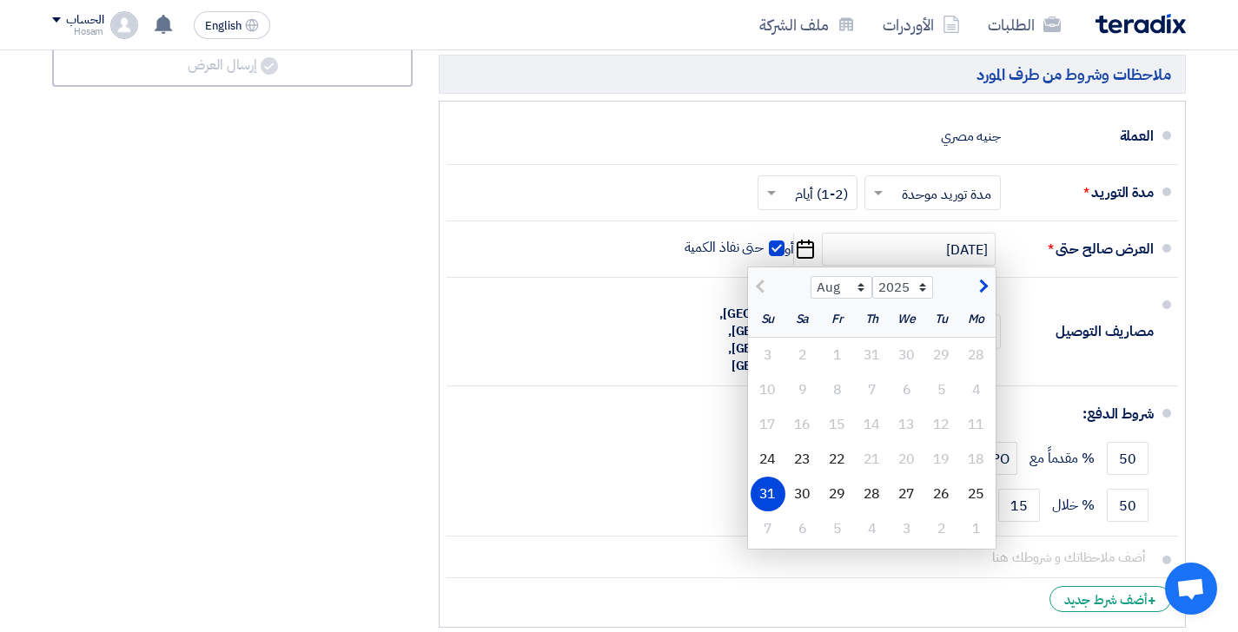
click at [366, 208] on div "ملخص العرض المالي المجموع الجزئي جنيه مصري 607,800 تكلفه التوصيل" at bounding box center [232, 125] width 386 height 1024
click at [405, 224] on div "ملخص العرض المالي المجموع الجزئي جنيه مصري 607,800 تكلفه التوصيل" at bounding box center [232, 125] width 386 height 1024
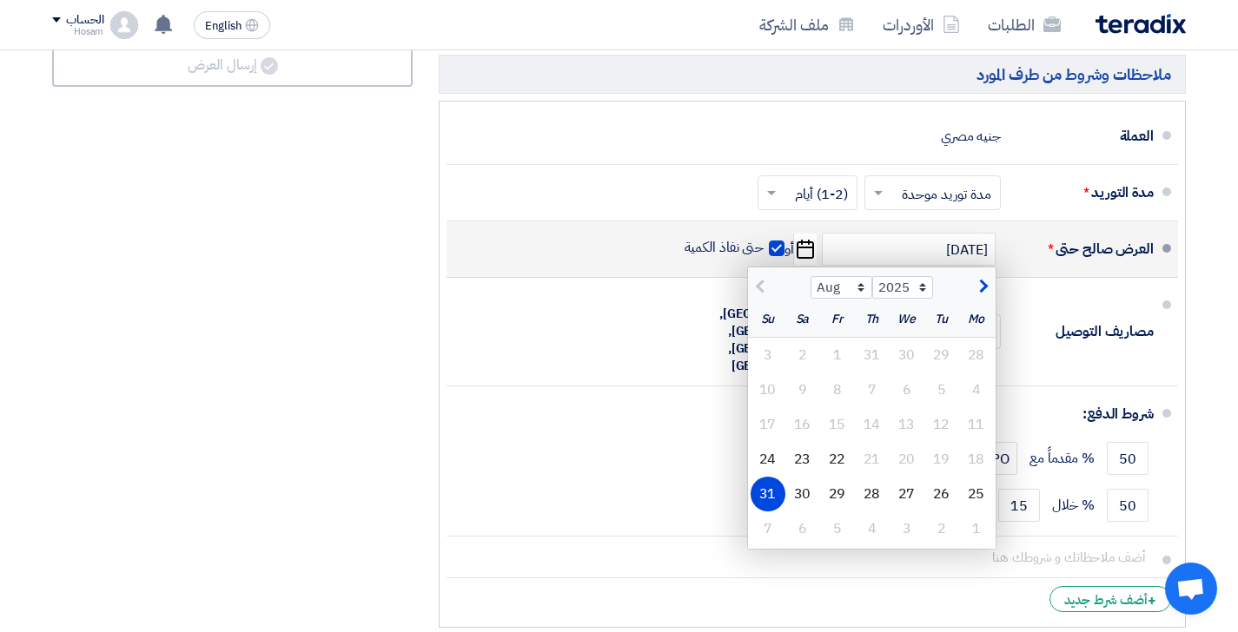
click at [802, 234] on icon "Pick a date" at bounding box center [804, 249] width 23 height 31
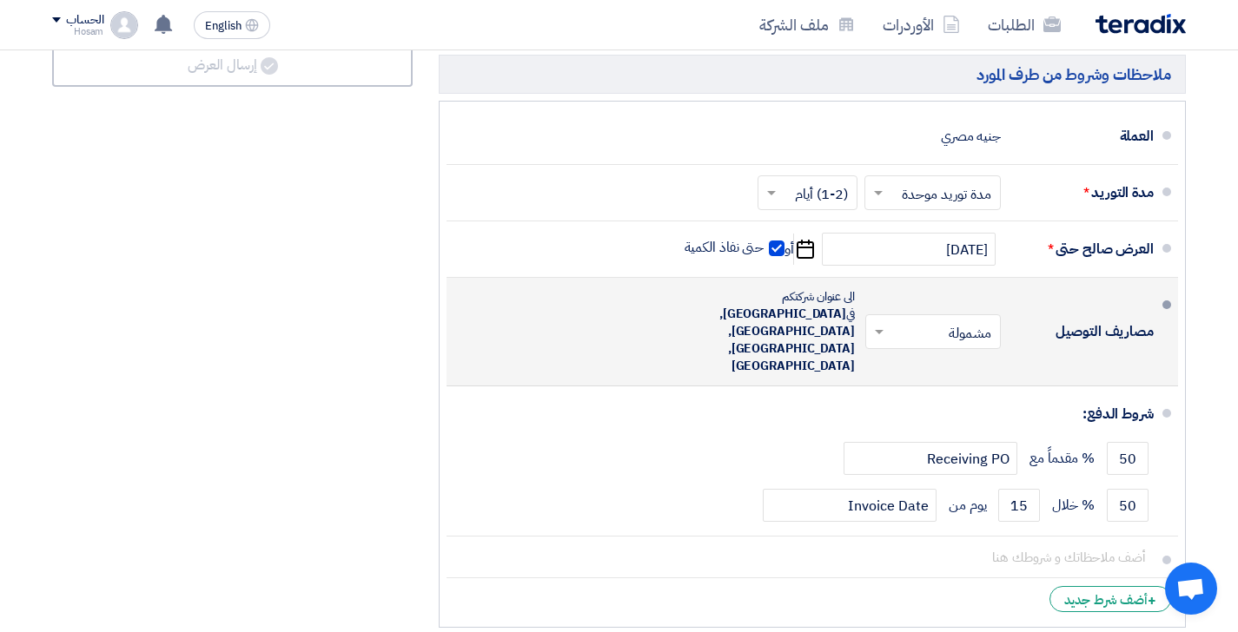
click at [817, 305] on span "[GEOGRAPHIC_DATA], [GEOGRAPHIC_DATA], [GEOGRAPHIC_DATA], [GEOGRAPHIC_DATA]" at bounding box center [786, 340] width 135 height 70
click at [884, 323] on span at bounding box center [877, 331] width 22 height 17
click at [924, 353] on div "مشمولة" at bounding box center [936, 369] width 134 height 32
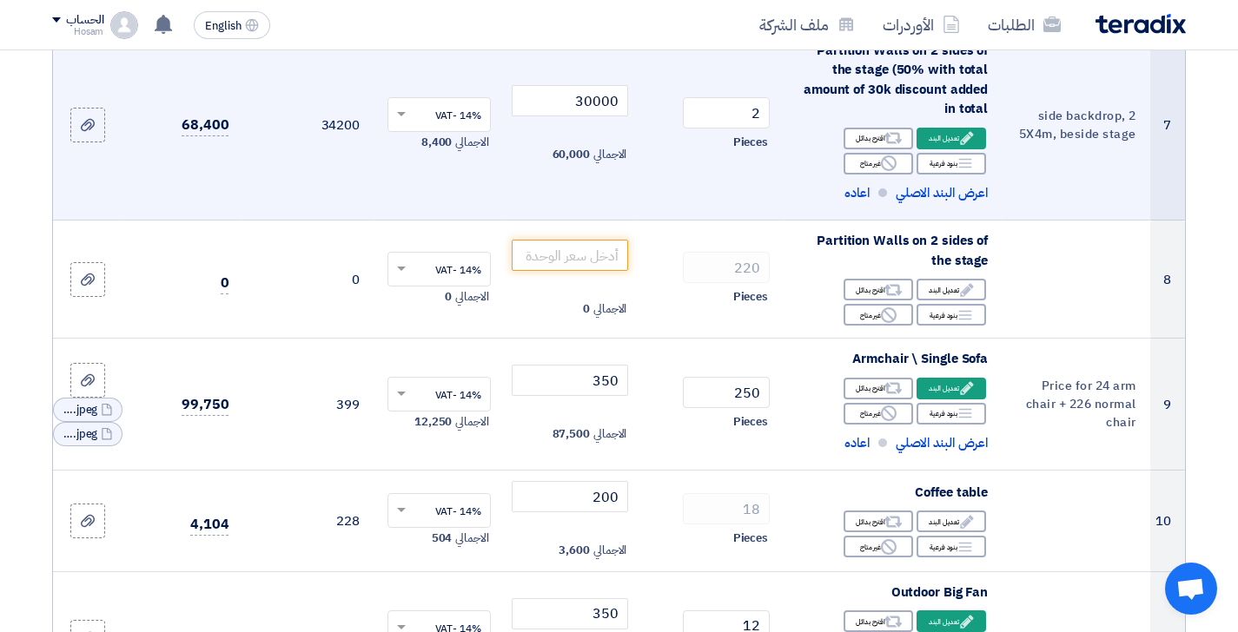
scroll to position [1141, 0]
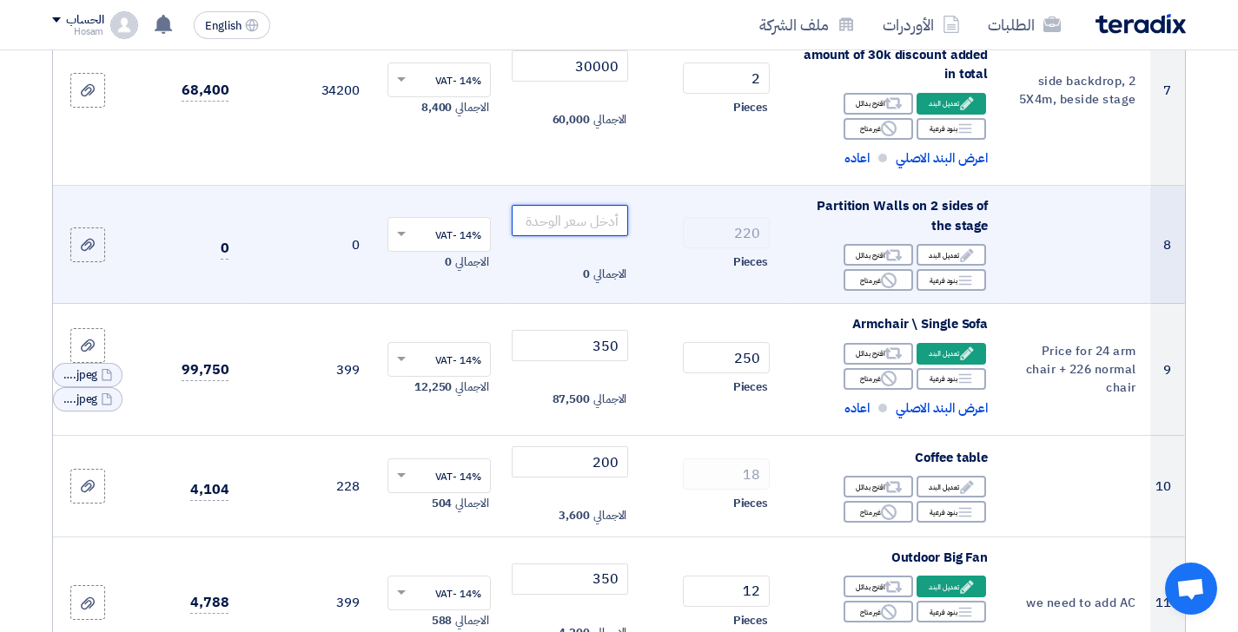
click at [598, 207] on input "number" at bounding box center [570, 220] width 117 height 31
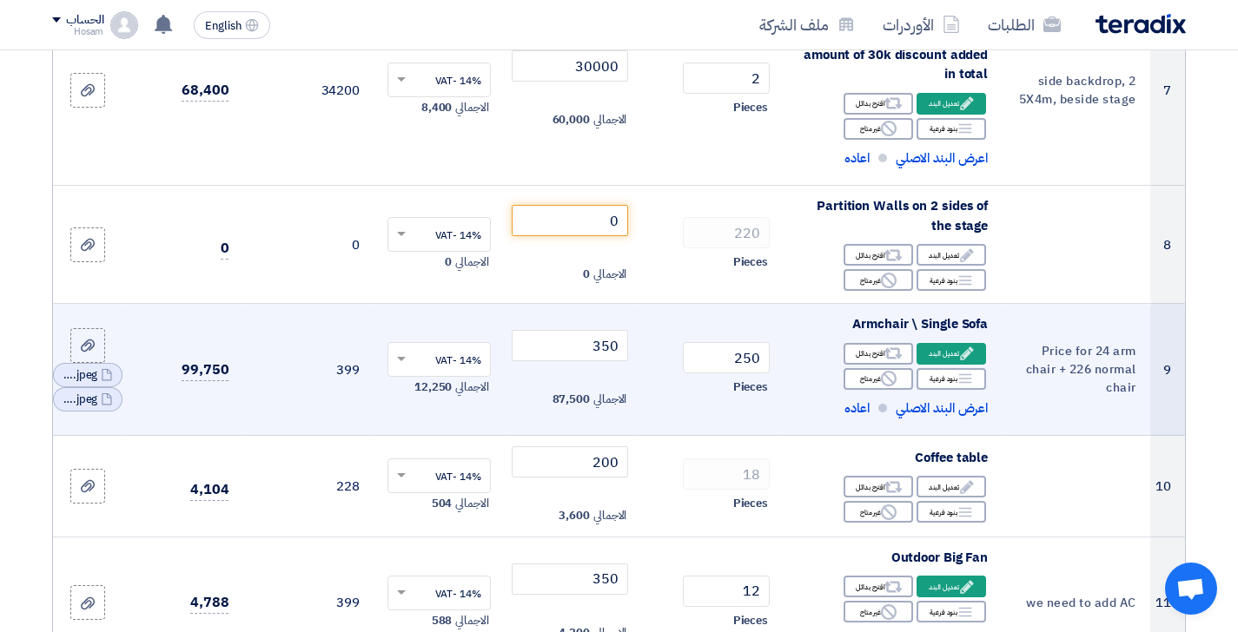
scroll to position [1133, 0]
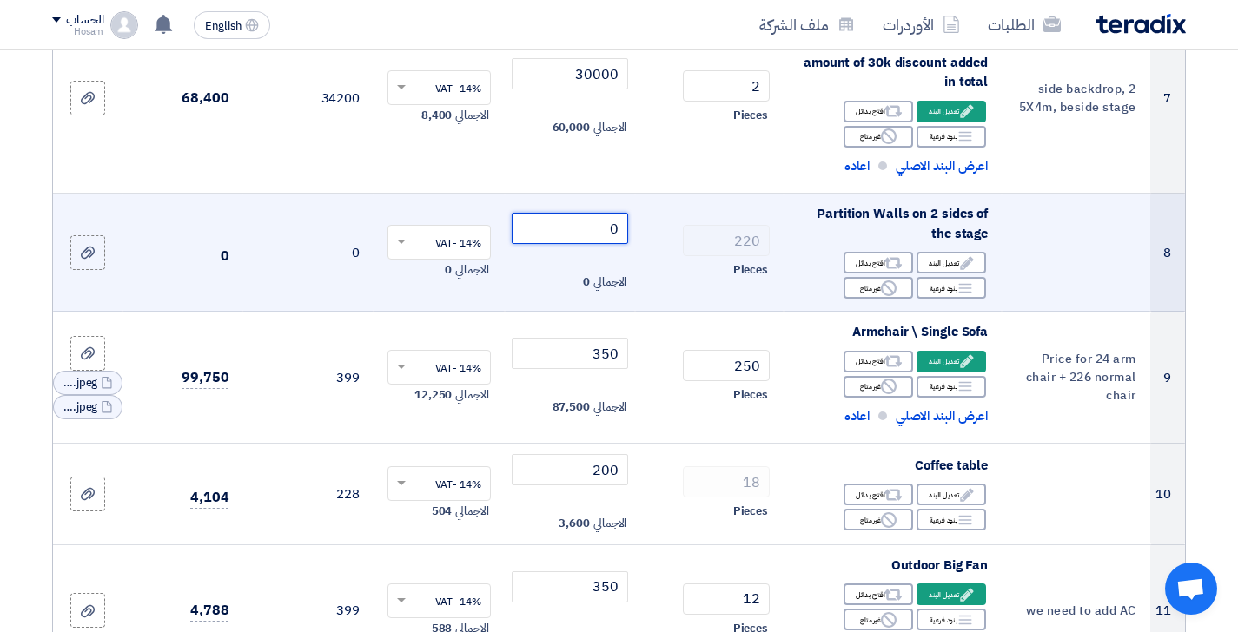
click at [579, 222] on input "0" at bounding box center [570, 228] width 117 height 31
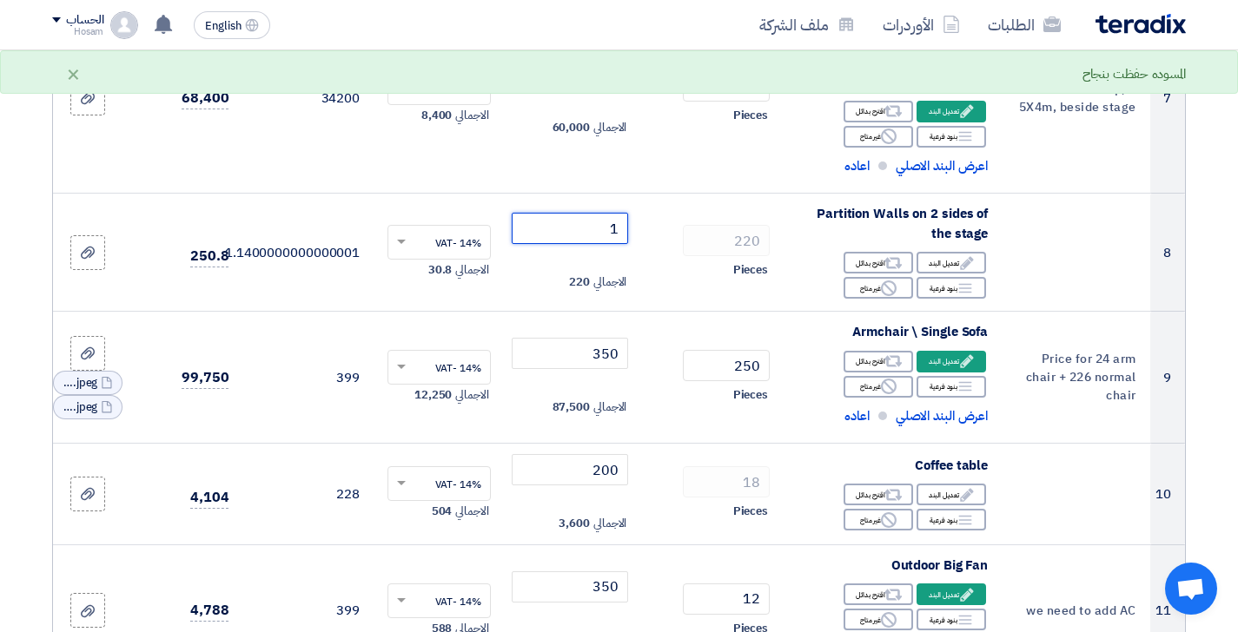
type input "1"
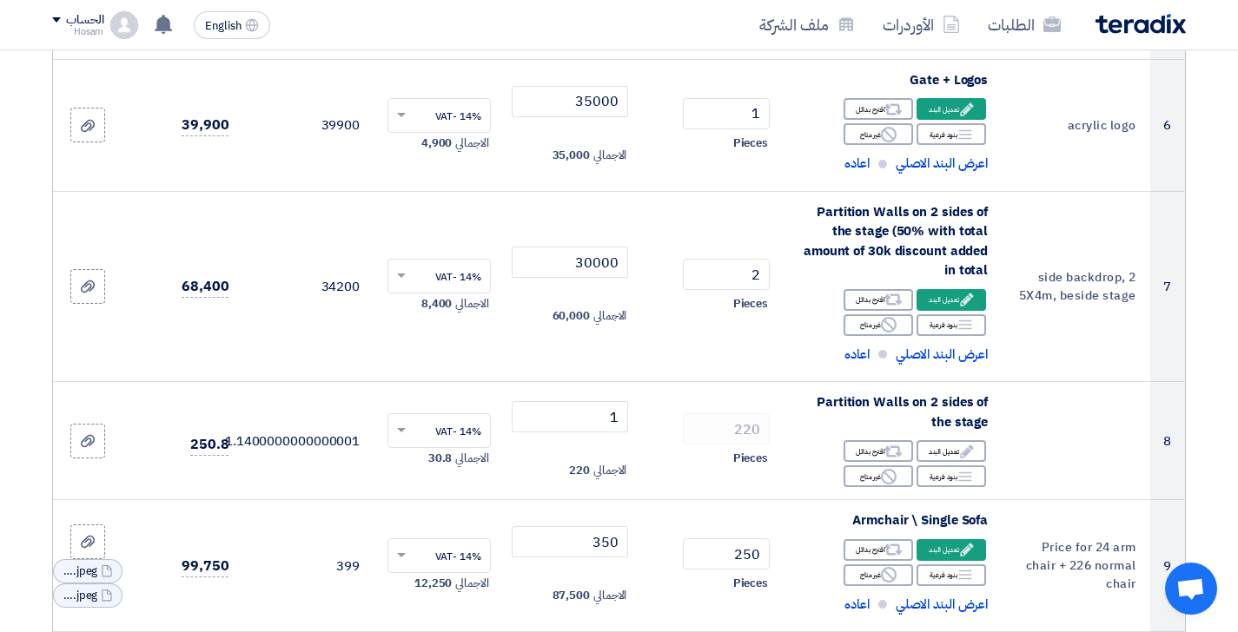
scroll to position [944, 0]
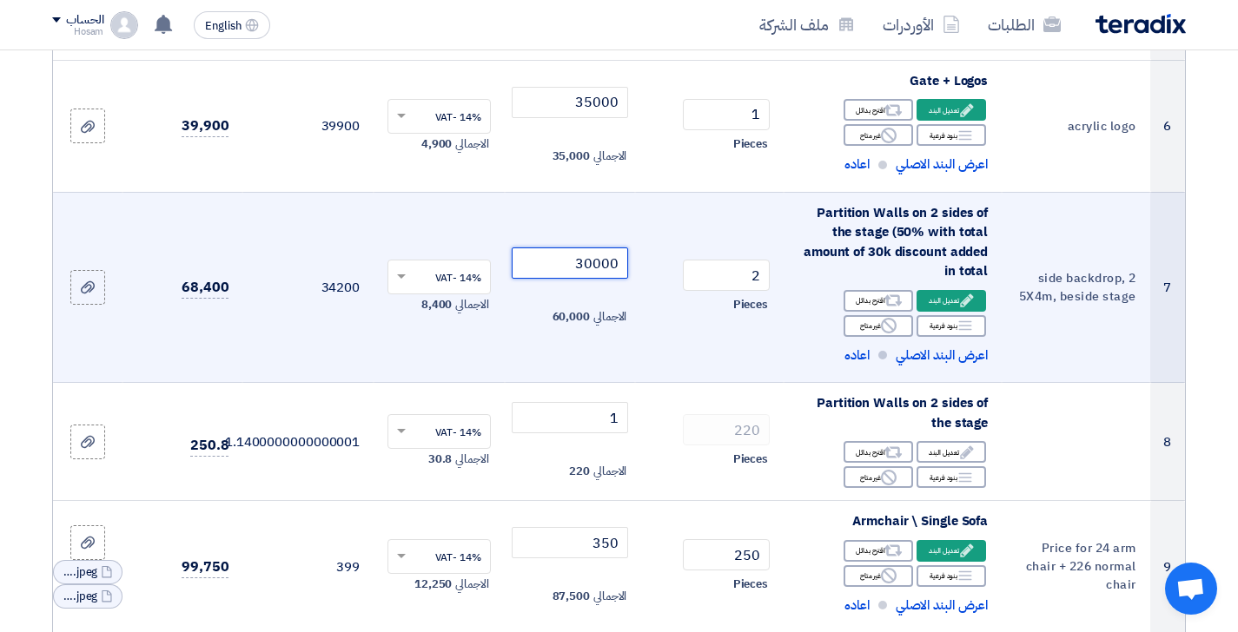
click at [588, 261] on input "30000" at bounding box center [570, 263] width 117 height 31
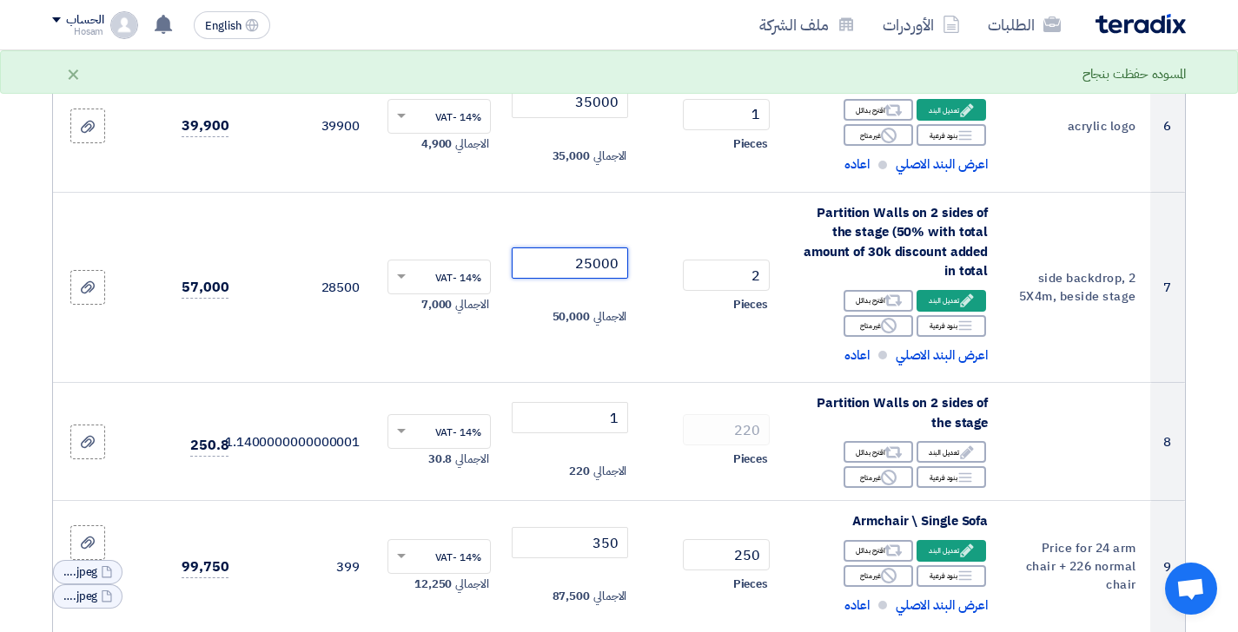
type input "25000"
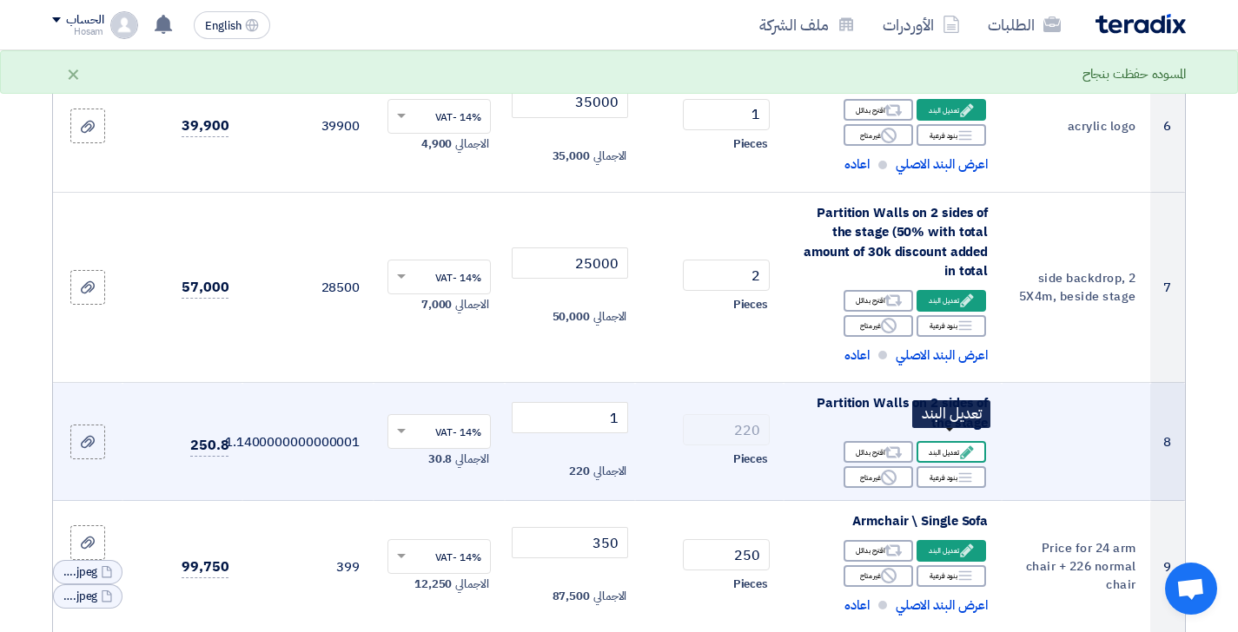
click at [964, 445] on icon "Edit" at bounding box center [967, 453] width 16 height 16
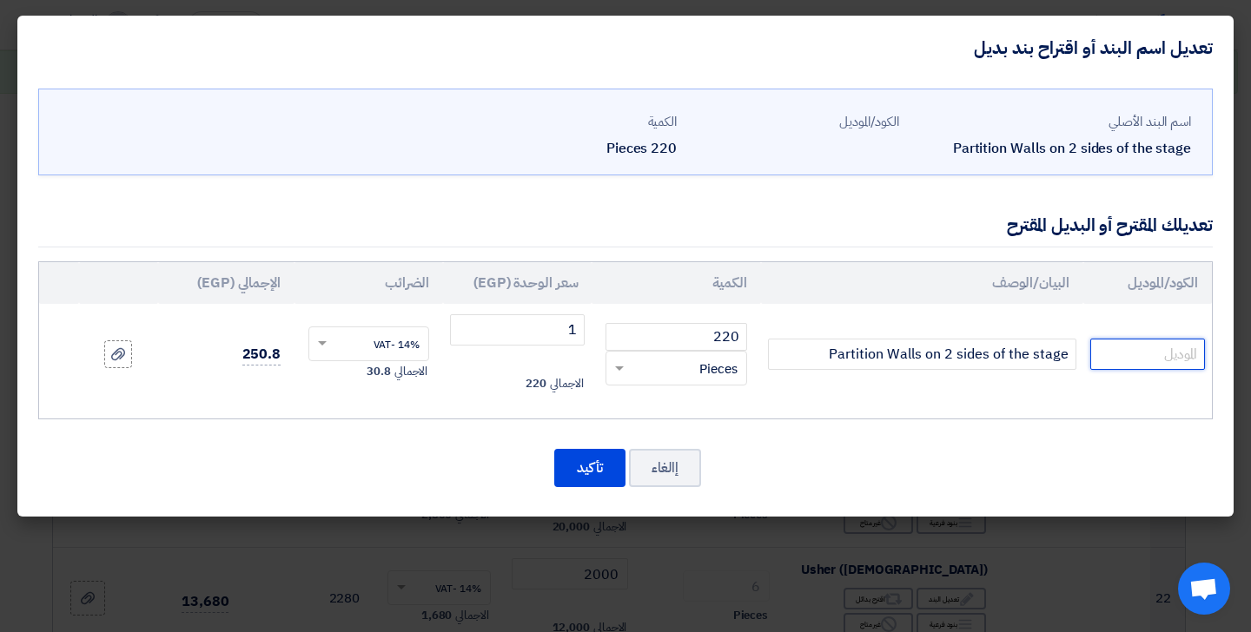
click at [1142, 347] on input "text" at bounding box center [1147, 354] width 115 height 31
type input "already added above"
click at [581, 462] on button "تأكيد" at bounding box center [589, 468] width 71 height 38
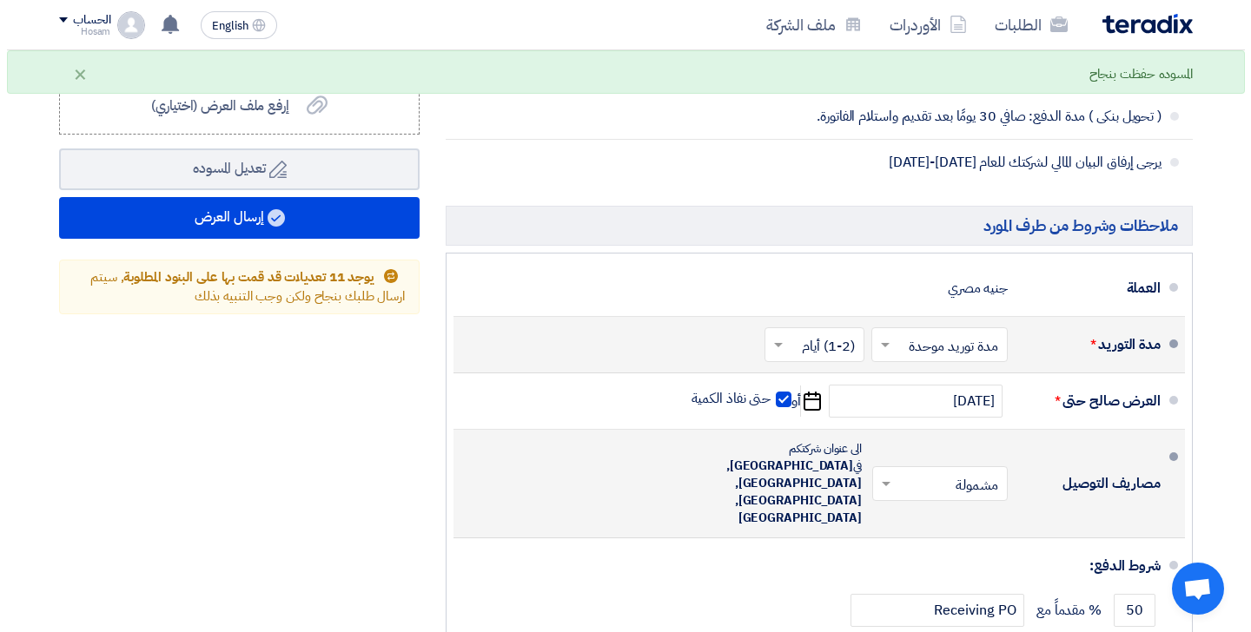
scroll to position [4018, 0]
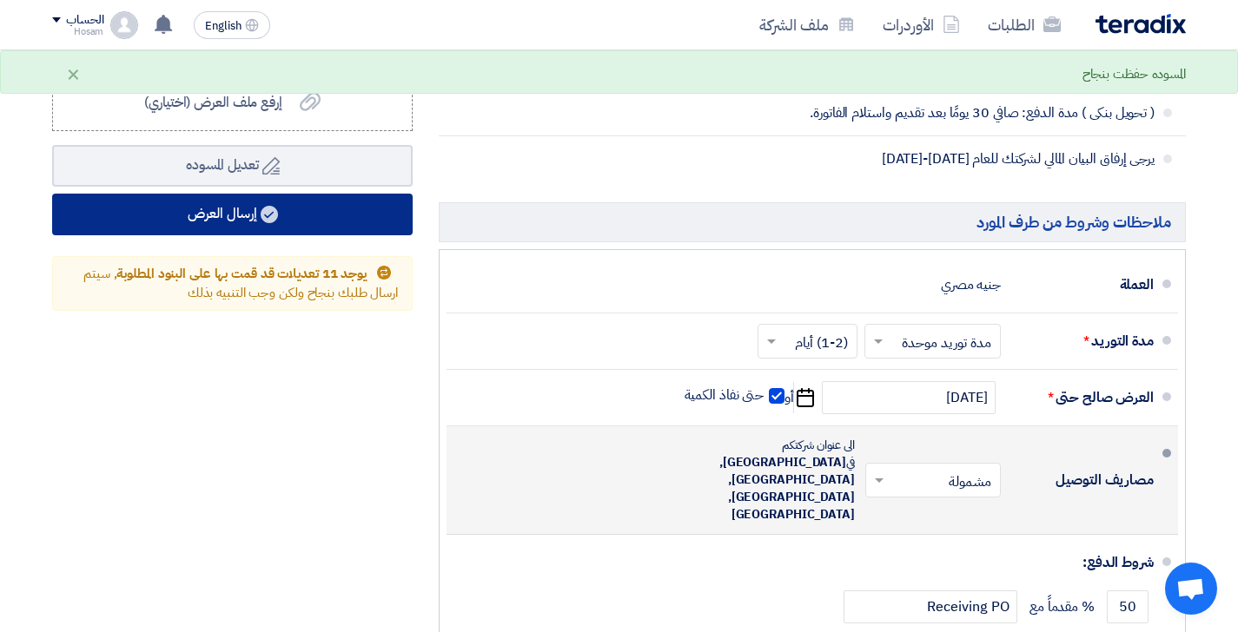
click at [245, 194] on button "إرسال العرض" at bounding box center [232, 215] width 360 height 42
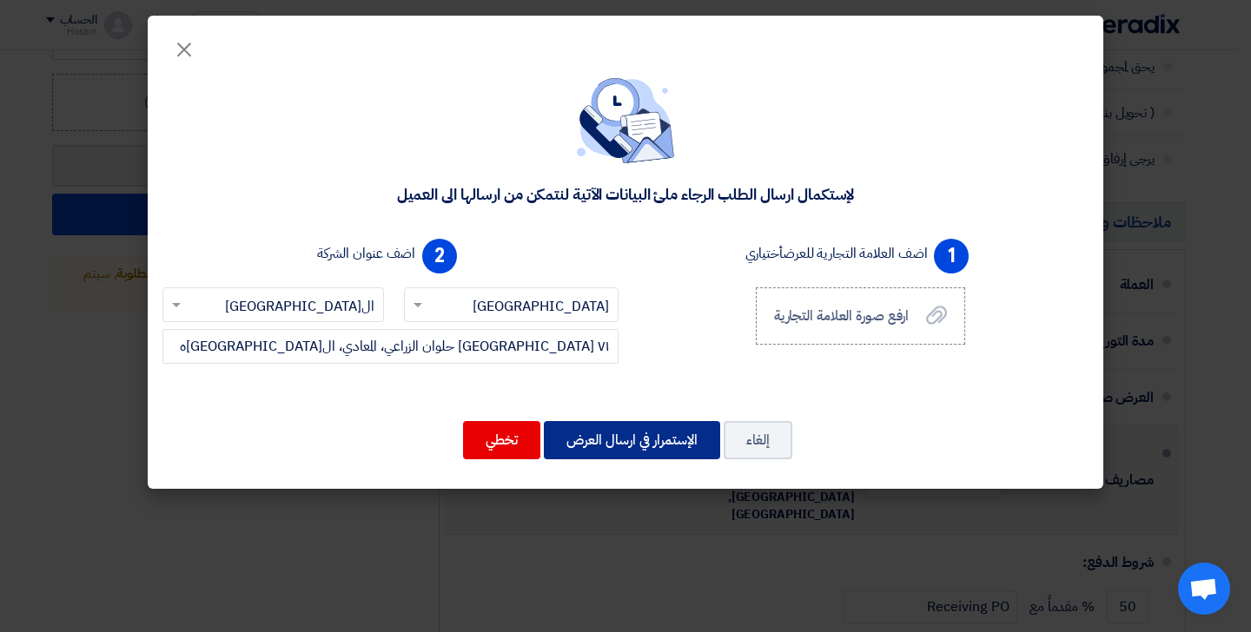
click at [705, 443] on button "الإستمرار في ارسال العرض" at bounding box center [632, 440] width 176 height 38
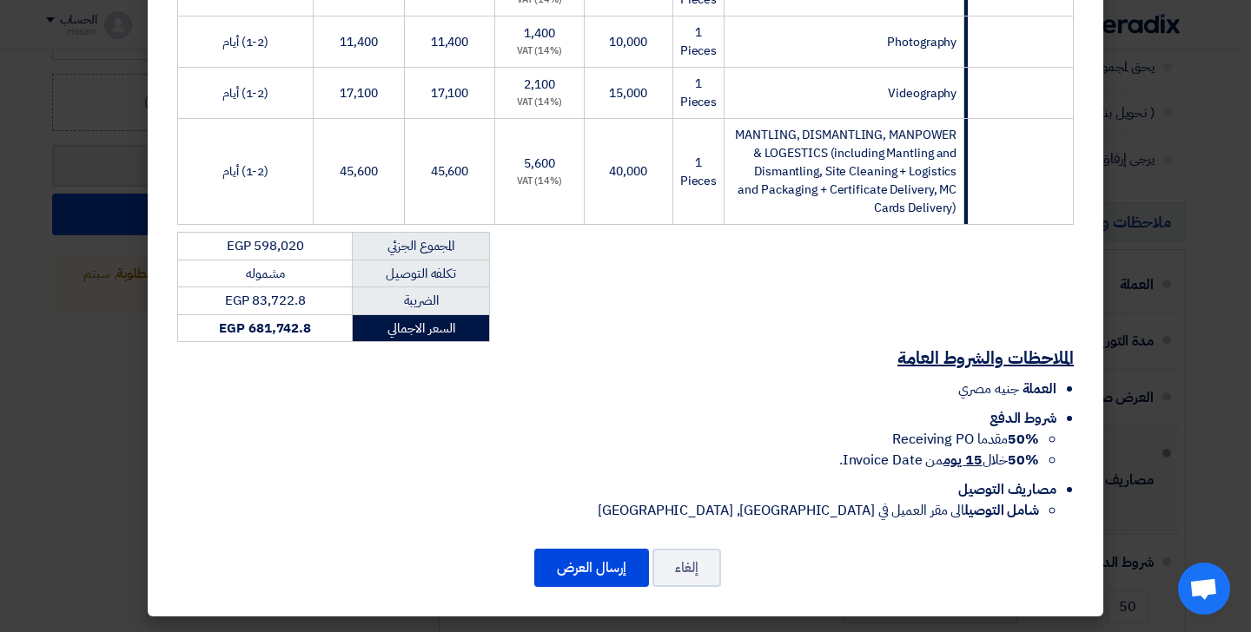
scroll to position [1802, 0]
click at [610, 570] on button "إرسال العرض" at bounding box center [591, 568] width 115 height 38
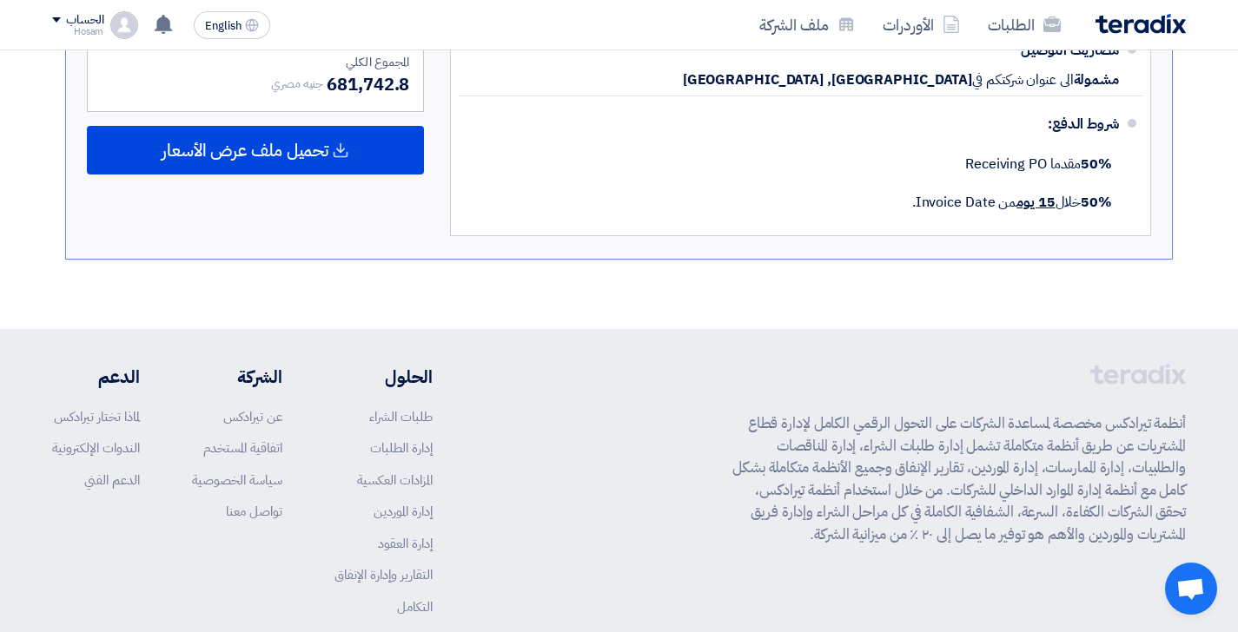
scroll to position [3135, 0]
